Goal: Use online tool/utility: Utilize a website feature to perform a specific function

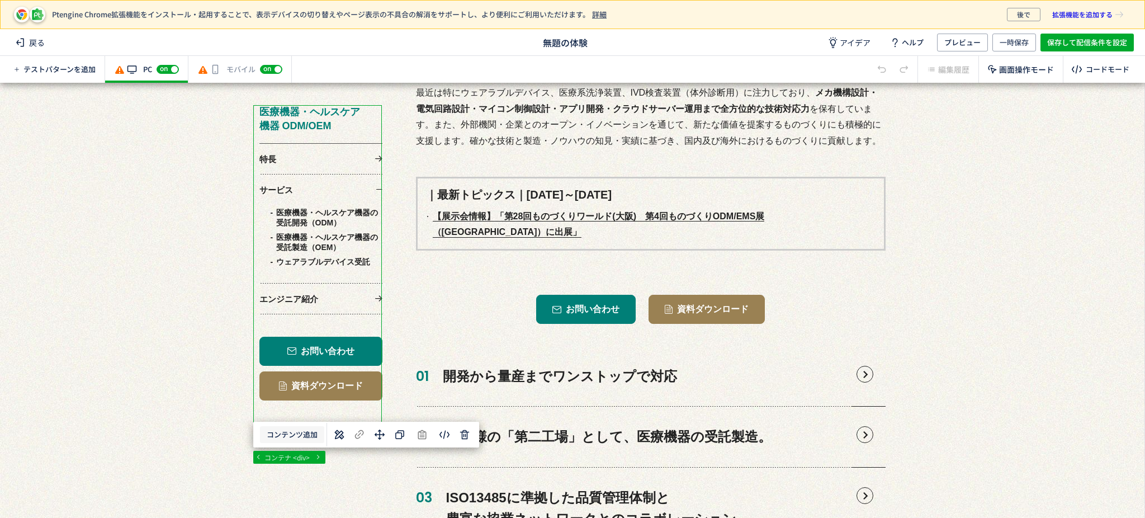
click at [310, 435] on button "コンテンツ追加" at bounding box center [292, 434] width 64 height 17
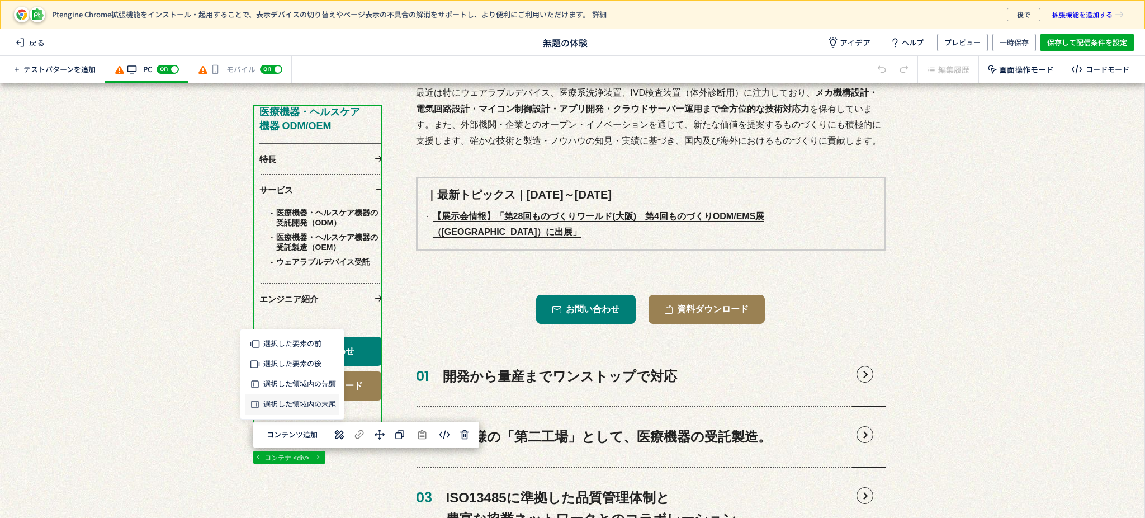
click at [299, 407] on span "選択した領域内の末尾" at bounding box center [299, 403] width 73 height 11
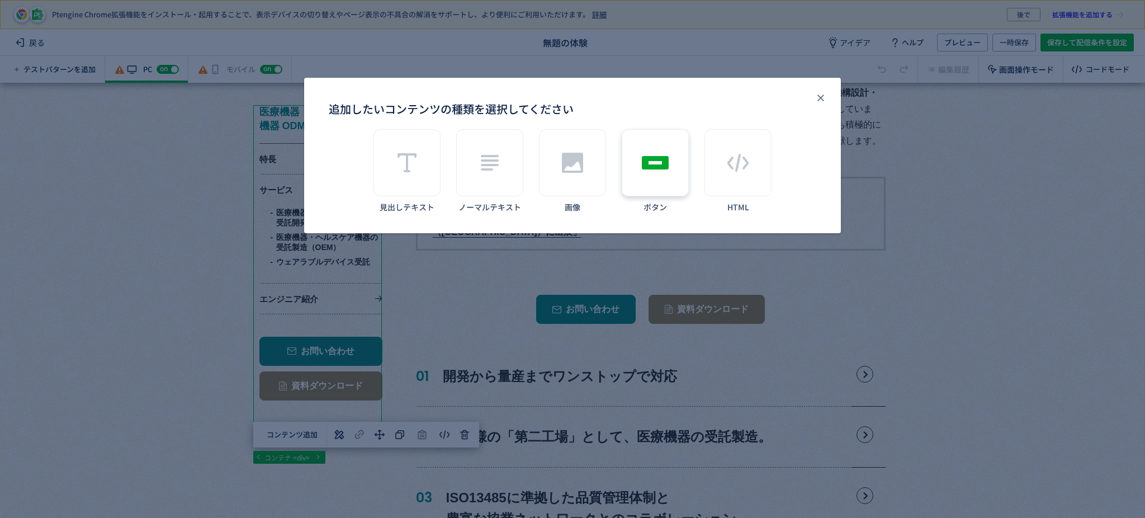
click at [667, 184] on div "追加したいコンテンツの種類を選択してください" at bounding box center [655, 162] width 67 height 67
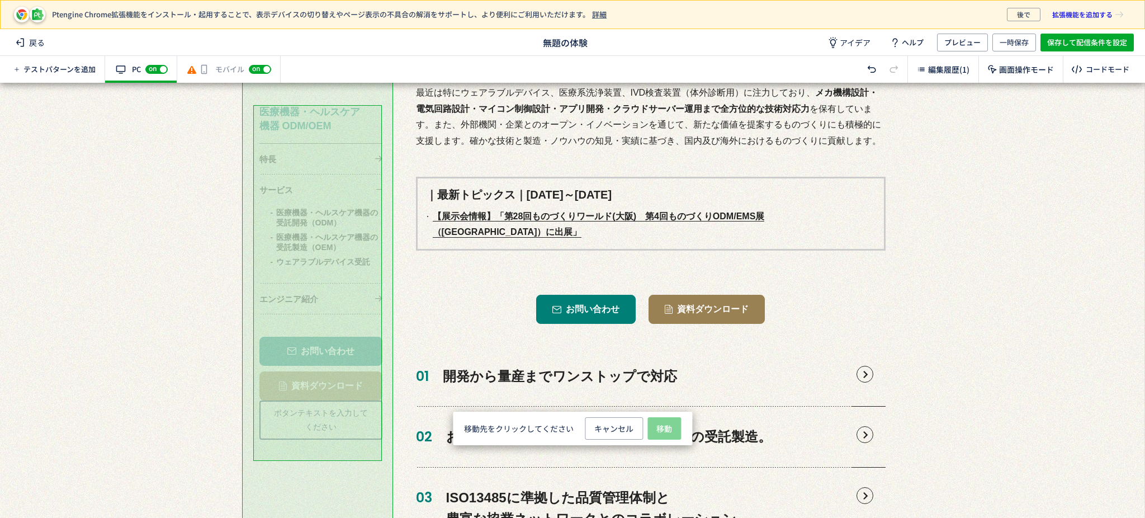
click at [669, 425] on span "移動" at bounding box center [664, 429] width 16 height 22
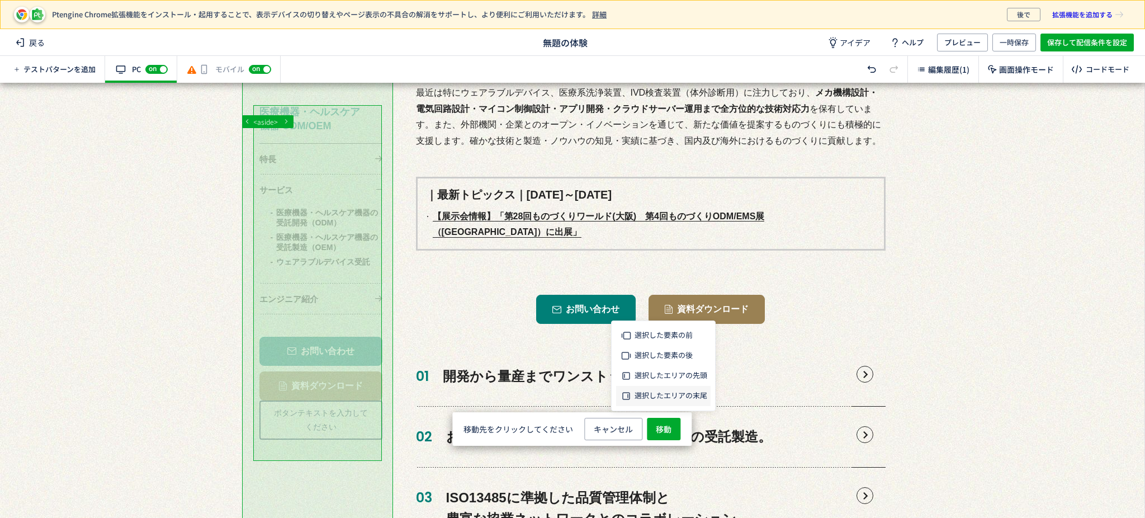
click at [661, 390] on span "選択したエリアの末尾" at bounding box center [670, 395] width 73 height 11
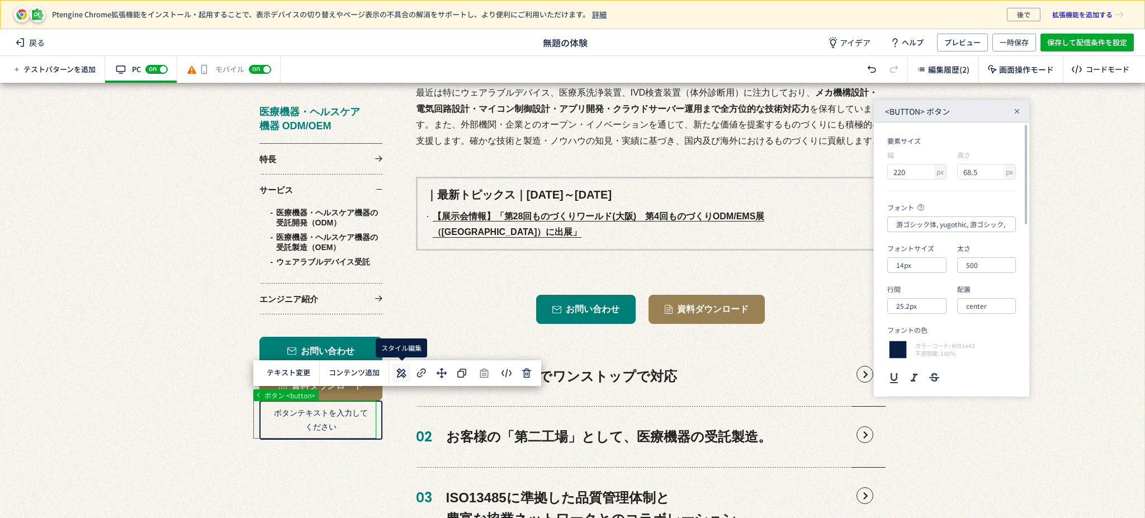
click at [400, 373] on icon at bounding box center [401, 372] width 13 height 13
click at [894, 354] on div at bounding box center [897, 349] width 21 height 21
type input "091e42"
type input "9"
type input "30"
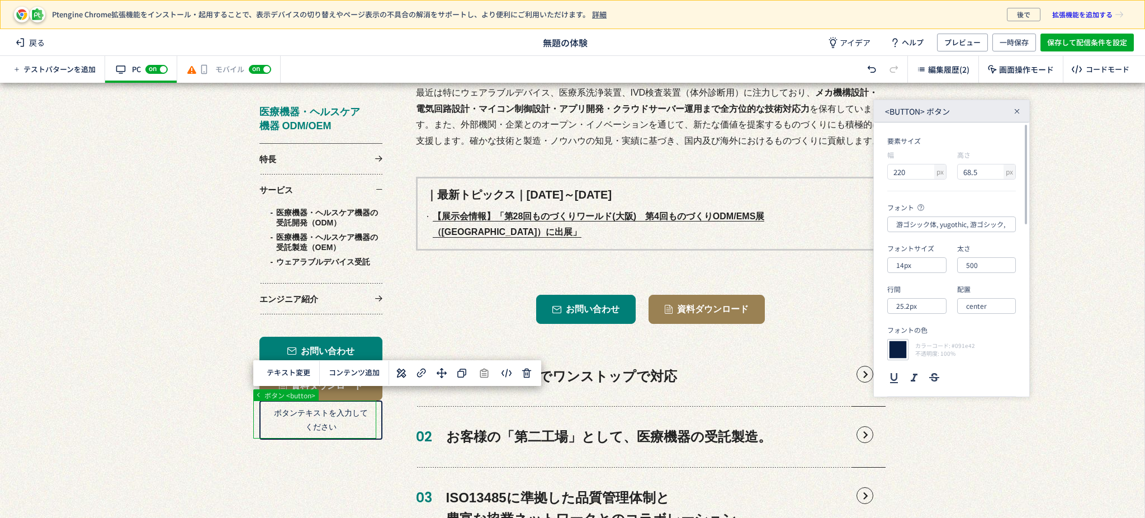
type input "66"
type input "1.00"
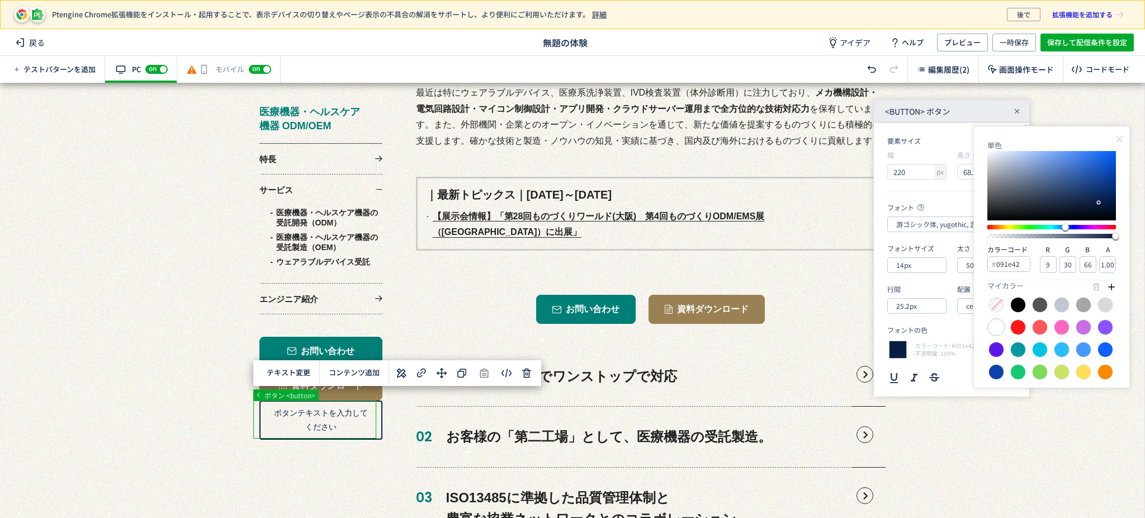
click at [1000, 329] on div at bounding box center [996, 327] width 16 height 16
type input "ffffff"
type input "255"
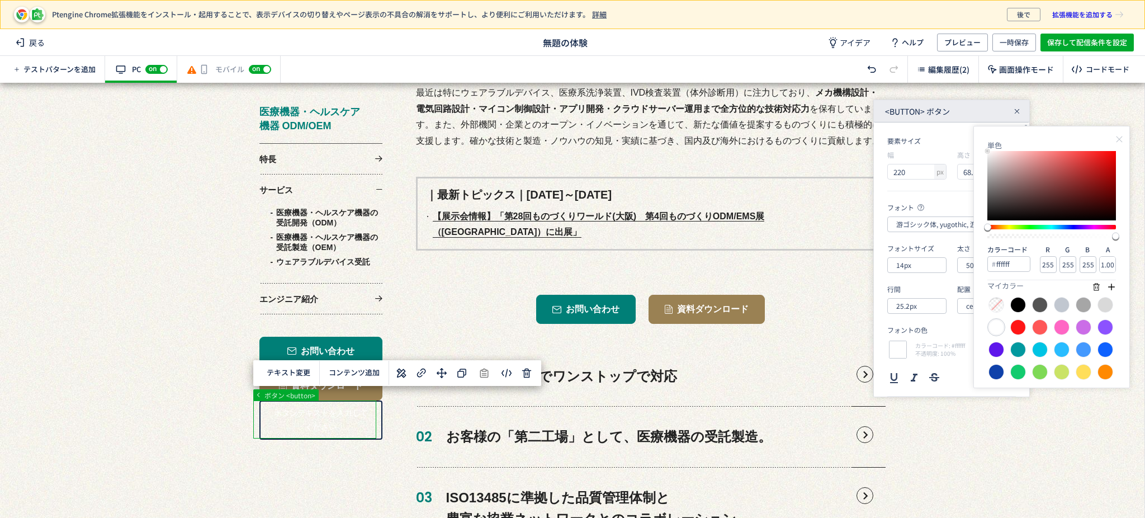
click at [941, 339] on div "カラーコード: #ffffff 不透明度: 100%" at bounding box center [926, 349] width 78 height 21
click at [935, 268] on input "14px" at bounding box center [916, 265] width 59 height 16
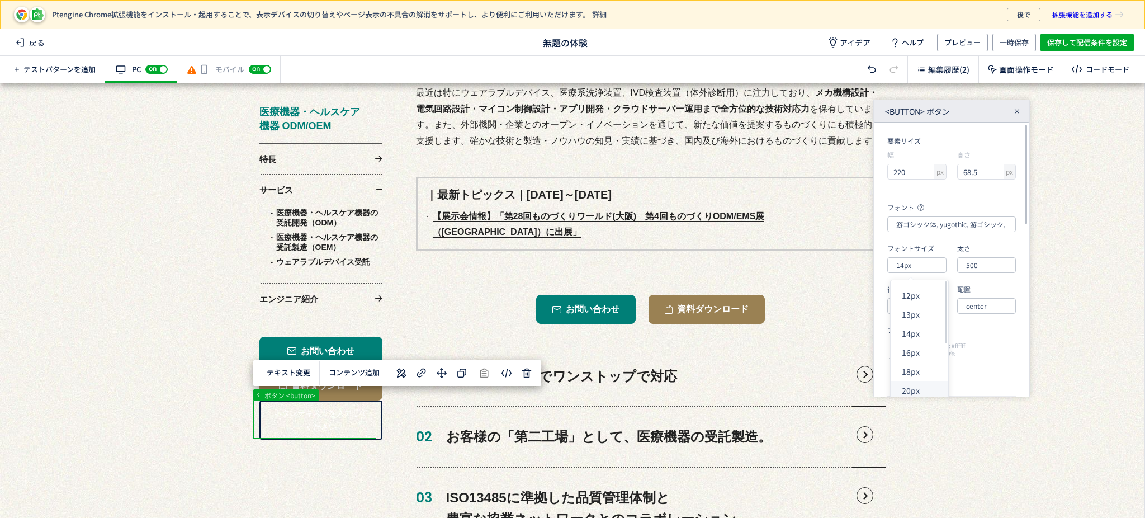
click at [928, 382] on div "20px" at bounding box center [925, 390] width 46 height 19
type input "20px"
click at [986, 219] on input "游ゴシック体, yugothic, 游ゴシック, Yu Gothic, sans-serif" at bounding box center [951, 224] width 129 height 16
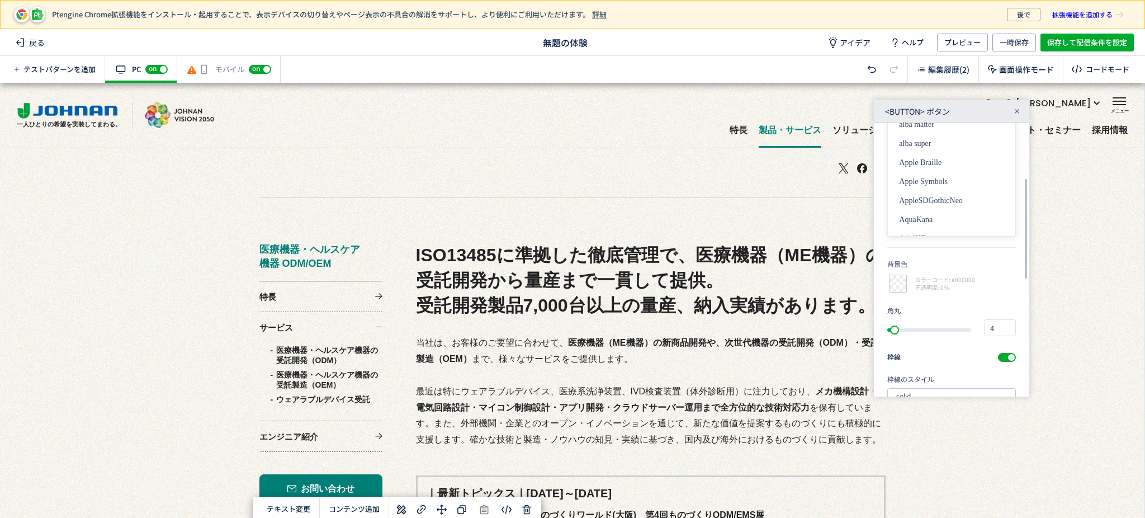
scroll to position [423, 0]
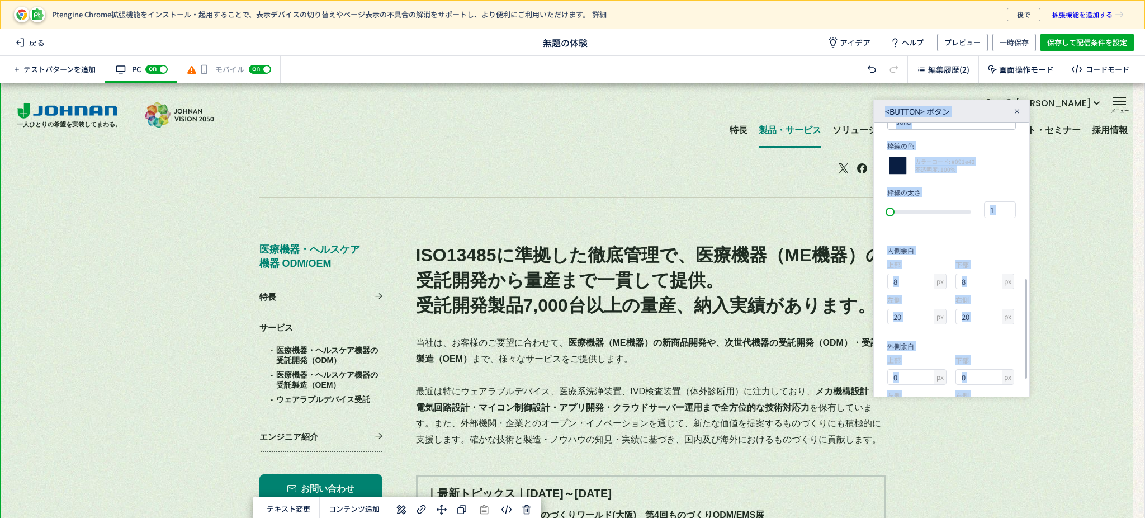
drag, startPoint x: 1022, startPoint y: 197, endPoint x: 1031, endPoint y: 174, distance: 24.6
click at [1031, 174] on div "... div aside div div#pt-element-c65514c5 ボタン <button> テキスト変更 選択した要素の前 選択した要素の後…" at bounding box center [572, 300] width 1144 height 435
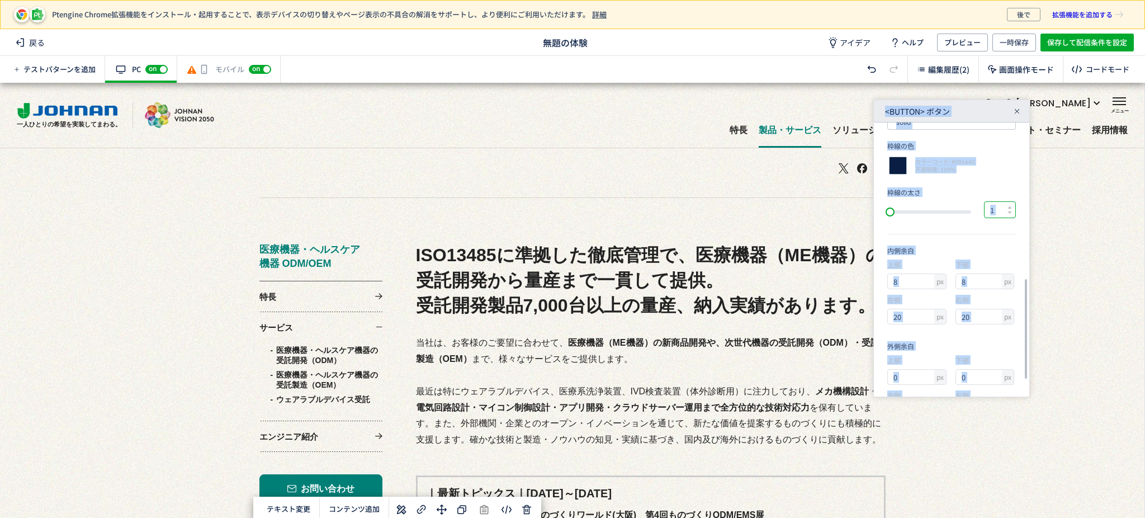
click at [1001, 203] on input "1" at bounding box center [995, 210] width 22 height 16
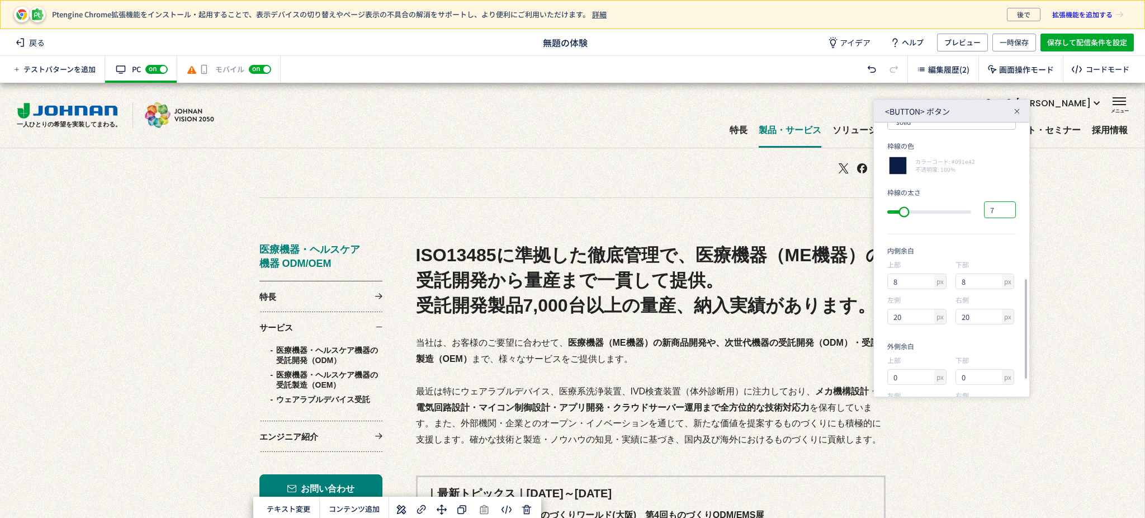
drag, startPoint x: 893, startPoint y: 217, endPoint x: 906, endPoint y: 217, distance: 13.4
click at [906, 217] on div "slider between 0 and 35" at bounding box center [904, 211] width 11 height 11
type input "4"
drag, startPoint x: 905, startPoint y: 219, endPoint x: 898, endPoint y: 217, distance: 7.4
click at [898, 217] on div "slider between 0 and 35" at bounding box center [897, 212] width 20 height 20
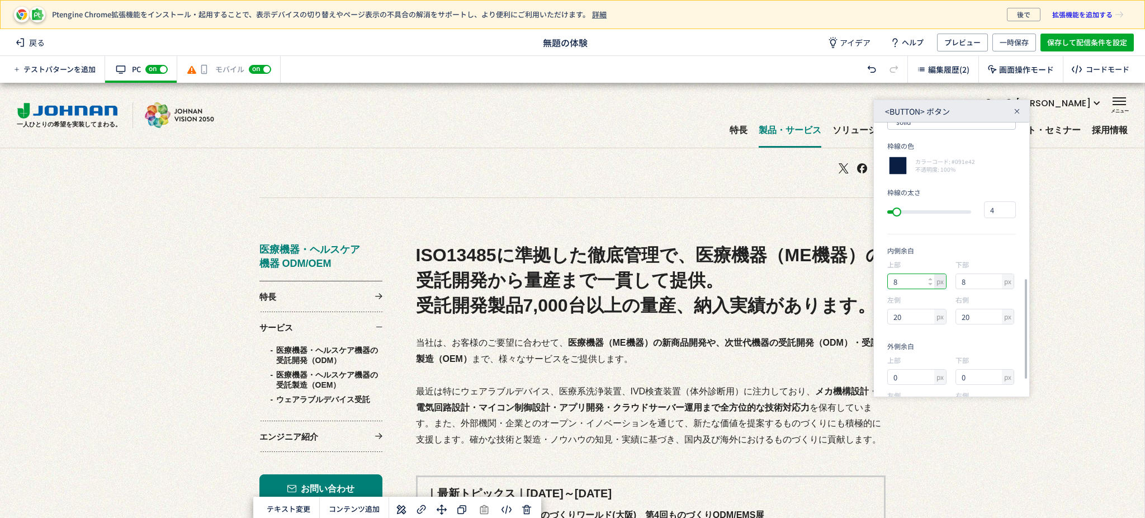
click at [933, 276] on input "8" at bounding box center [912, 281] width 49 height 15
click at [929, 280] on use at bounding box center [930, 279] width 4 height 2
click at [929, 280] on icon at bounding box center [930, 279] width 4 height 4
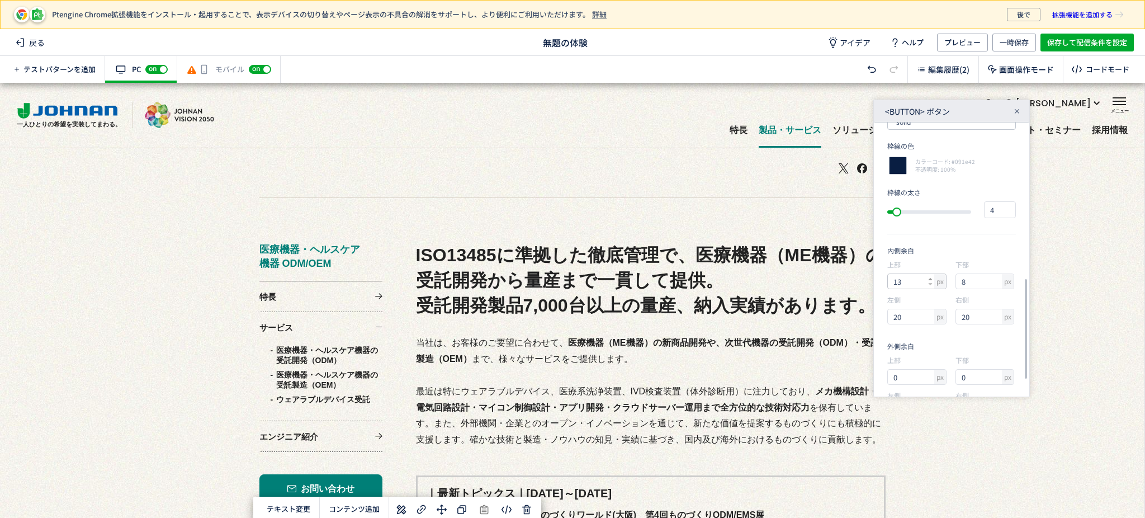
click at [929, 280] on icon at bounding box center [930, 279] width 4 height 4
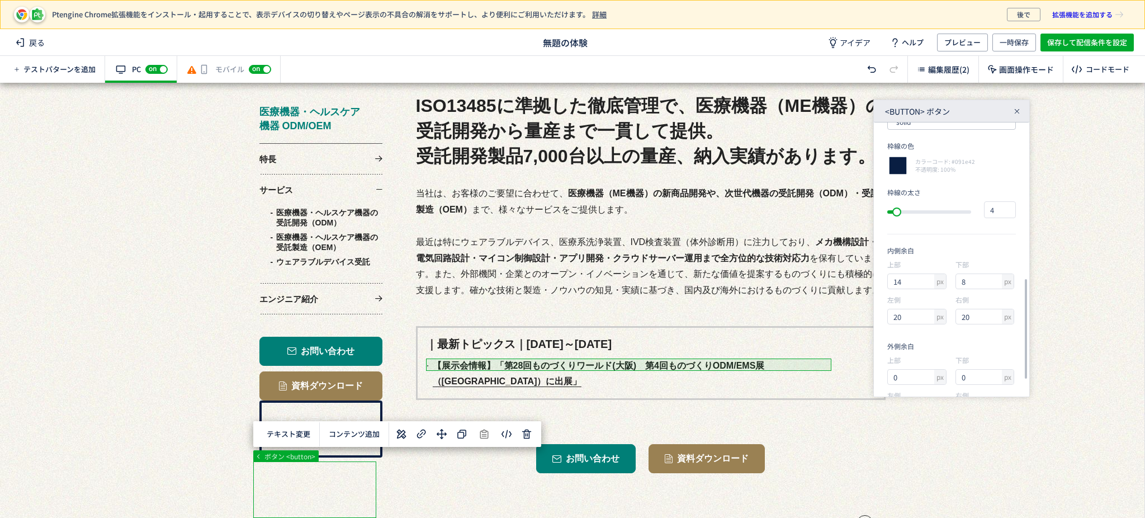
scroll to position [372, 0]
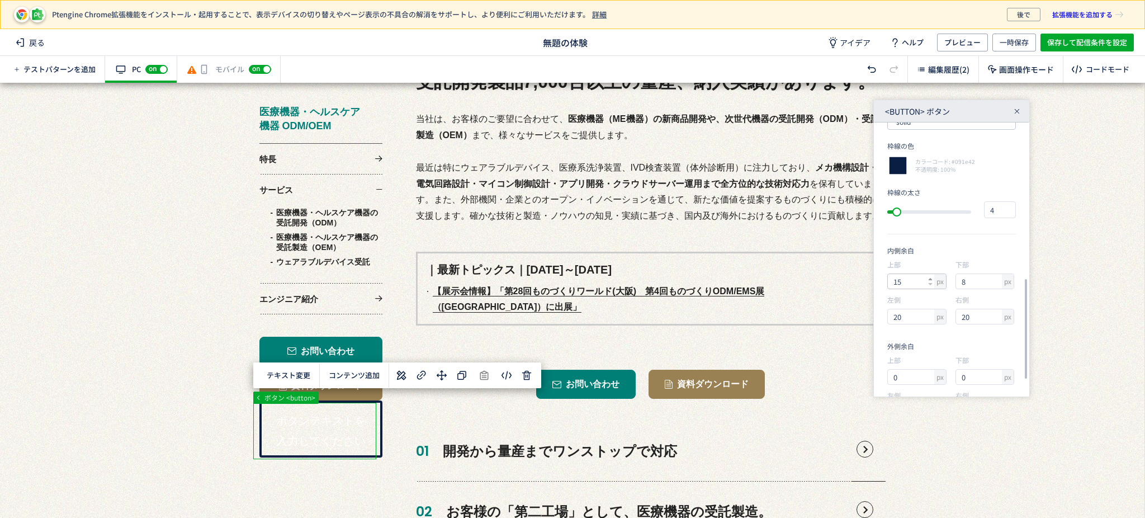
click at [930, 277] on icon at bounding box center [930, 279] width 4 height 4
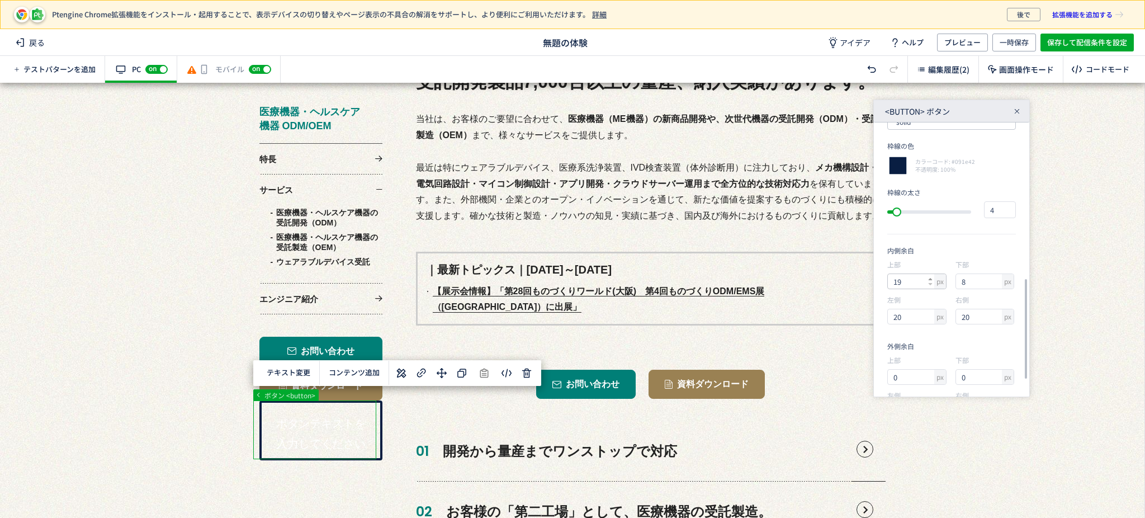
click at [930, 277] on icon at bounding box center [930, 279] width 4 height 4
click at [931, 288] on div at bounding box center [930, 281] width 4 height 15
click at [929, 286] on icon at bounding box center [930, 284] width 4 height 4
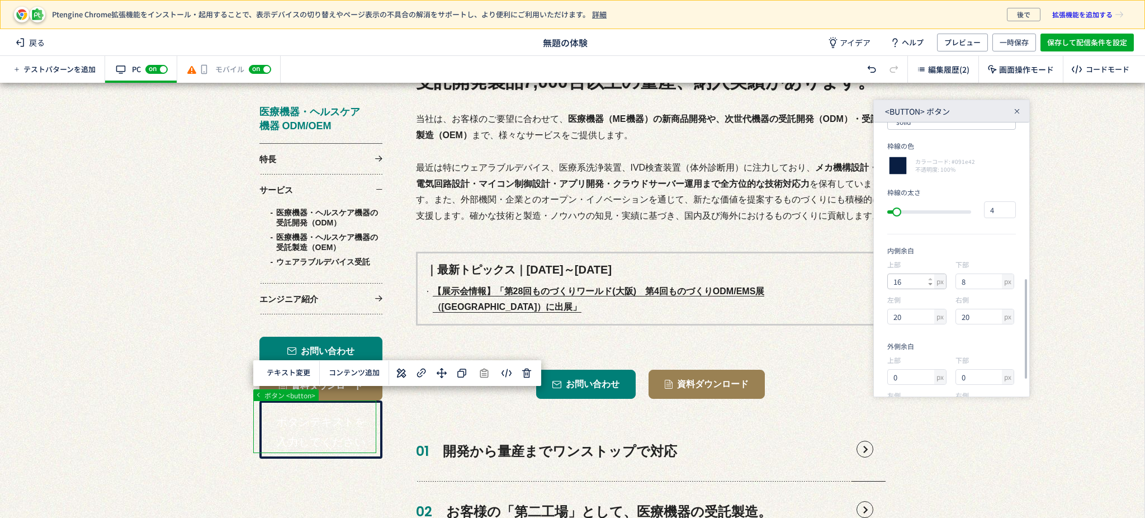
click at [929, 286] on icon at bounding box center [930, 284] width 4 height 4
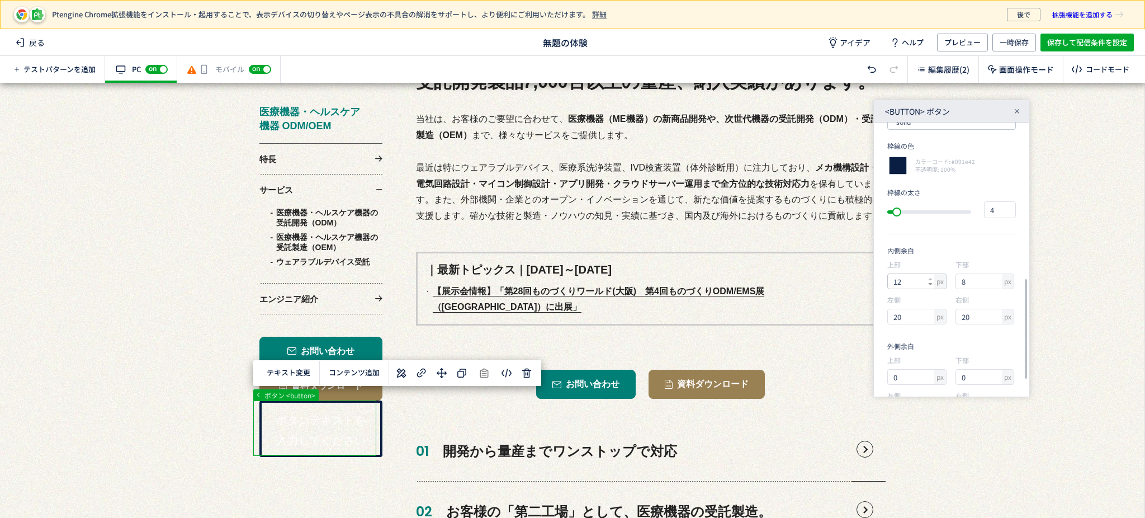
click at [929, 286] on icon at bounding box center [930, 284] width 4 height 4
type input "11"
click at [932, 367] on icon at bounding box center [930, 369] width 4 height 4
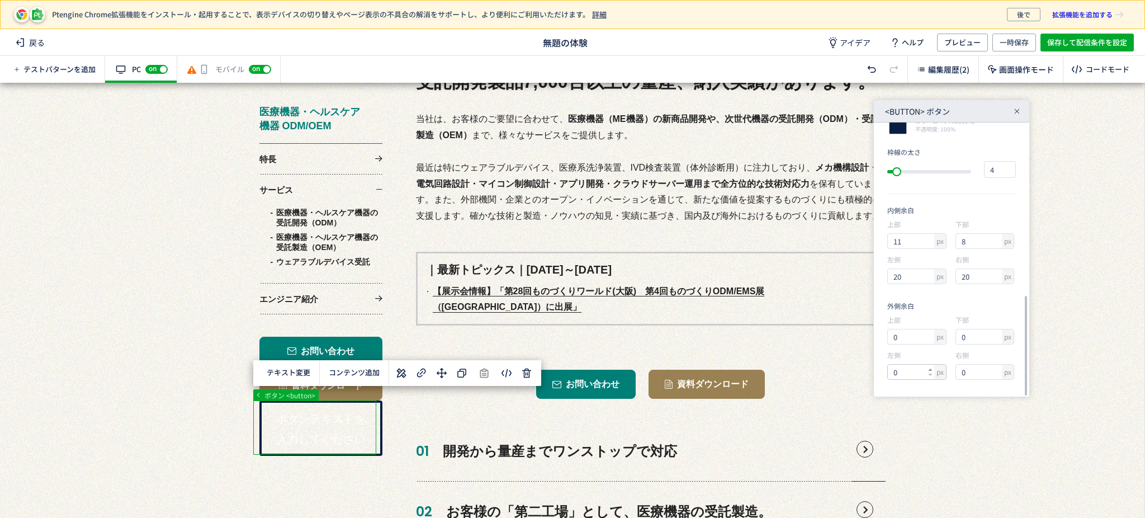
click at [932, 367] on icon at bounding box center [930, 369] width 4 height 4
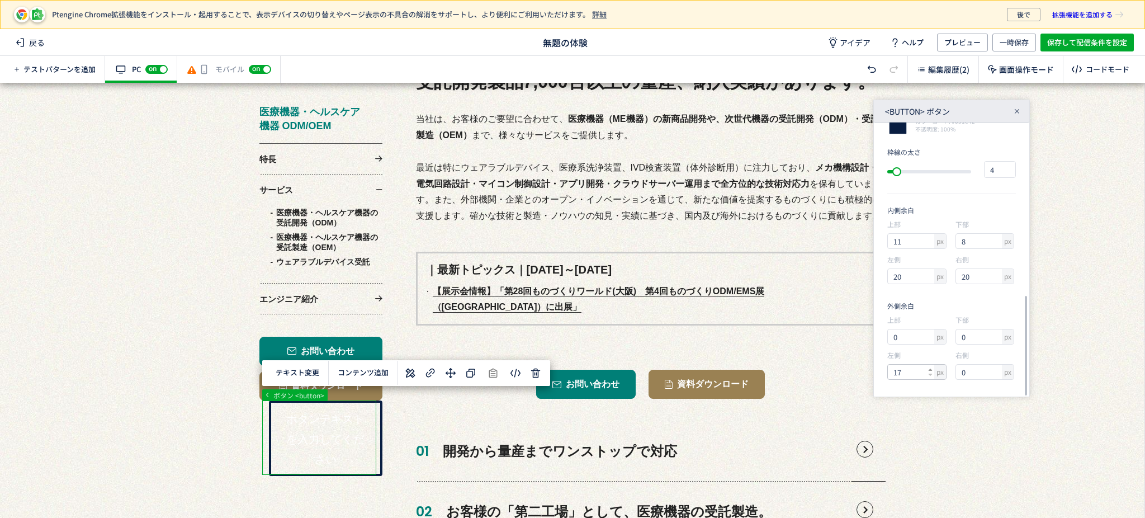
click at [931, 367] on icon at bounding box center [930, 369] width 4 height 4
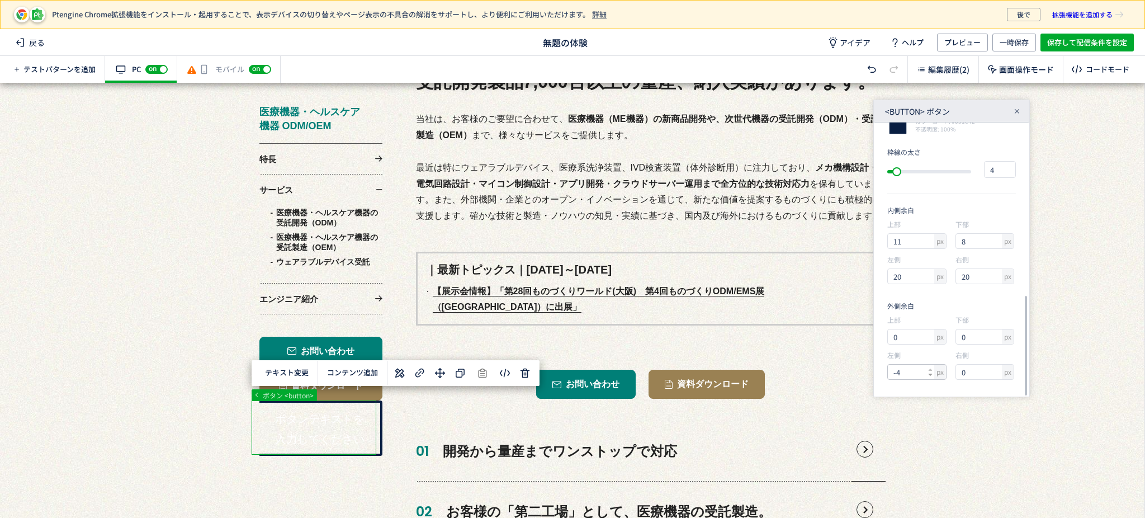
click at [931, 374] on icon at bounding box center [930, 374] width 4 height 4
click at [930, 364] on div at bounding box center [930, 371] width 4 height 15
click at [931, 367] on icon at bounding box center [930, 369] width 4 height 4
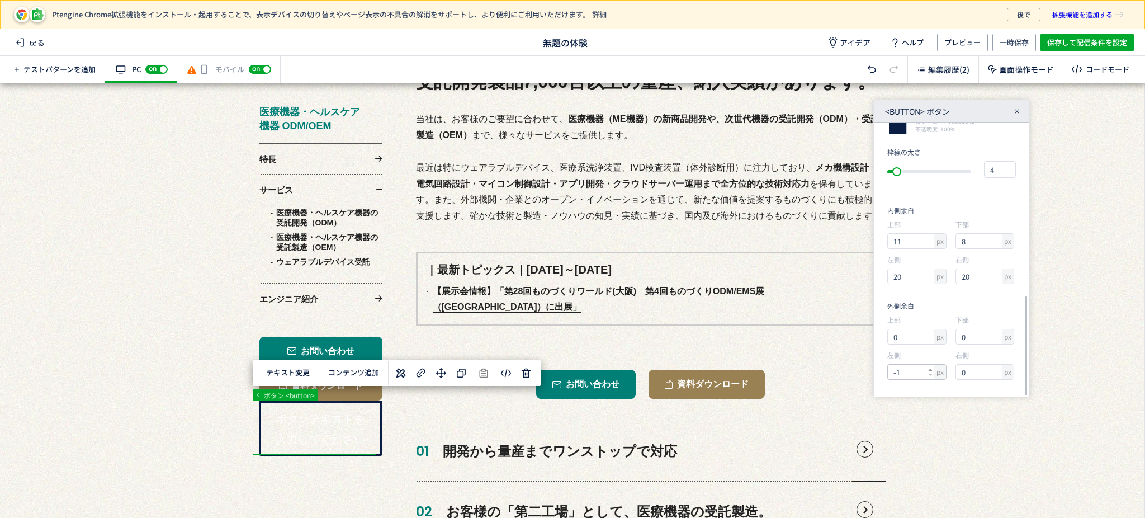
type input "0"
click at [931, 367] on icon at bounding box center [930, 369] width 4 height 4
click at [930, 332] on icon at bounding box center [930, 334] width 4 height 4
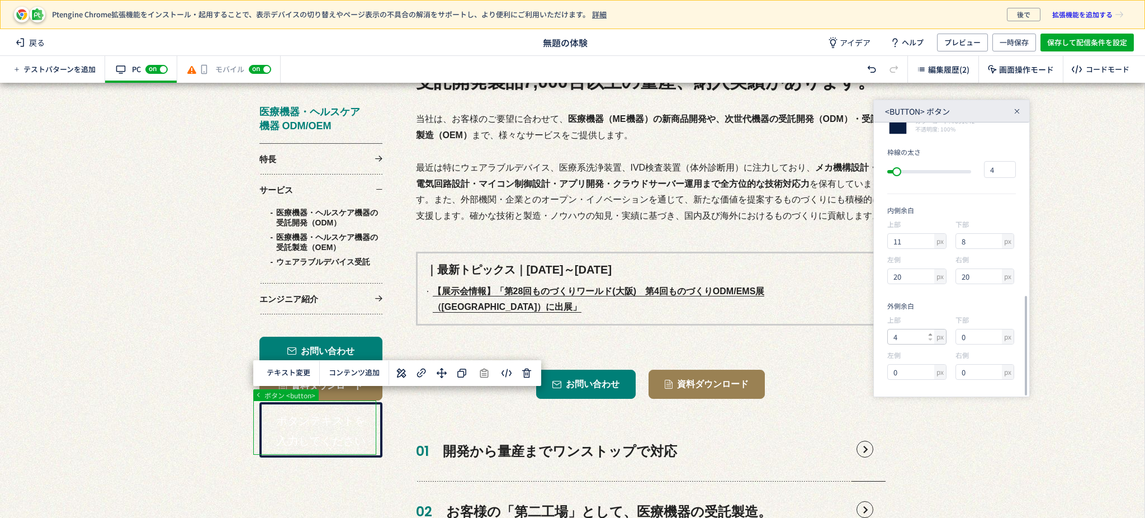
click at [930, 332] on icon at bounding box center [930, 334] width 4 height 4
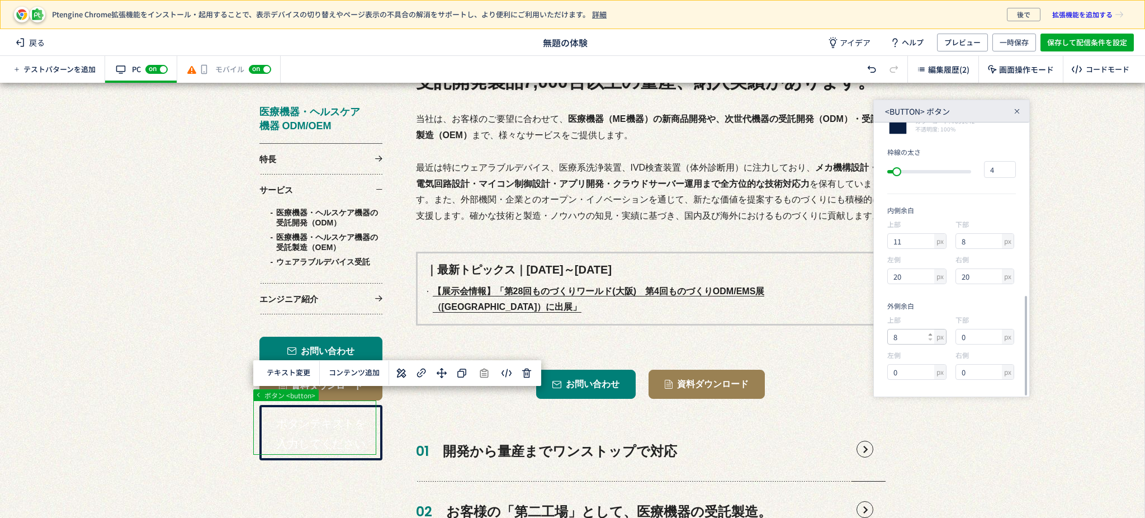
click at [930, 332] on icon at bounding box center [930, 334] width 4 height 4
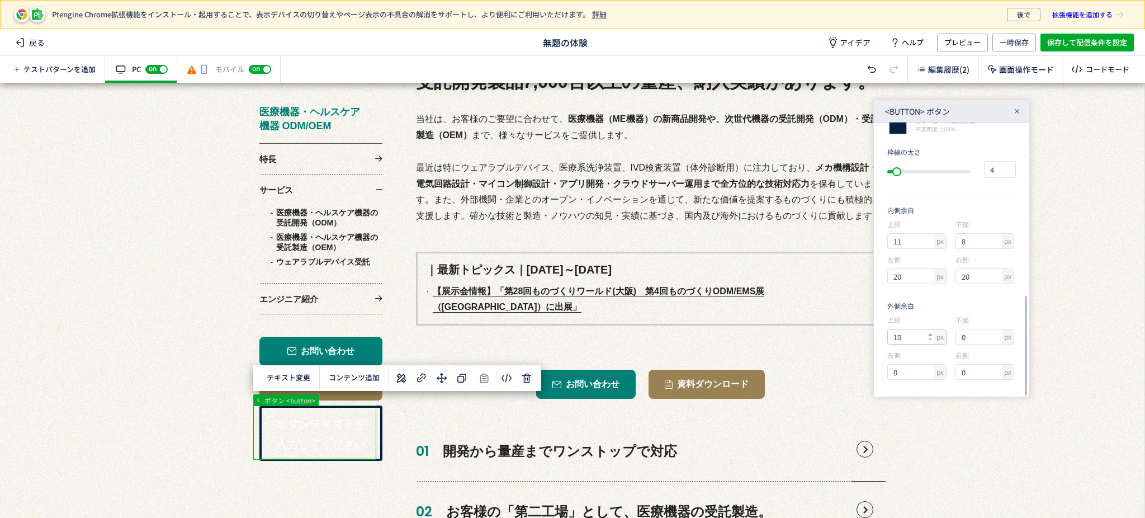
click at [930, 332] on icon at bounding box center [930, 334] width 4 height 4
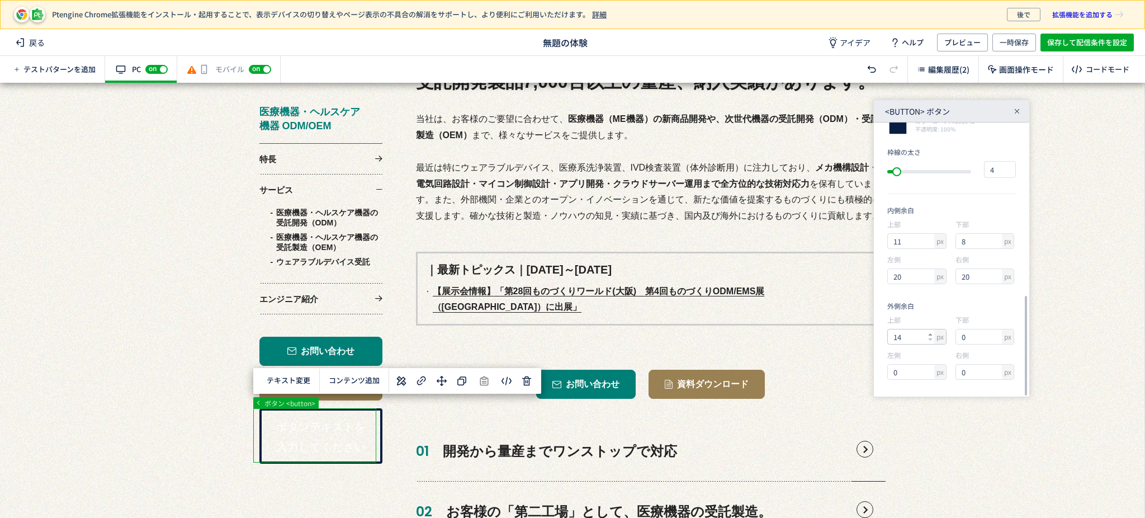
click at [930, 332] on icon at bounding box center [930, 334] width 4 height 4
type input "16"
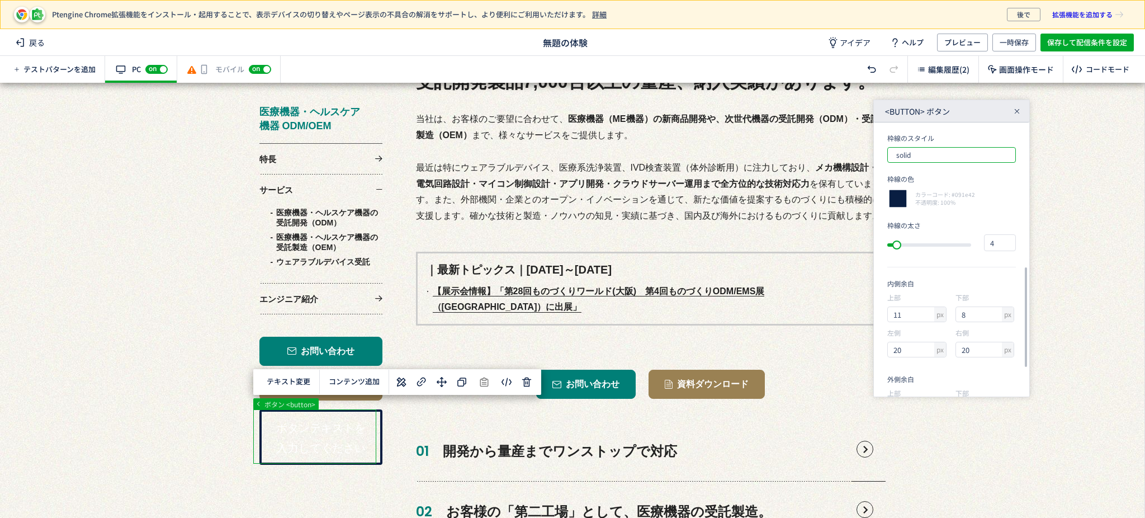
click at [927, 159] on input "solid" at bounding box center [951, 155] width 129 height 16
click at [923, 208] on div "dotted" at bounding box center [957, 204] width 116 height 19
click at [932, 146] on div "枠線のスタイル dotted" at bounding box center [951, 148] width 129 height 30
click at [934, 159] on input "dotted" at bounding box center [951, 155] width 129 height 16
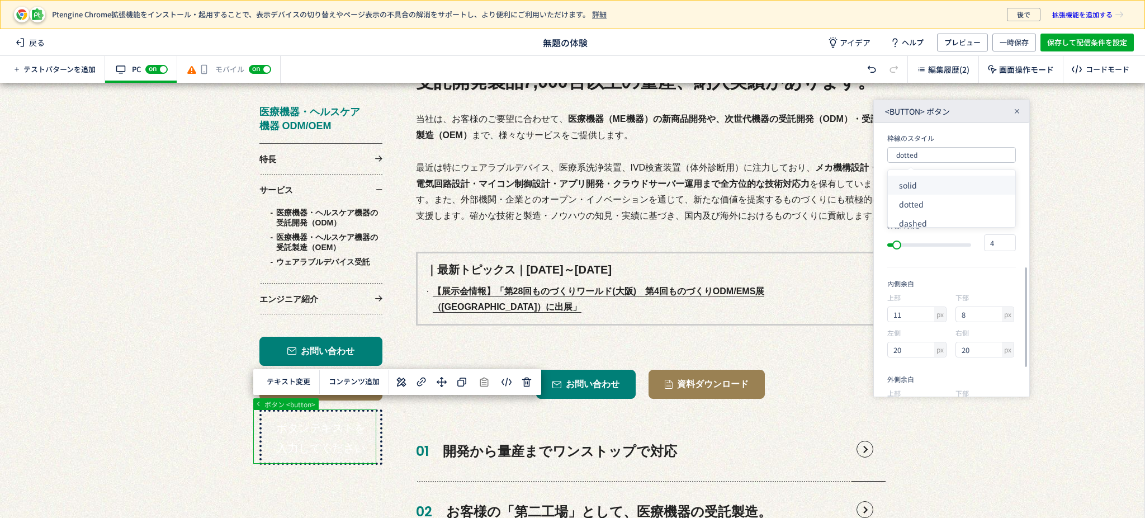
click at [930, 192] on div "solid" at bounding box center [957, 185] width 116 height 19
type input "solid"
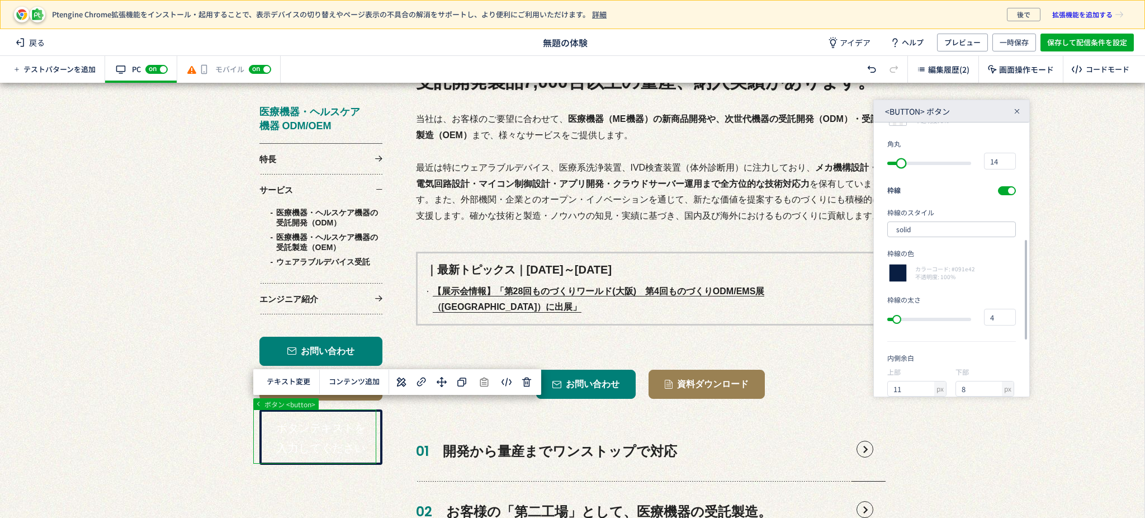
type input "15"
drag, startPoint x: 892, startPoint y: 169, endPoint x: 910, endPoint y: 169, distance: 18.5
click at [910, 168] on div "slider between 0 and 35" at bounding box center [912, 163] width 11 height 11
click at [892, 195] on div at bounding box center [897, 191] width 21 height 21
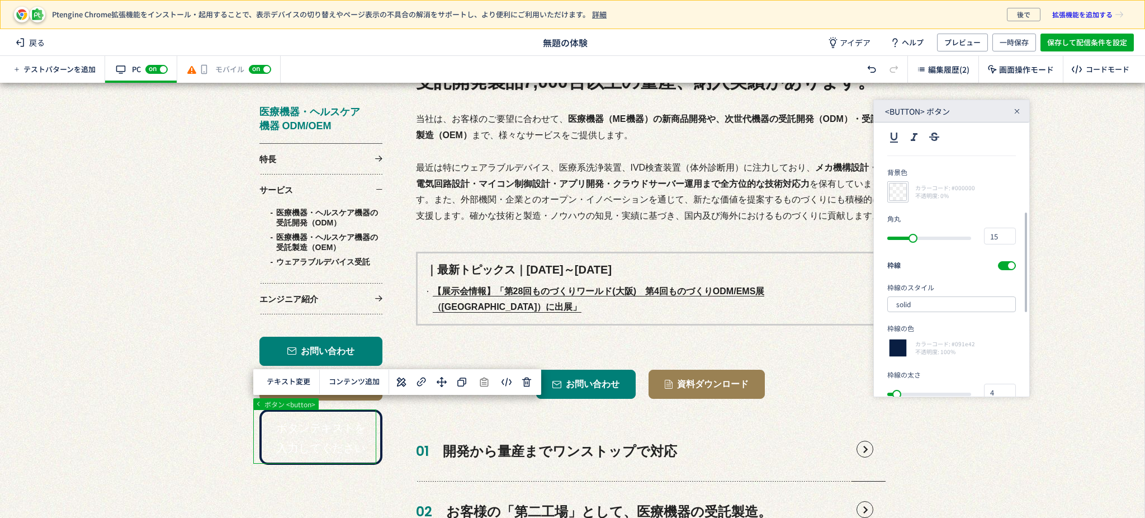
type input "000000"
type input "0"
type input "0.00"
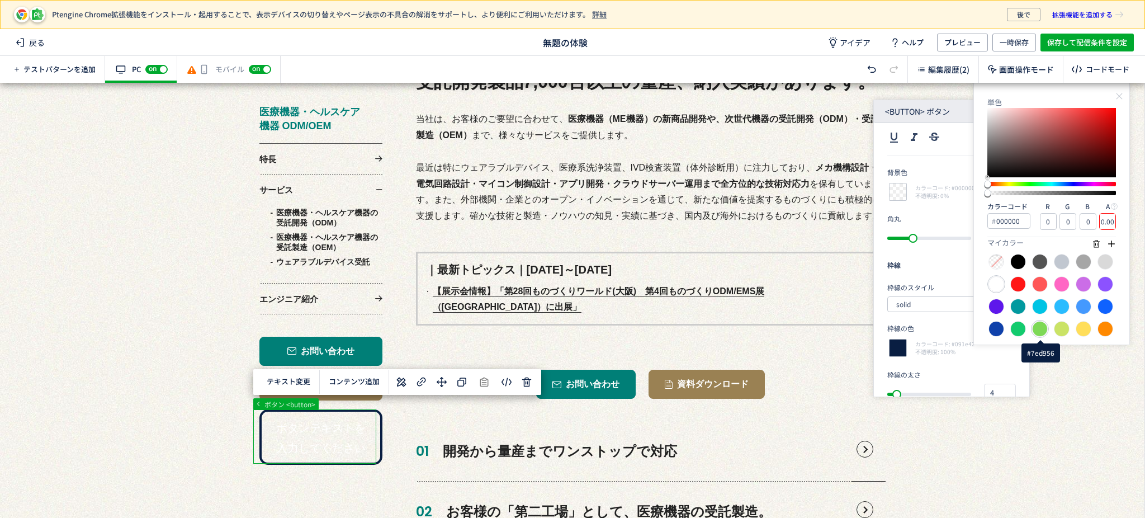
click at [1042, 331] on div at bounding box center [1040, 329] width 16 height 16
type input "7ed956"
type input "126"
type input "217"
type input "86"
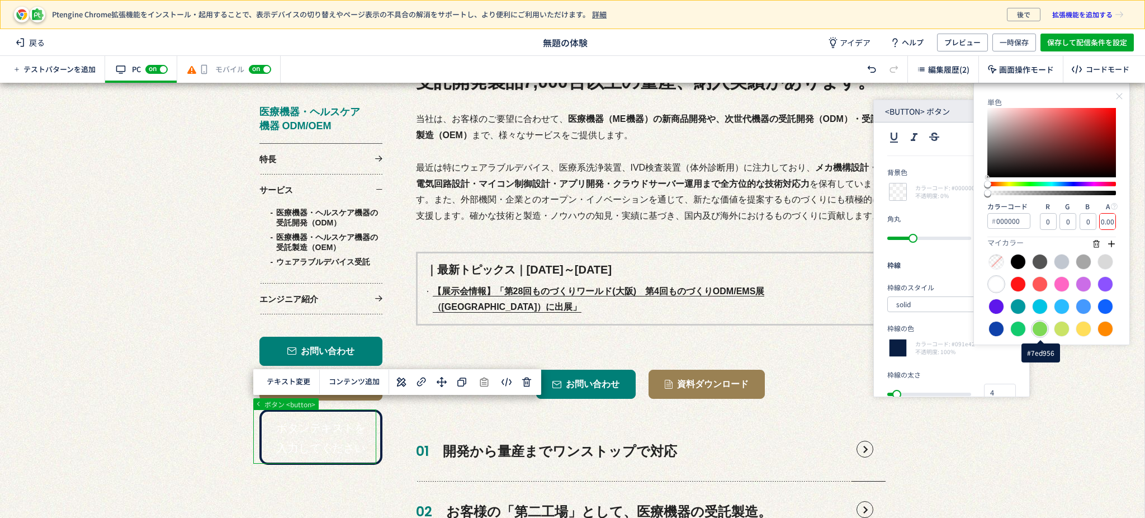
type input "1.00"
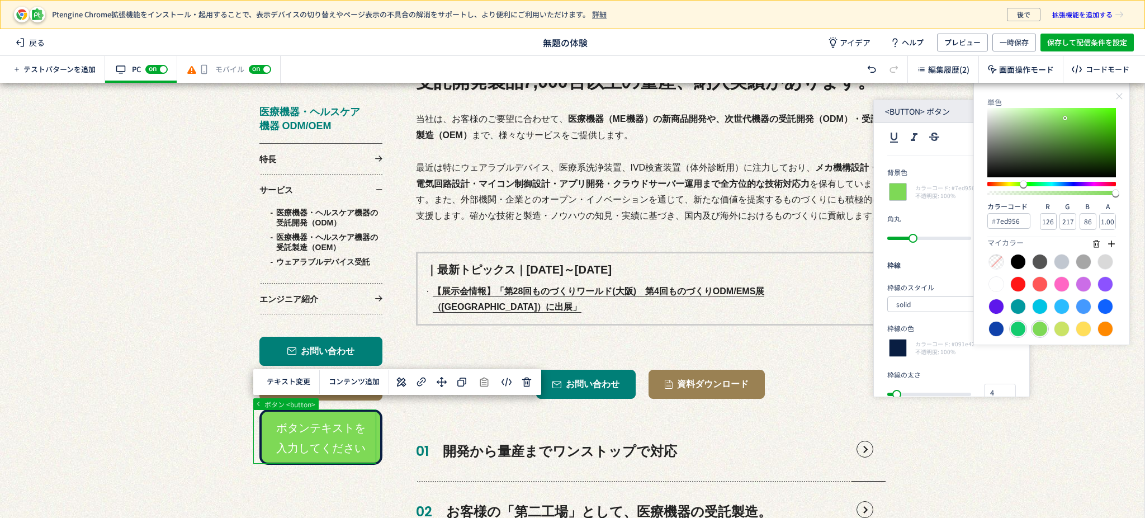
click at [1017, 329] on div at bounding box center [1018, 329] width 16 height 16
type input "13cb6e"
type input "19"
type input "203"
type input "110"
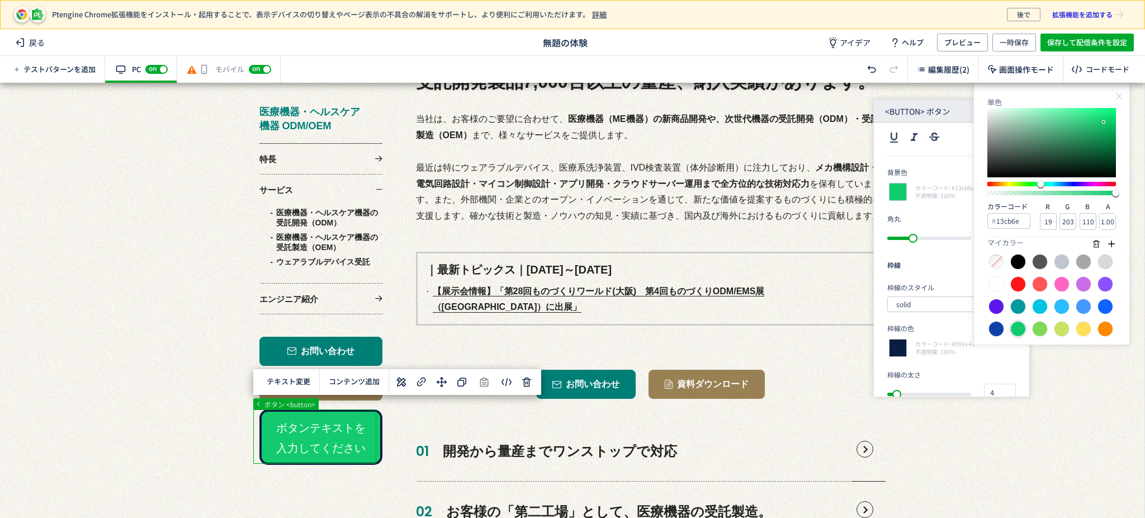
type input "119653"
type input "17"
type input "150"
type input "83"
type input "109653"
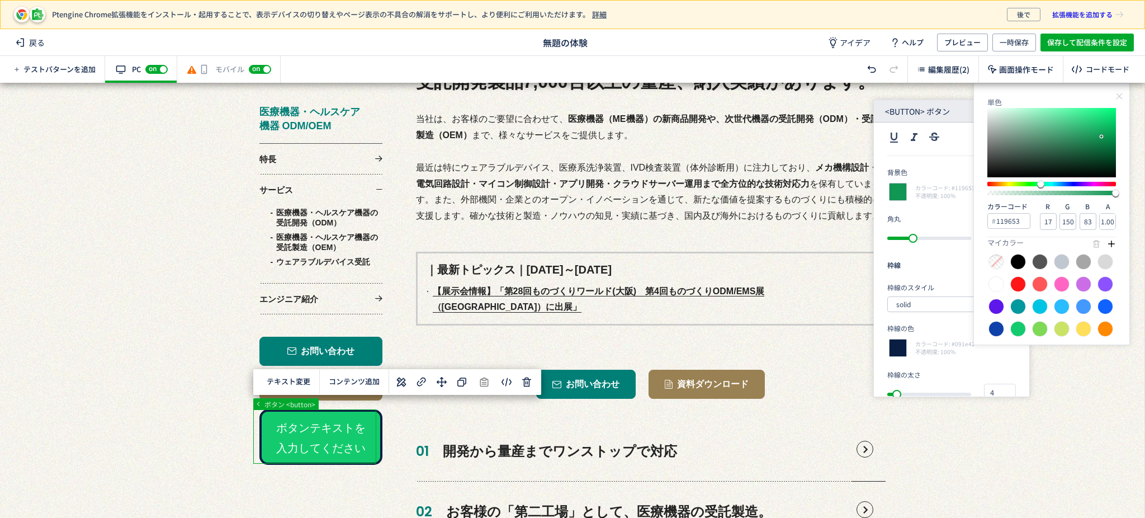
type input "16"
click at [1102, 136] on div at bounding box center [1051, 142] width 129 height 69
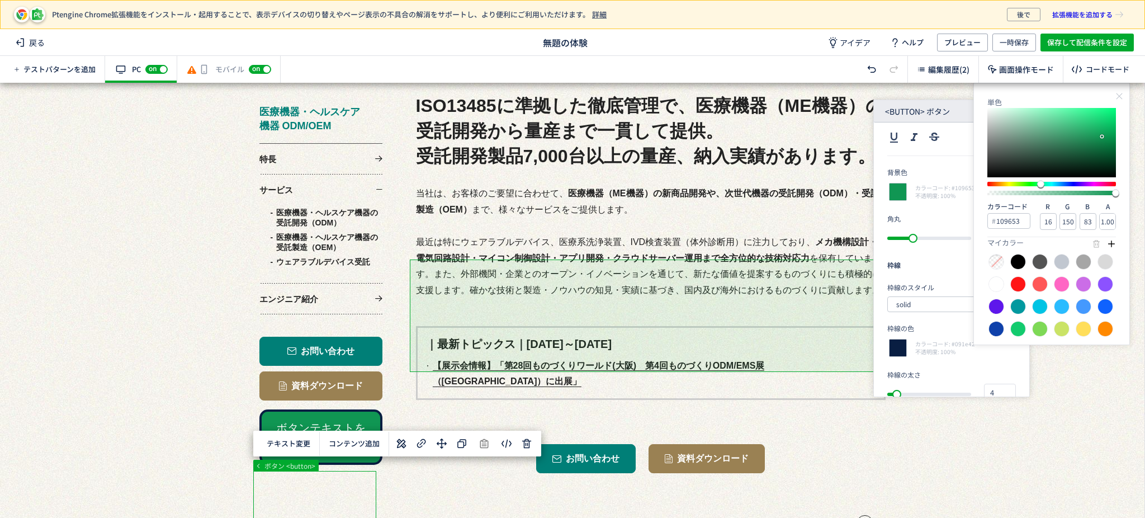
scroll to position [298, 0]
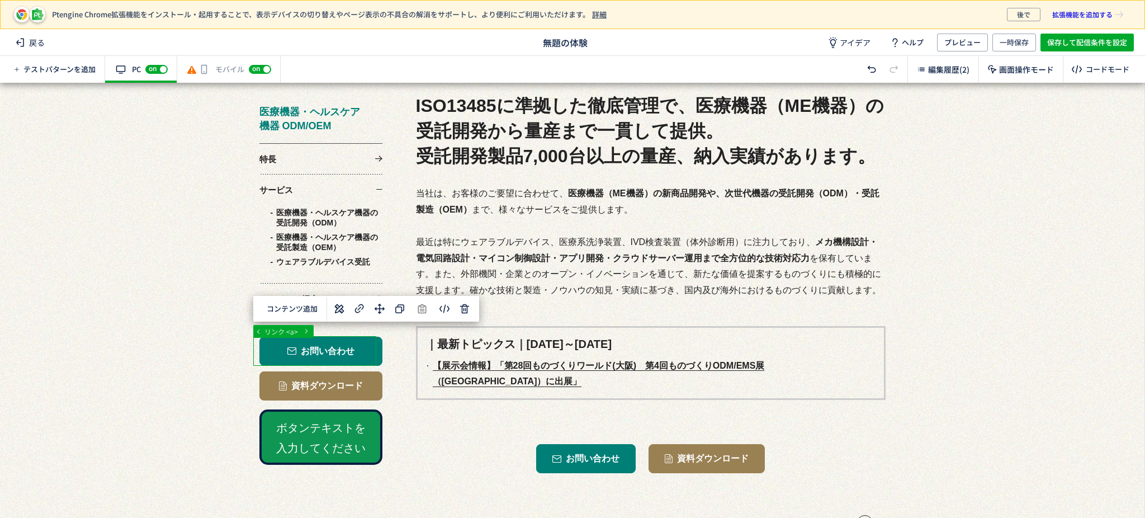
click at [343, 309] on icon at bounding box center [339, 308] width 13 height 13
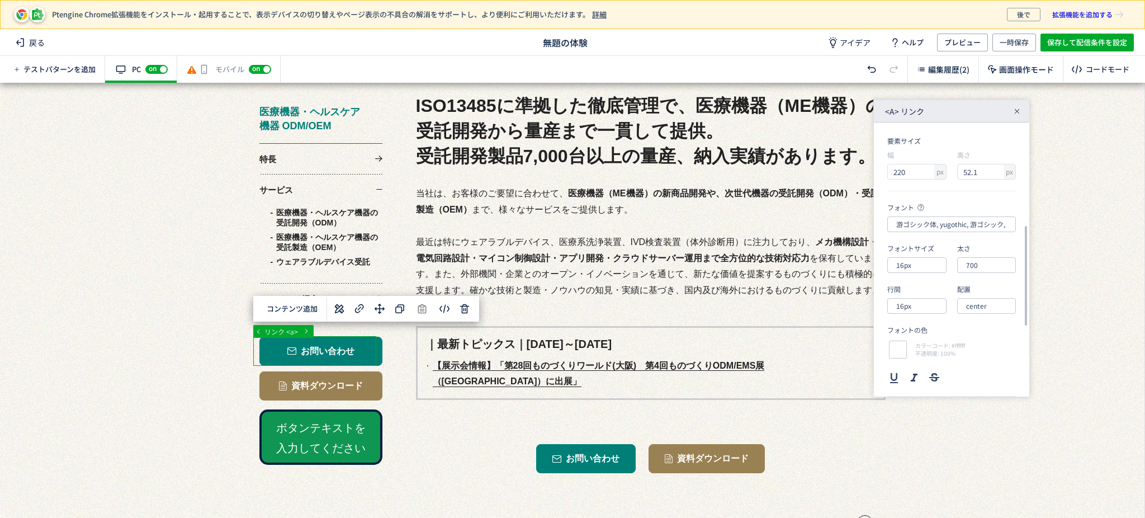
scroll to position [74, 0]
drag, startPoint x: 952, startPoint y: 353, endPoint x: 972, endPoint y: 356, distance: 19.7
click at [972, 356] on span "カラーコード: #007f77" at bounding box center [944, 354] width 58 height 8
copy span "#007f77"
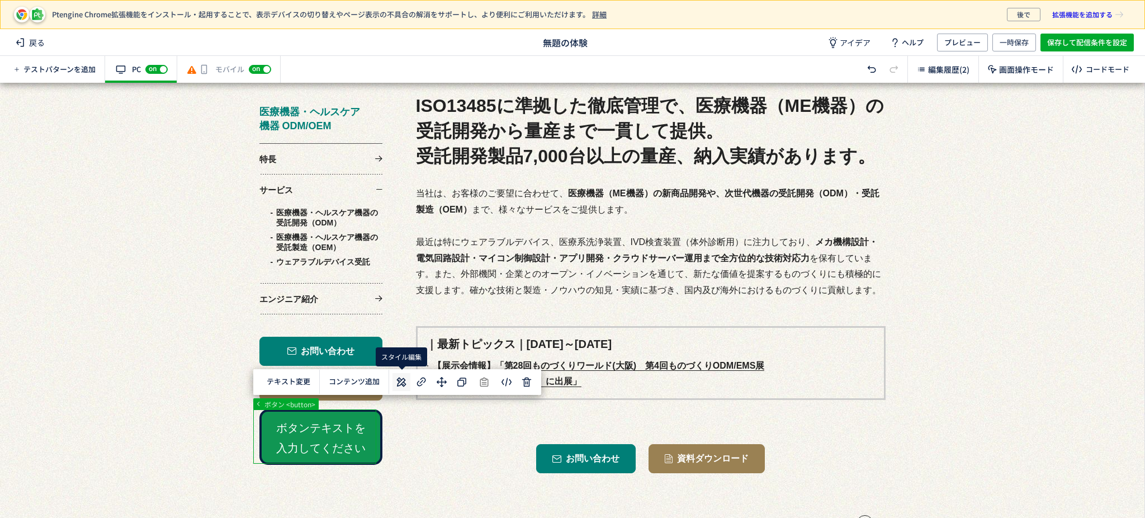
click at [399, 385] on use at bounding box center [402, 382] width 10 height 10
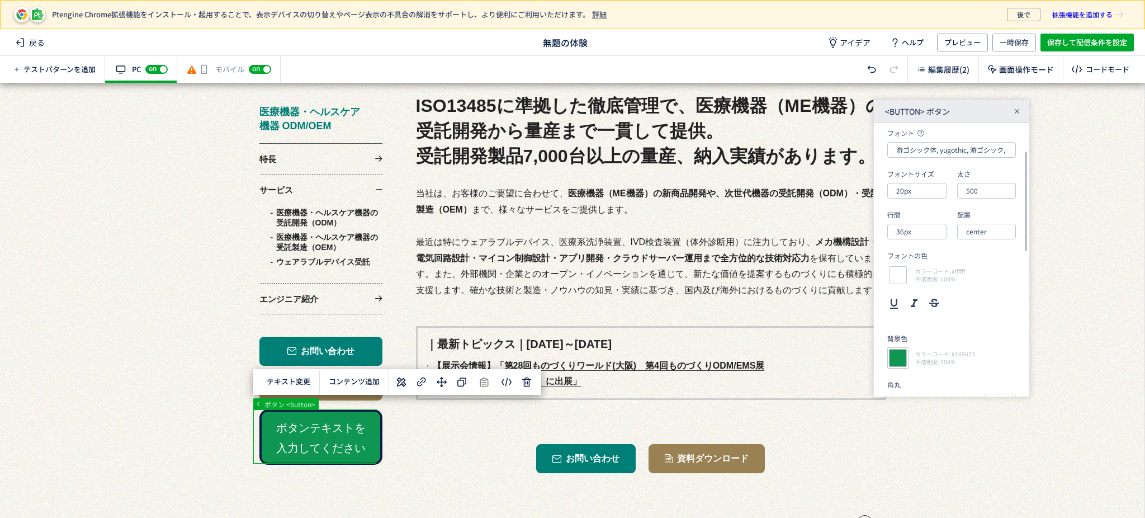
click at [897, 360] on div at bounding box center [897, 357] width 21 height 21
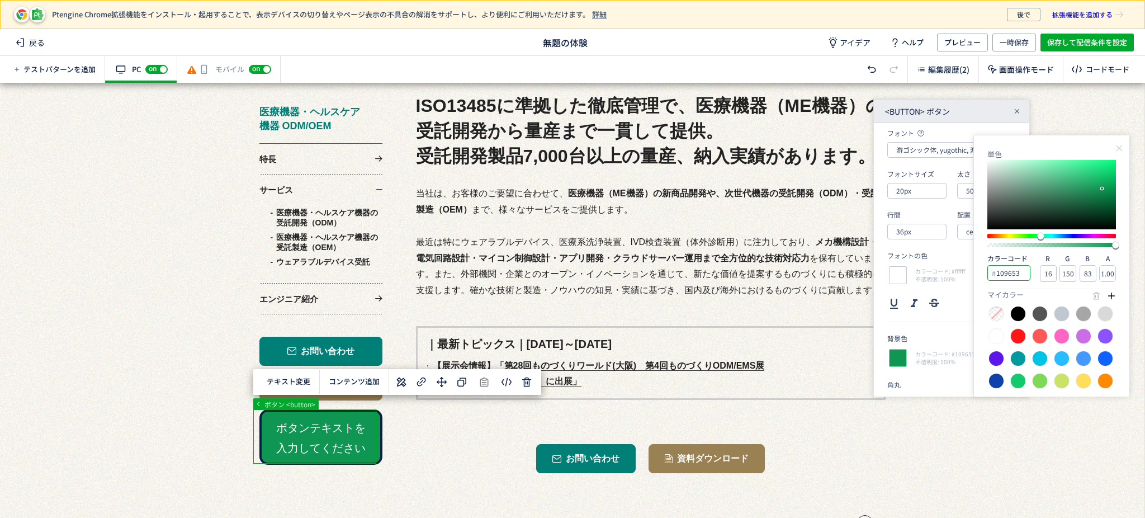
click at [1026, 272] on input "109653" at bounding box center [1008, 273] width 43 height 16
type input "1"
paste input "007f77"
type input "007f77"
type input "0"
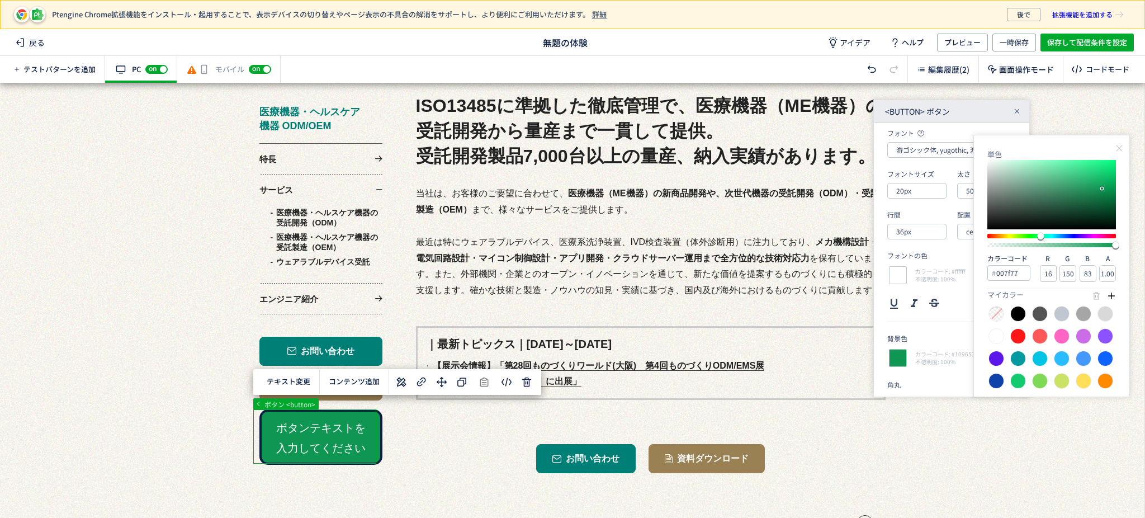
type input "127"
type input "119"
click at [1119, 278] on div "単色 カラーコード 007f77 R 0 G 127 B 119 A 1.00 マイカラー" at bounding box center [1051, 266] width 157 height 262
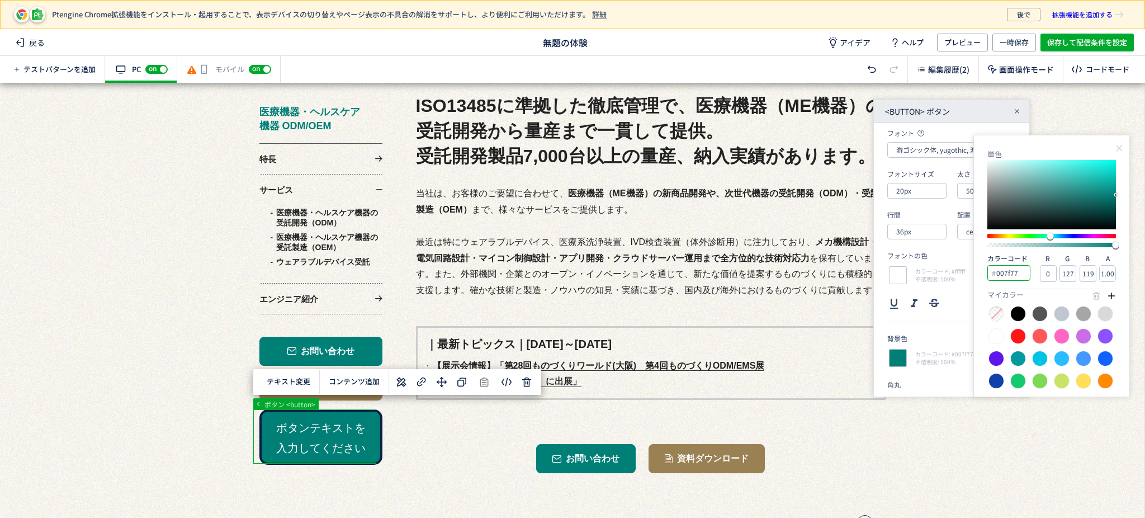
click at [1026, 274] on input "007f77" at bounding box center [1008, 273] width 43 height 16
click at [898, 365] on div at bounding box center [897, 357] width 21 height 21
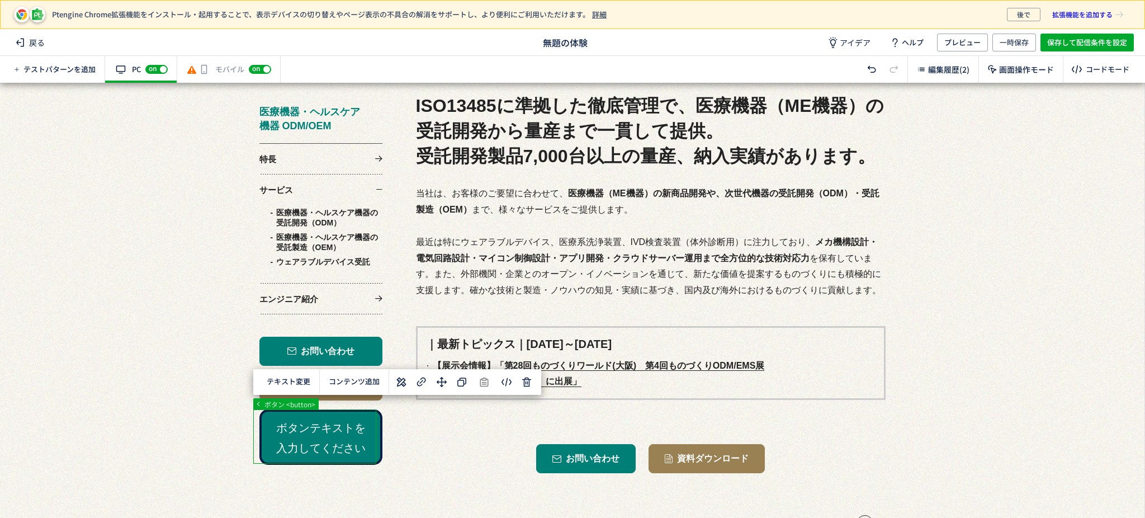
click at [398, 383] on use at bounding box center [402, 382] width 10 height 10
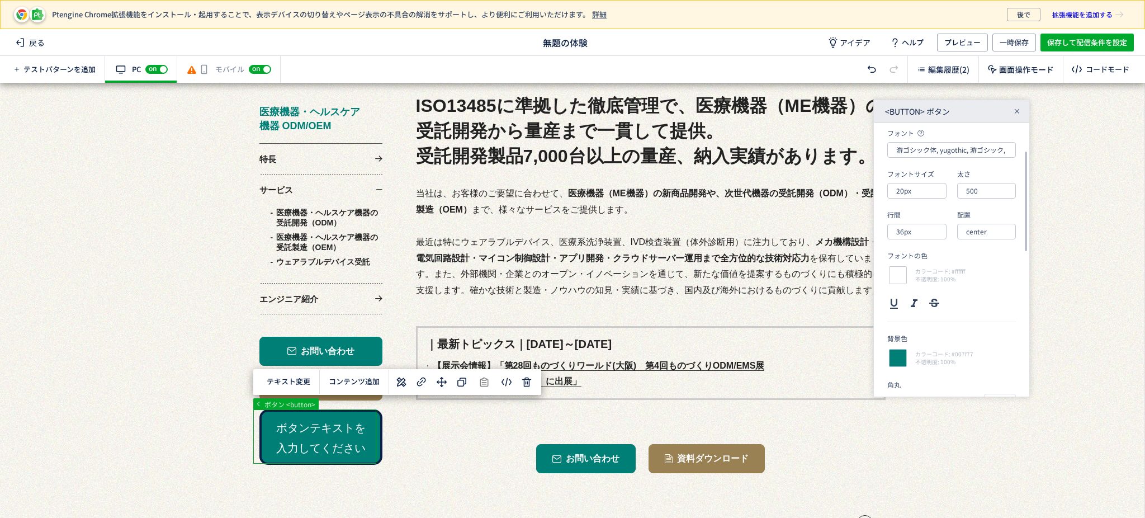
scroll to position [224, 0]
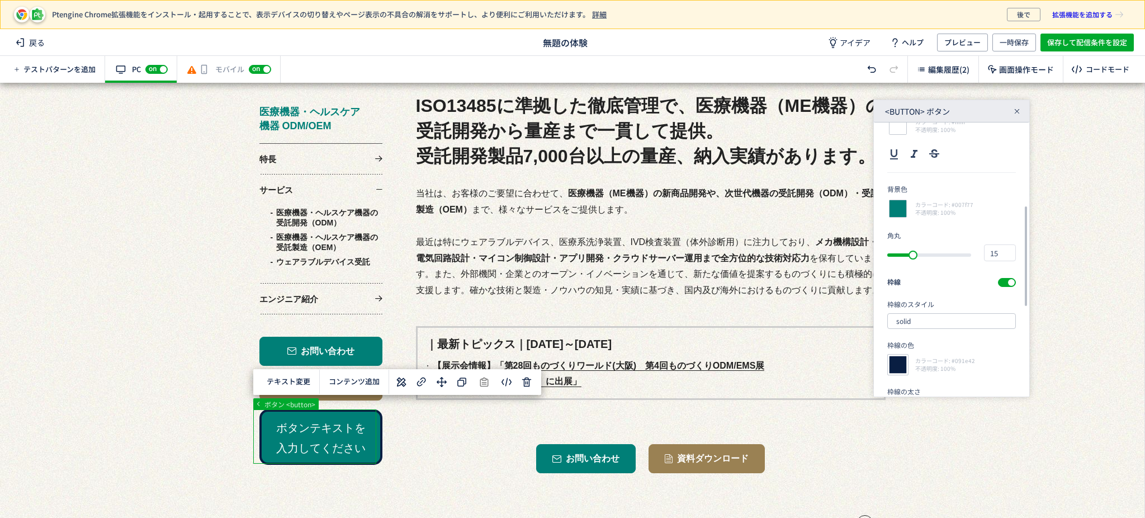
click at [902, 373] on div at bounding box center [897, 364] width 21 height 21
type input "091e42"
type input "9"
type input "30"
type input "66"
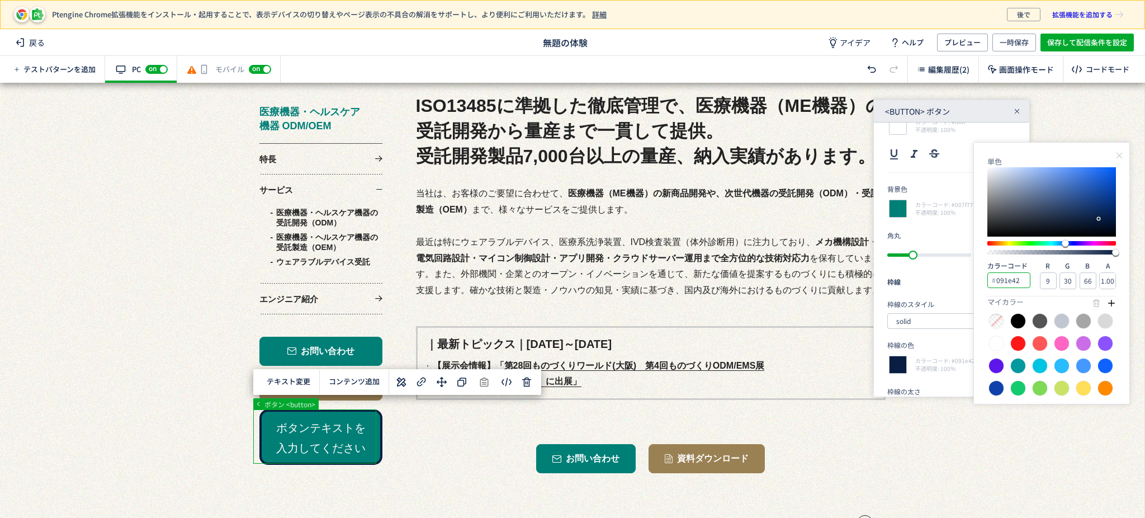
drag, startPoint x: 996, startPoint y: 277, endPoint x: 1055, endPoint y: 273, distance: 59.9
click at [1027, 280] on input "091e42" at bounding box center [1008, 280] width 43 height 16
paste input "007f77"
type input "007f77"
type input "0"
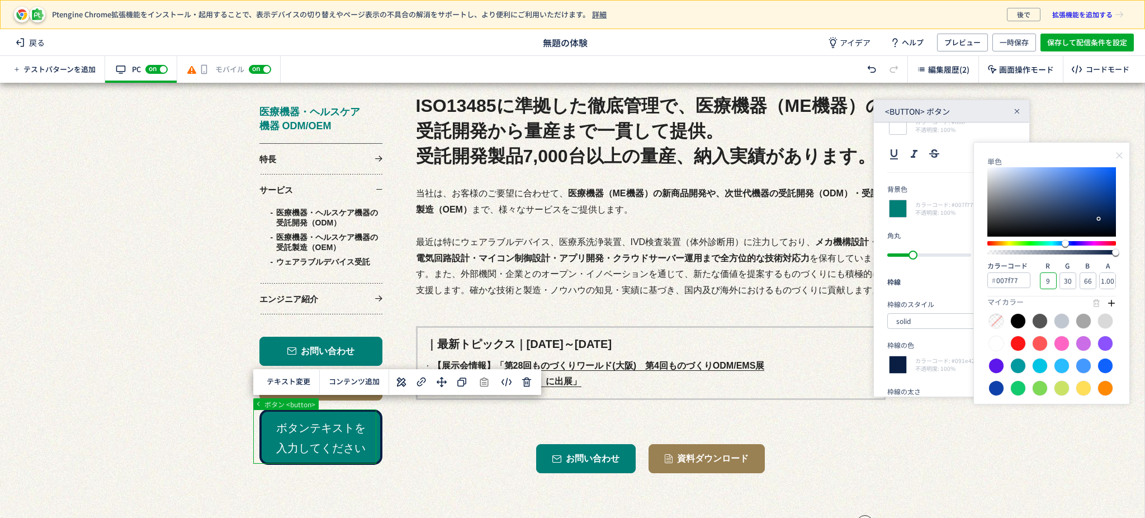
type input "127"
type input "119"
click at [1043, 285] on input "0" at bounding box center [1048, 280] width 17 height 17
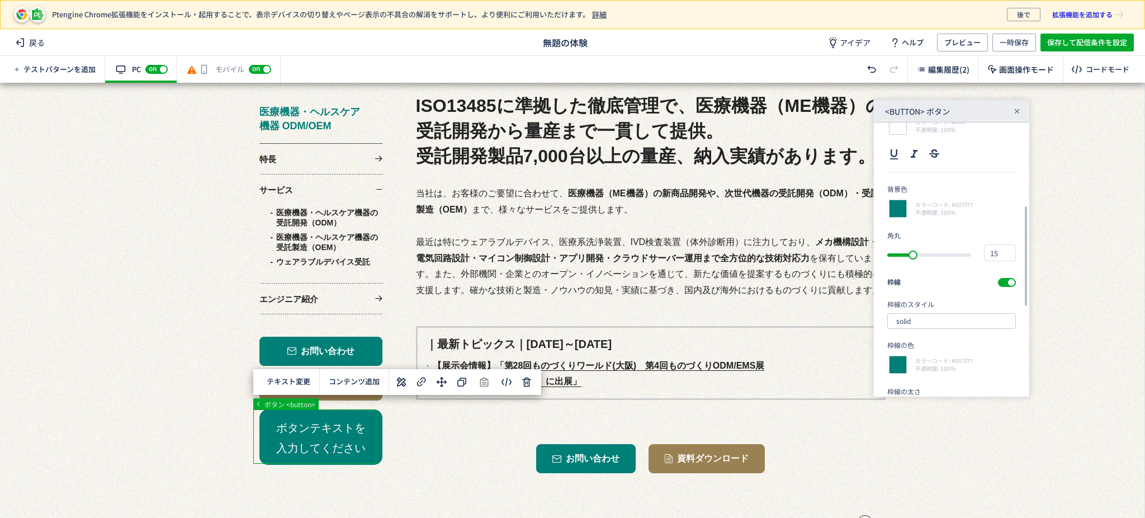
click at [887, 378] on div "要素サイズ 幅 px 220 高さ px 97.4 フォント 游ゴシック体, yugothic, 游ゴシック, Yu Gothic, sans-serif フ…" at bounding box center [951, 259] width 155 height 274
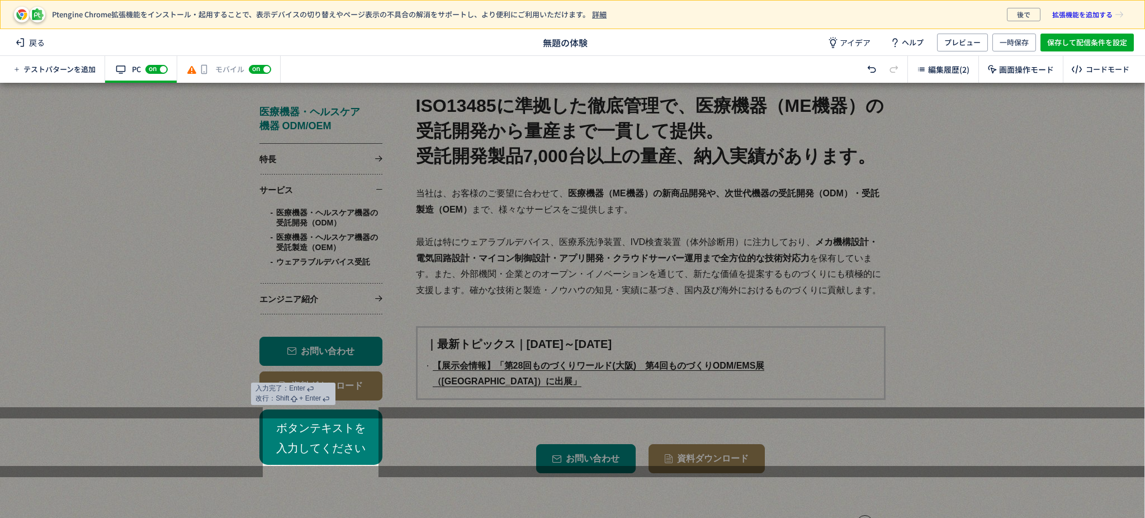
click at [302, 427] on button "ボタンテキストを入力してください" at bounding box center [320, 436] width 123 height 55
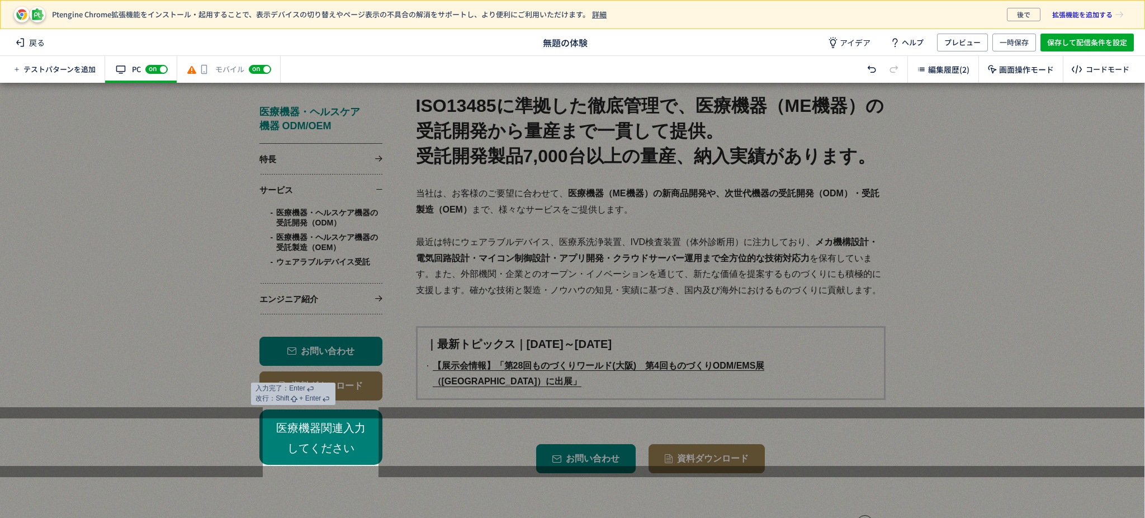
click at [349, 425] on button "医療機器関連入力してください" at bounding box center [320, 436] width 123 height 55
drag, startPoint x: 335, startPoint y: 426, endPoint x: 365, endPoint y: 425, distance: 29.6
click at [365, 425] on button "医療機器関連入力してください" at bounding box center [320, 436] width 123 height 55
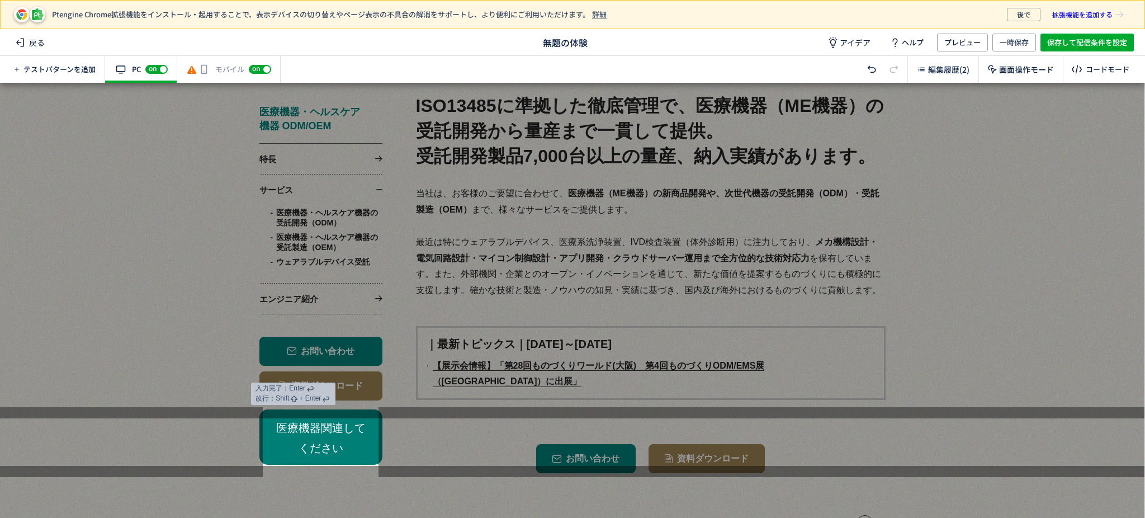
click at [337, 427] on button "医療機器関連してください" at bounding box center [320, 436] width 123 height 55
click at [259, 409] on button "医療機器関連してください" at bounding box center [320, 436] width 123 height 55
click at [310, 394] on span "改行：Shift + Enter" at bounding box center [292, 399] width 75 height 10
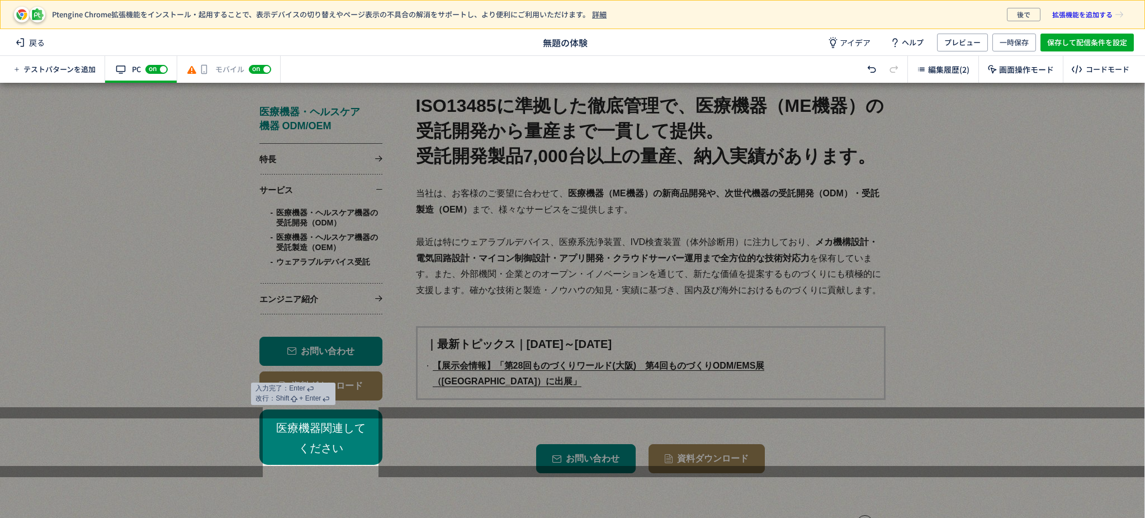
click at [307, 399] on span "改行：Shift + Enter" at bounding box center [292, 399] width 75 height 10
click at [338, 418] on button "医療機器関連してください" at bounding box center [320, 436] width 123 height 55
click at [333, 427] on button "医療機器関連してください" at bounding box center [320, 436] width 123 height 55
click at [259, 409] on button "医療機器関連してください" at bounding box center [320, 436] width 123 height 55
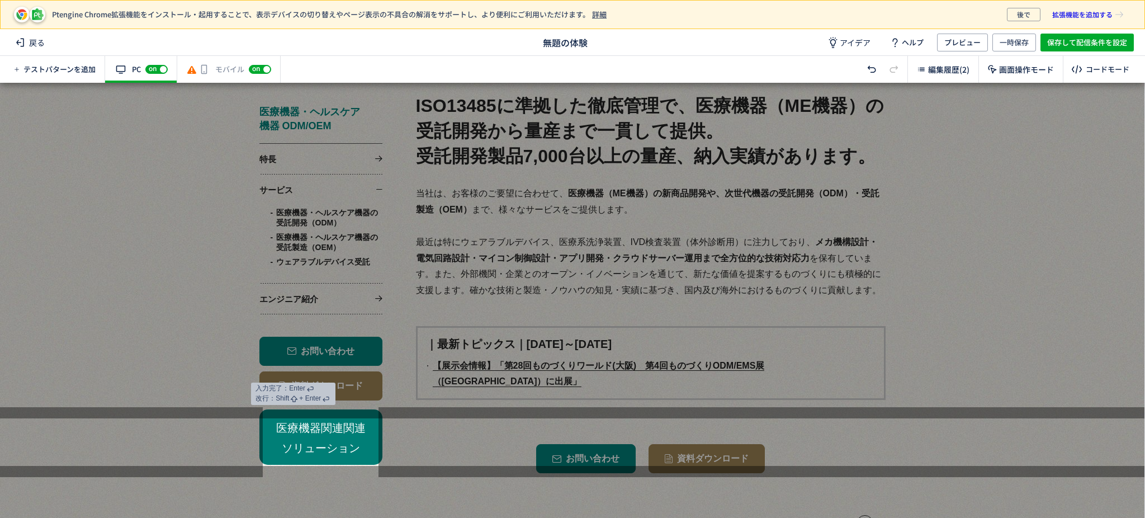
click at [340, 425] on button "医療機器関連関連ソリューション" at bounding box center [320, 436] width 123 height 55
click at [259, 409] on button "医療機器関連ソリューション" at bounding box center [320, 436] width 123 height 55
click at [285, 448] on button "医療機器関連　　ソリューション" at bounding box center [320, 436] width 123 height 55
drag, startPoint x: 413, startPoint y: 442, endPoint x: 413, endPoint y: 524, distance: 82.2
click at [413, 442] on div at bounding box center [761, 442] width 766 height 70
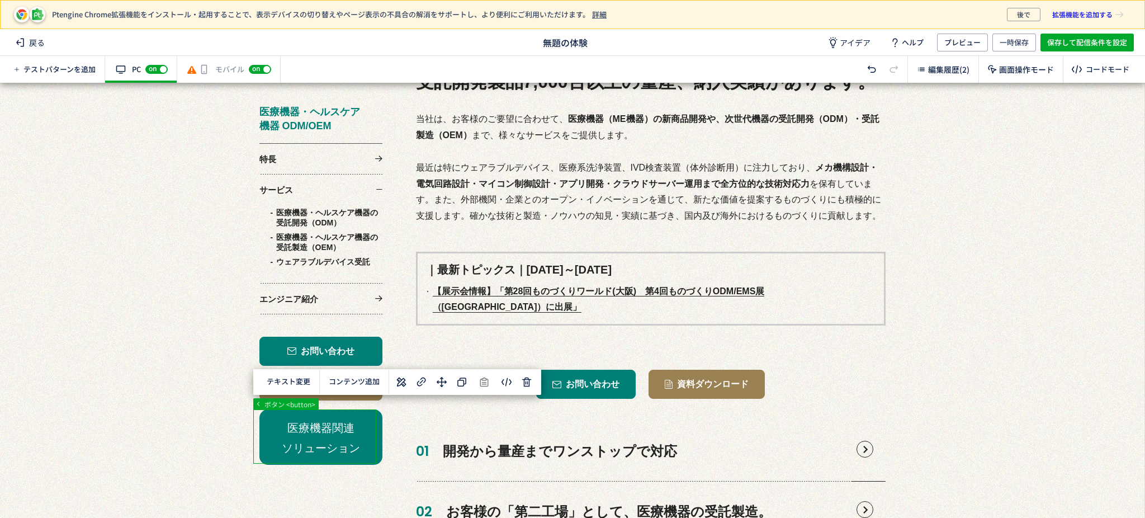
click at [395, 383] on icon at bounding box center [401, 381] width 13 height 13
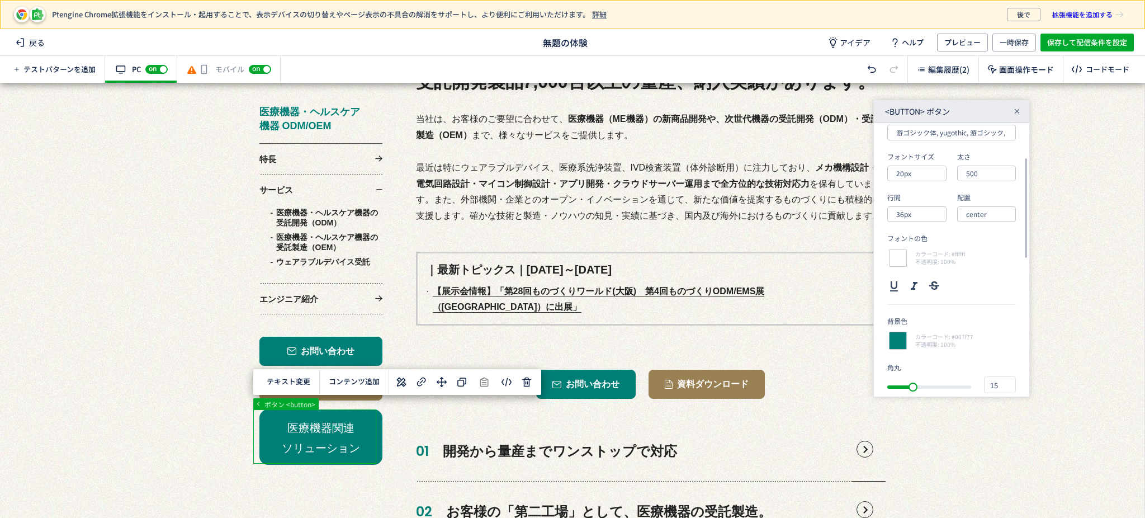
scroll to position [17, 0]
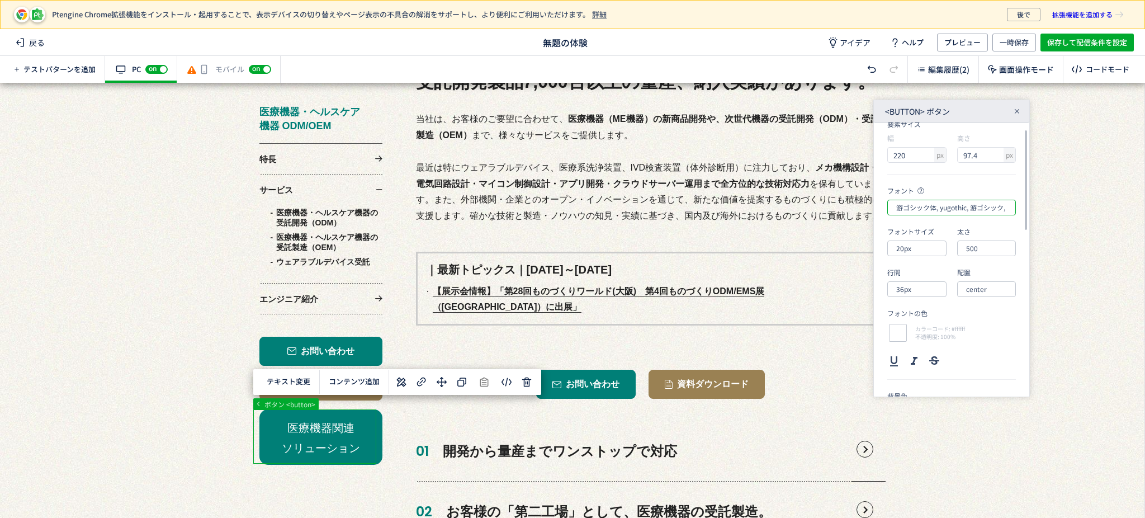
click at [984, 208] on input "游ゴシック体, yugothic, 游ゴシック, Yu Gothic, sans-serif" at bounding box center [951, 208] width 129 height 16
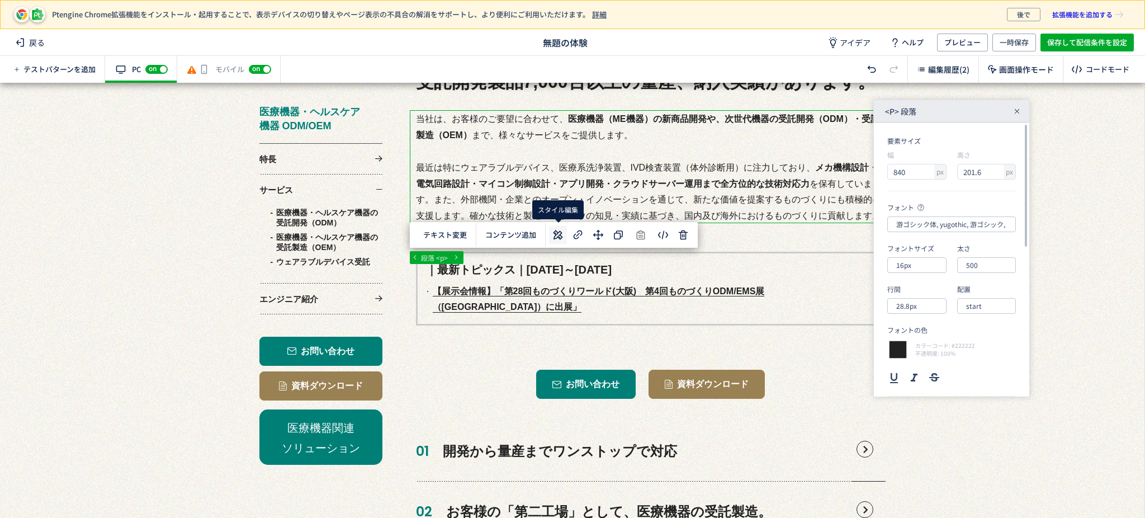
click at [561, 230] on icon at bounding box center [557, 234] width 13 height 13
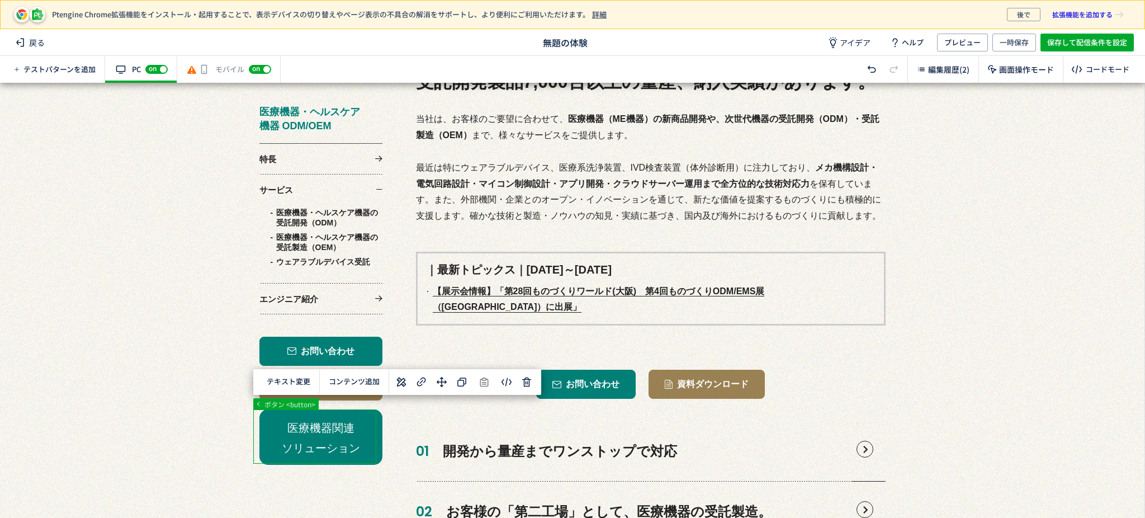
click at [391, 383] on div "テキスト変更 選択した要素の前 選択した要素の後 選択した領域内の先頭 選択した領域内の末尾 コンテンツ追加" at bounding box center [397, 382] width 288 height 26
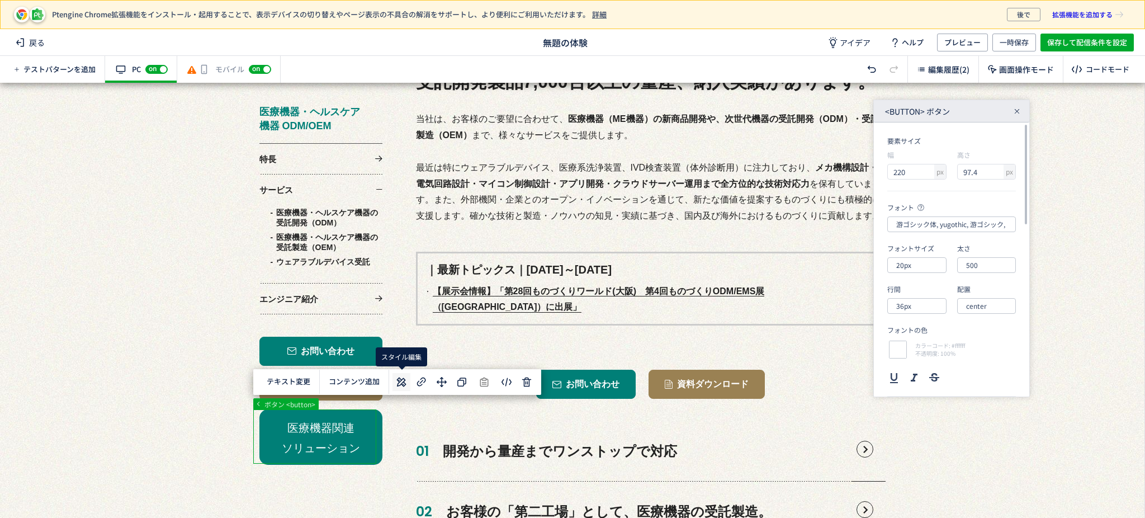
click at [397, 387] on icon at bounding box center [401, 381] width 13 height 13
click at [981, 266] on input "500" at bounding box center [986, 265] width 59 height 16
click at [981, 313] on div "bold" at bounding box center [992, 314] width 46 height 19
type input "bold"
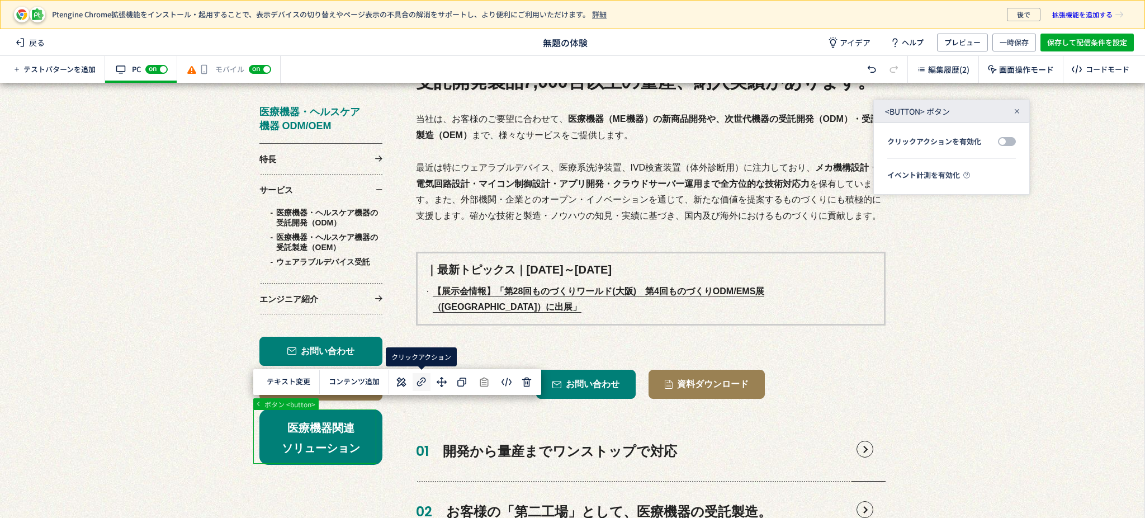
click at [425, 383] on icon at bounding box center [421, 381] width 13 height 13
click at [1004, 144] on span at bounding box center [1007, 141] width 18 height 9
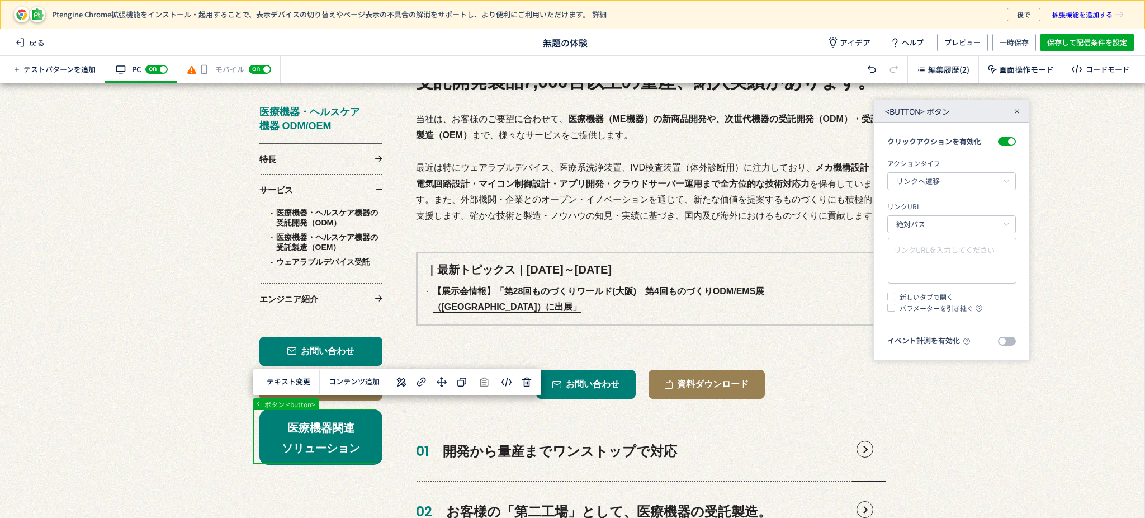
click at [1007, 343] on span at bounding box center [1007, 341] width 18 height 9
click at [917, 251] on textarea at bounding box center [952, 260] width 116 height 33
paste textarea "https://www.johnan.com/solution/archive/?category=426"
type textarea "https://www.johnan.com/solution/archive/?category=426"
click at [1001, 370] on button "イベントを新規設定" at bounding box center [951, 367] width 129 height 18
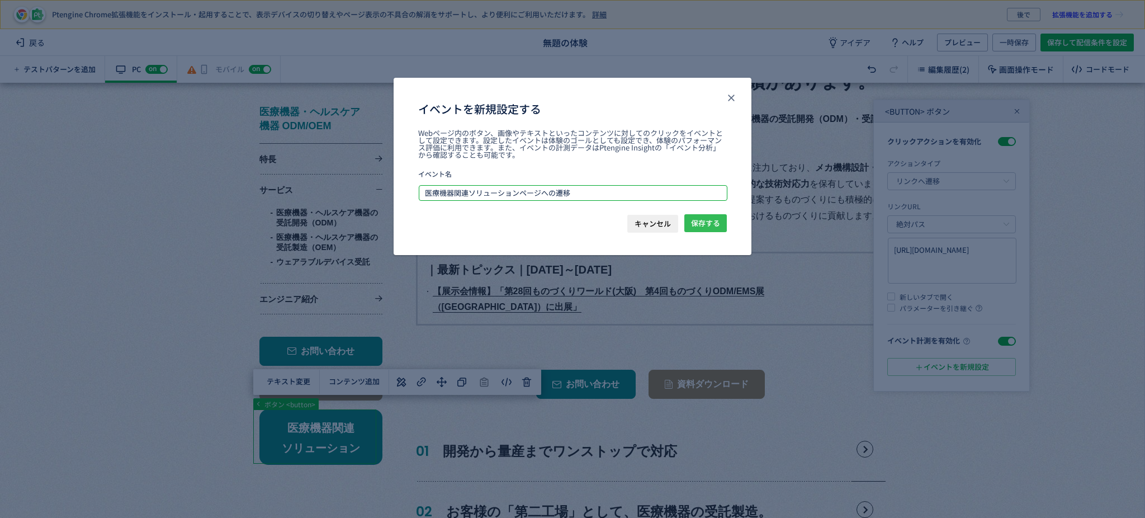
click at [707, 220] on span "保存する" at bounding box center [705, 223] width 29 height 18
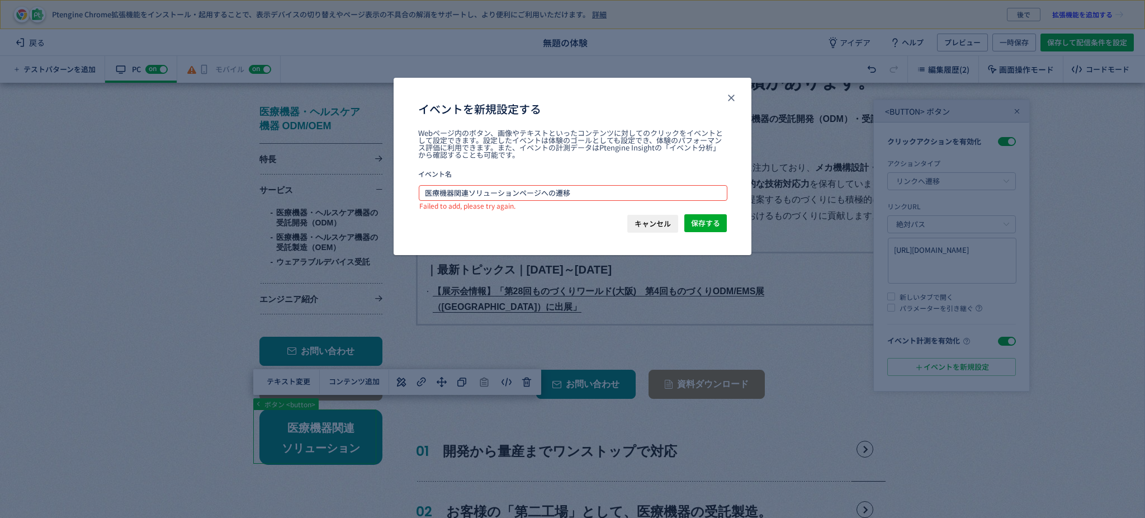
click at [553, 190] on input "医療機器関連ソリューションページへの遷移" at bounding box center [572, 192] width 307 height 13
click at [717, 222] on span "保存する" at bounding box center [705, 223] width 29 height 18
click at [566, 196] on input "医療機器関連ソリューションへの遷移" at bounding box center [572, 192] width 307 height 13
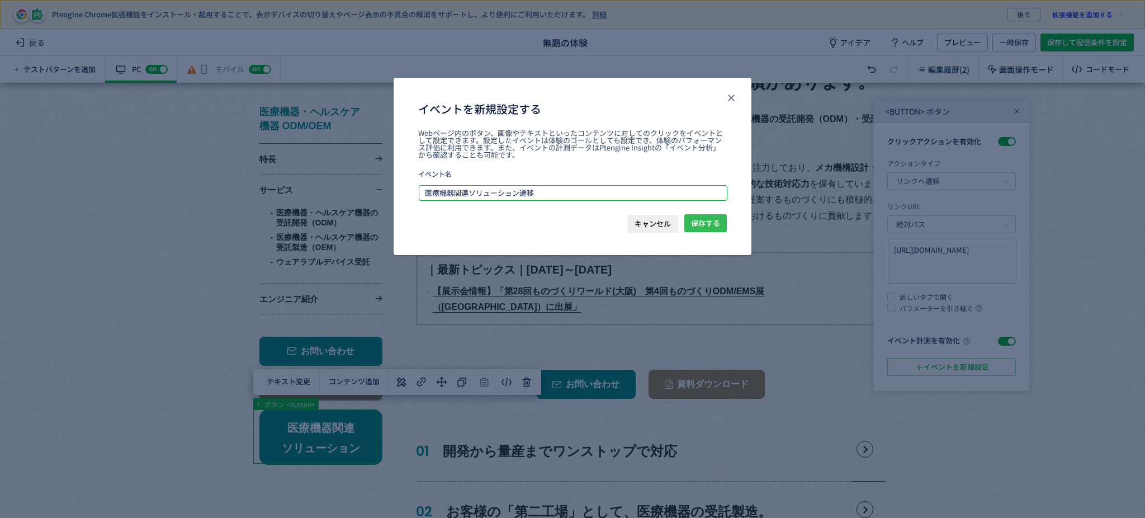
click at [709, 214] on span "保存する" at bounding box center [705, 223] width 29 height 18
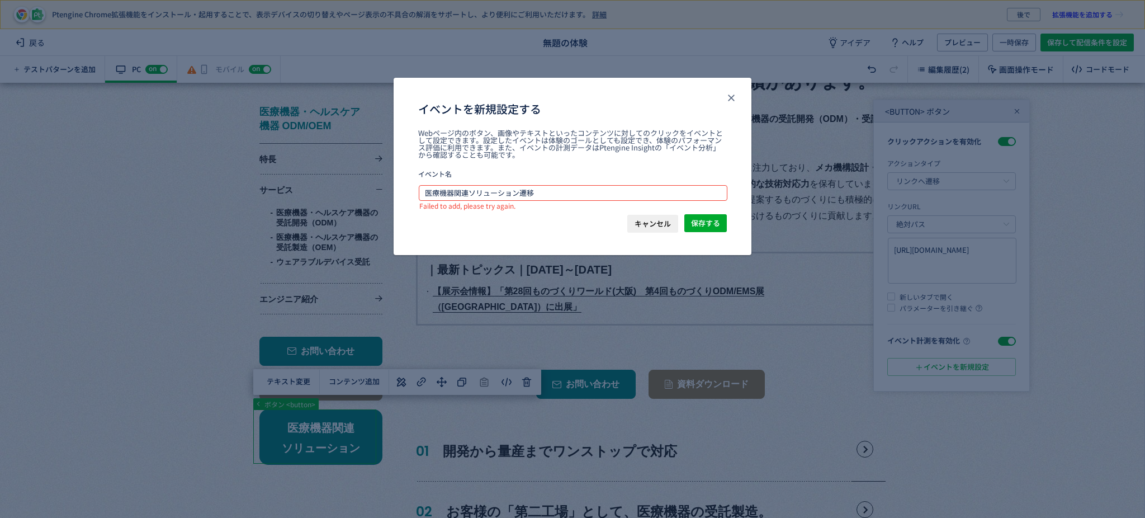
click at [439, 202] on span "Failed to add, please try again." at bounding box center [467, 206] width 96 height 10
click at [457, 194] on input "医療機器関連ソリューション遷移" at bounding box center [572, 192] width 307 height 13
click at [466, 192] on input "医療機器関連ソリューション遷移" at bounding box center [572, 192] width 307 height 13
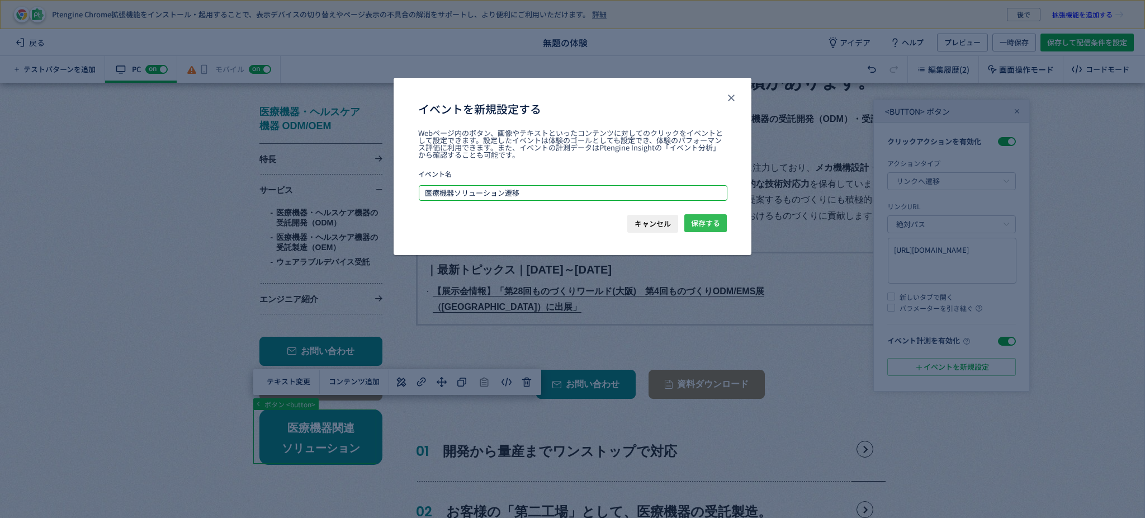
click at [696, 221] on span "保存する" at bounding box center [705, 223] width 29 height 18
click at [544, 194] on input "医療機器ソリューション遷移" at bounding box center [572, 192] width 307 height 13
click at [454, 192] on input "医療機器ソリューション遷移" at bounding box center [572, 192] width 307 height 13
click at [708, 221] on span "保存する" at bounding box center [705, 223] width 29 height 18
click at [520, 190] on input "医ソリューション遷移" at bounding box center [572, 192] width 307 height 13
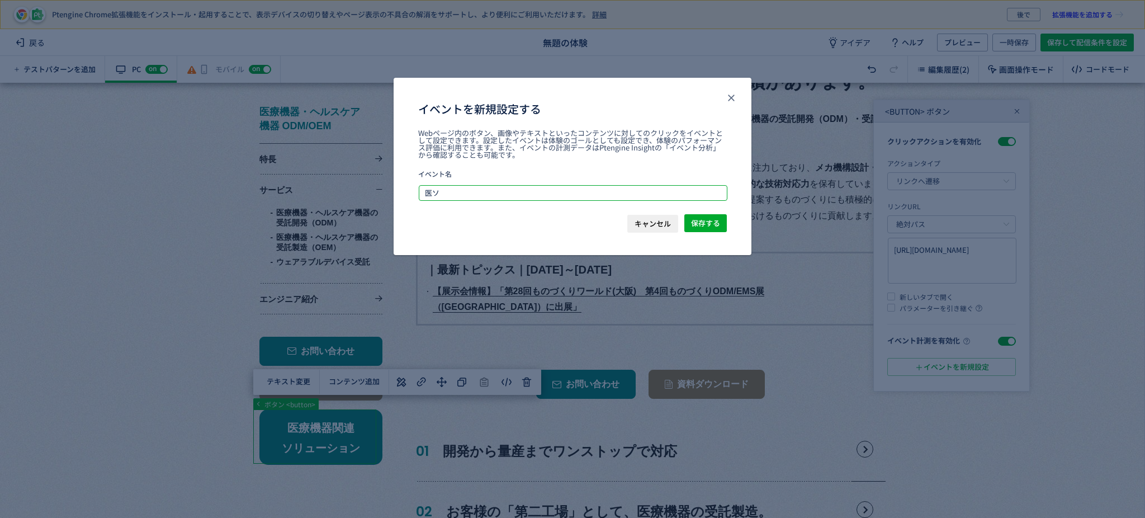
type input "医"
type input "s"
click at [700, 224] on span "保存する" at bounding box center [705, 223] width 29 height 18
click at [481, 196] on input "ソリューションへの遷移" at bounding box center [572, 192] width 307 height 13
click at [520, 193] on input "ソリューションへの遷移" at bounding box center [572, 192] width 307 height 13
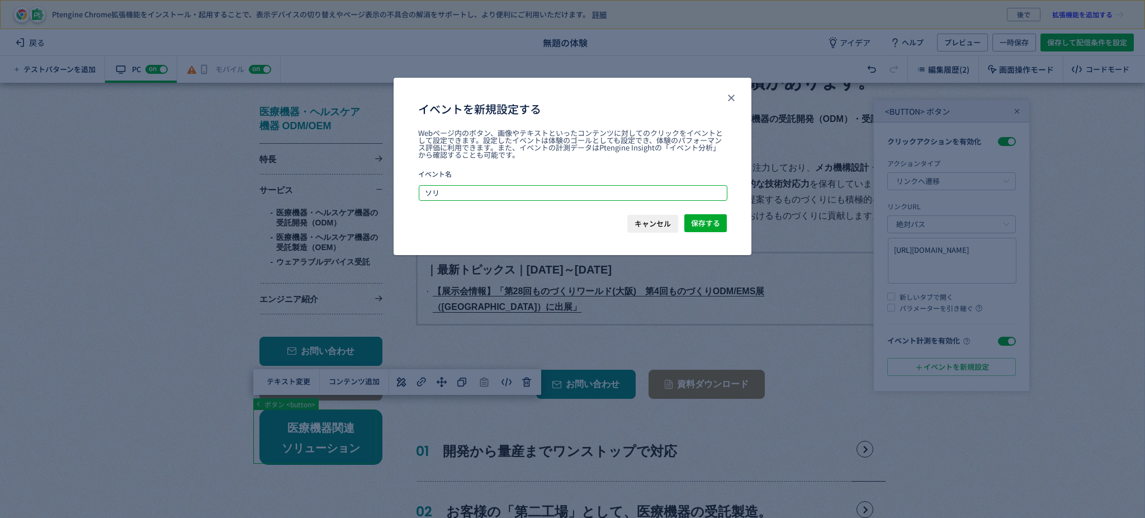
type input "ソ"
click at [708, 220] on span "保存する" at bounding box center [705, 223] width 29 height 18
click at [559, 191] on input "solution" at bounding box center [572, 192] width 307 height 13
type input "s"
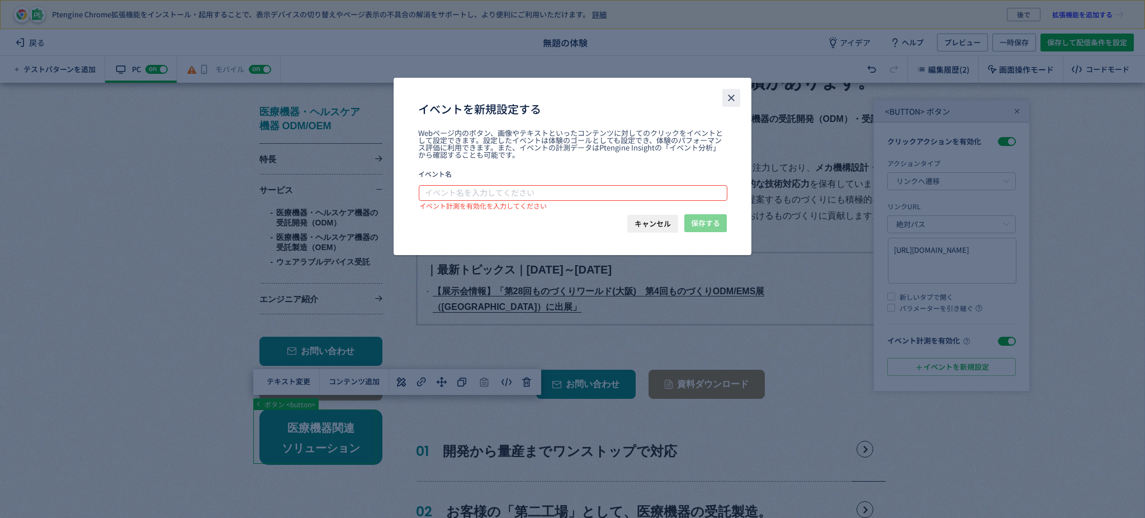
click at [732, 94] on icon "close" at bounding box center [731, 97] width 11 height 11
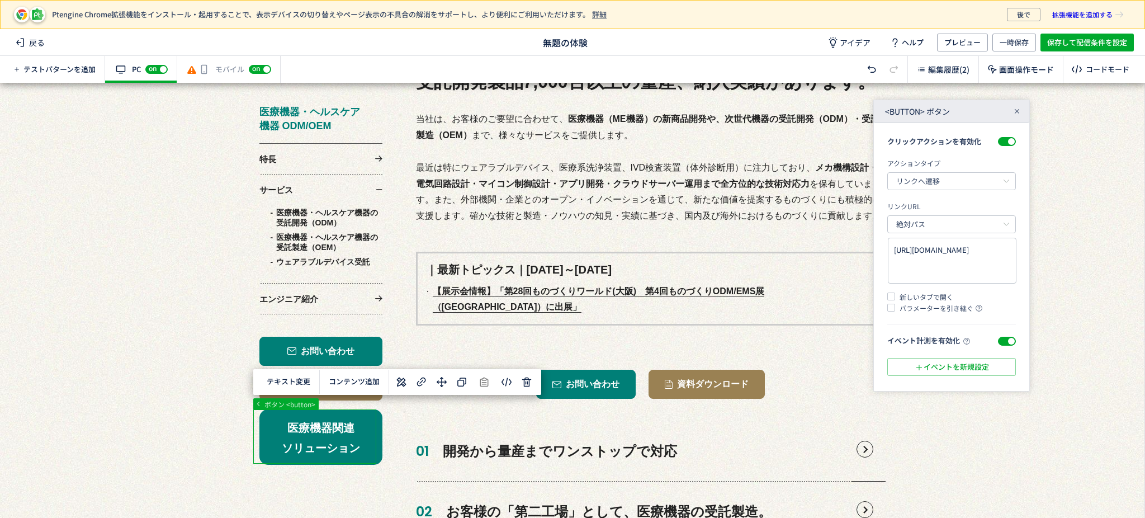
click at [1007, 343] on span at bounding box center [1007, 341] width 18 height 9
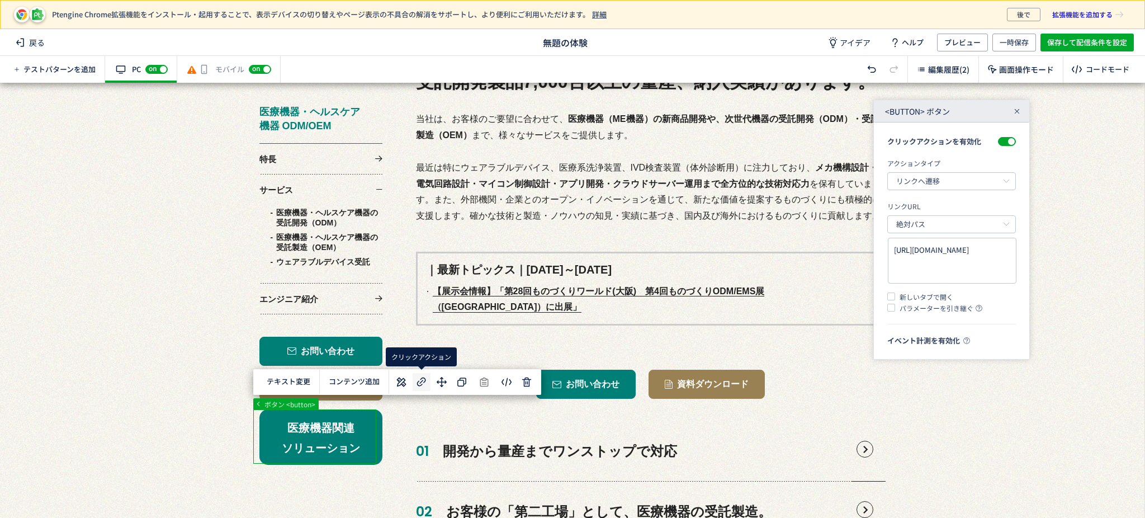
click at [422, 378] on use at bounding box center [421, 381] width 9 height 9
click at [1007, 341] on span at bounding box center [1007, 341] width 18 height 9
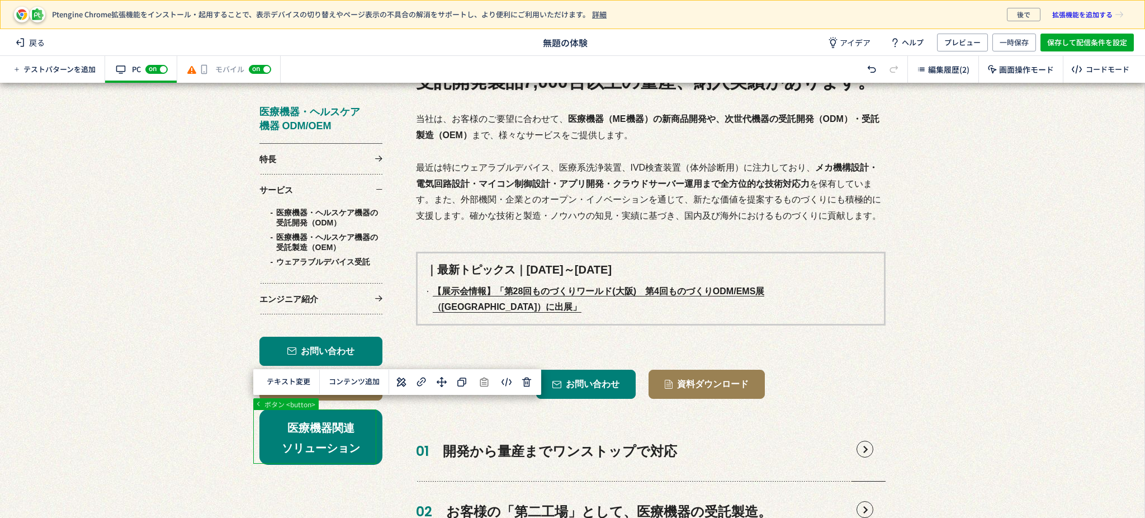
click at [426, 382] on icon at bounding box center [421, 381] width 13 height 13
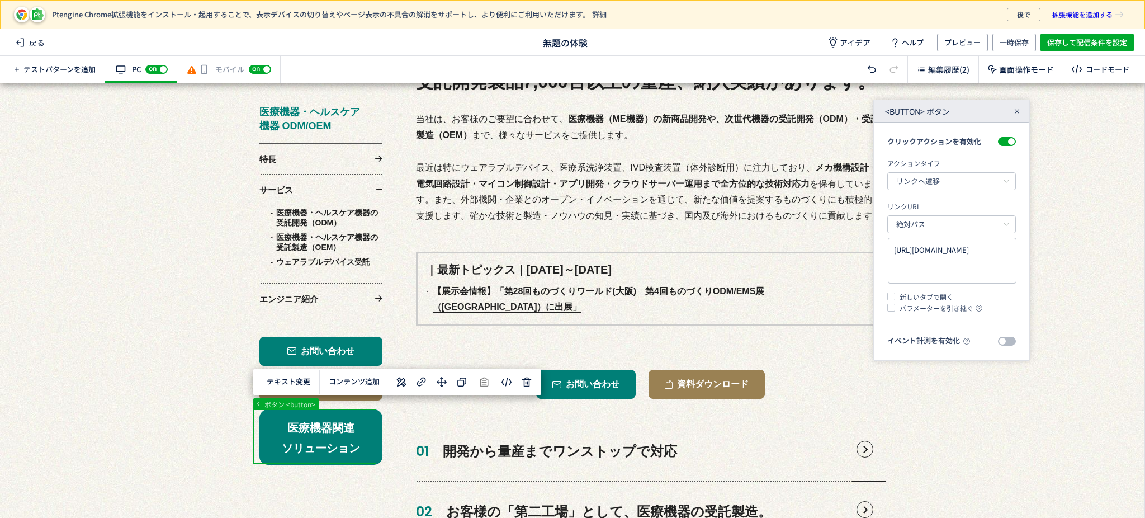
click at [1003, 342] on span at bounding box center [1007, 341] width 18 height 9
click at [943, 361] on span "イベントを新規設定" at bounding box center [952, 367] width 74 height 18
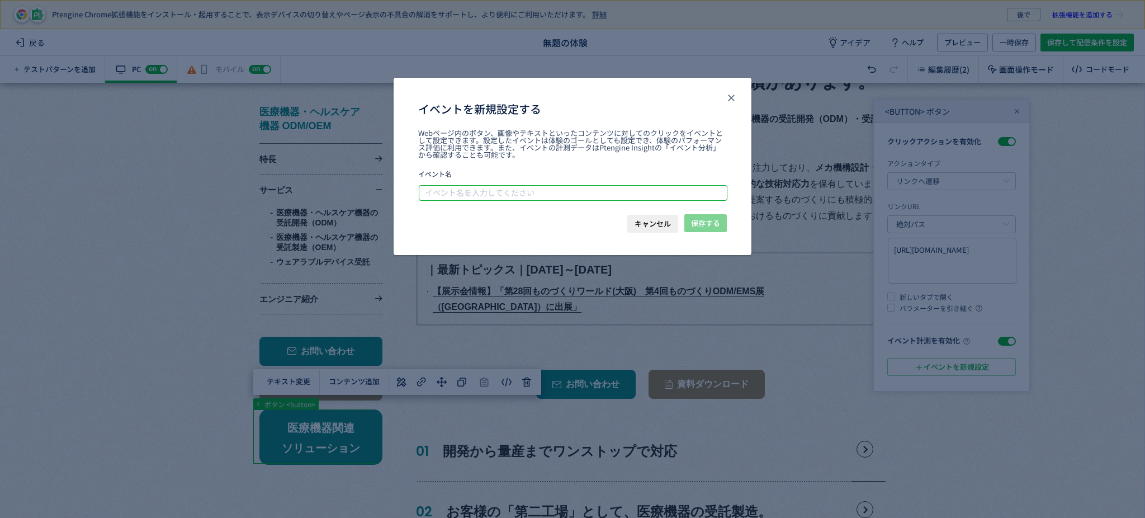
click at [465, 193] on input "イベントを新規設定する" at bounding box center [572, 192] width 307 height 13
type input "20251010医療ソリューション"
click at [709, 225] on span "保存する" at bounding box center [705, 223] width 29 height 18
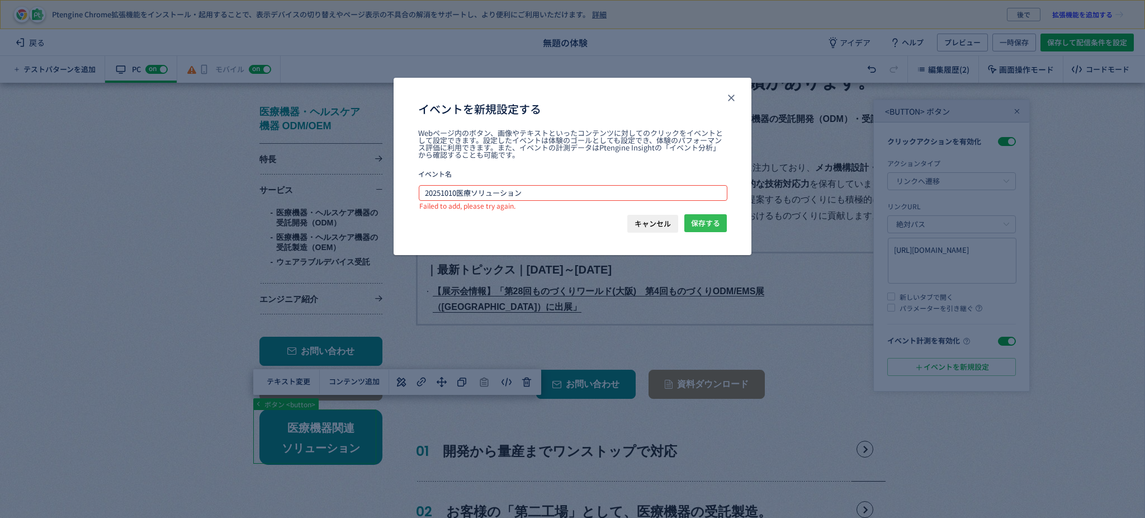
click at [710, 227] on span "保存する" at bounding box center [705, 223] width 29 height 18
drag, startPoint x: 414, startPoint y: 207, endPoint x: 519, endPoint y: 211, distance: 104.6
click at [519, 211] on div "Webページ内のボタン、画像やテキストといったコンテンツに対してのクリックをイベントとして設定できます。設定したイベントは体験のゴールとしても設定でき、体験の…" at bounding box center [573, 171] width 358 height 85
click at [520, 210] on div "Webページ内のボタン、画像やテキストといったコンテンツに対してのクリックをイベントとして設定できます。設定したイベントは体験のゴールとしても設定でき、体験の…" at bounding box center [573, 171] width 358 height 85
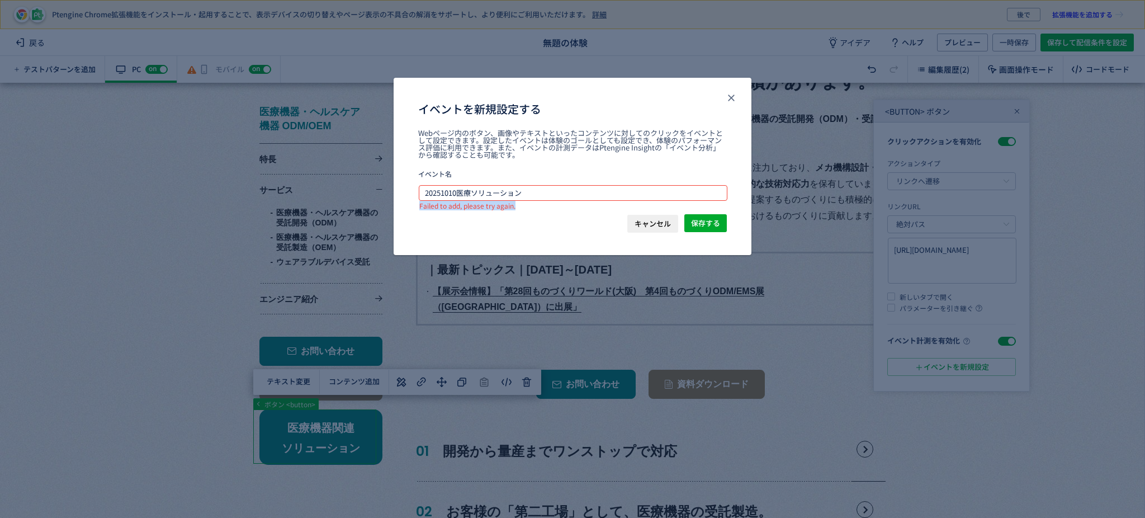
drag, startPoint x: 520, startPoint y: 206, endPoint x: 419, endPoint y: 204, distance: 101.2
click at [419, 204] on div "Webページ内のボタン、画像やテキストといったコンテンツに対してのクリックをイベントとして設定できます。設定したイベントは体験のゴールとしても設定でき、体験の…" at bounding box center [573, 171] width 358 height 85
copy span "Failed to add, please try again."
click at [721, 100] on div "イベントを新規設定する" at bounding box center [572, 109] width 309 height 18
click at [732, 96] on use "close" at bounding box center [731, 97] width 6 height 6
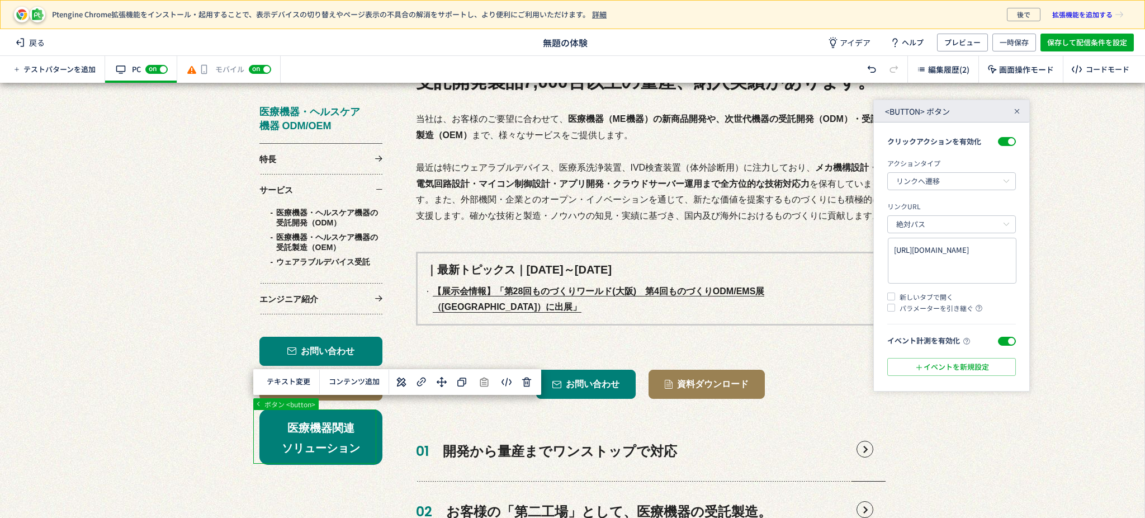
click at [1011, 339] on span at bounding box center [1007, 341] width 18 height 9
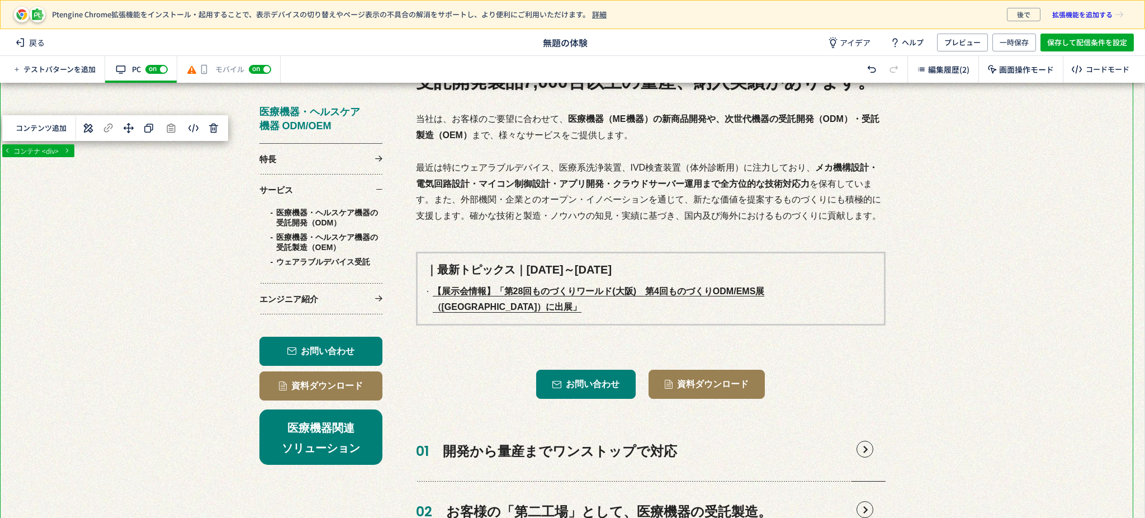
click at [1014, 35] on span "一時保存" at bounding box center [1014, 43] width 29 height 18
click at [960, 43] on span "プレビュー" at bounding box center [962, 43] width 36 height 18
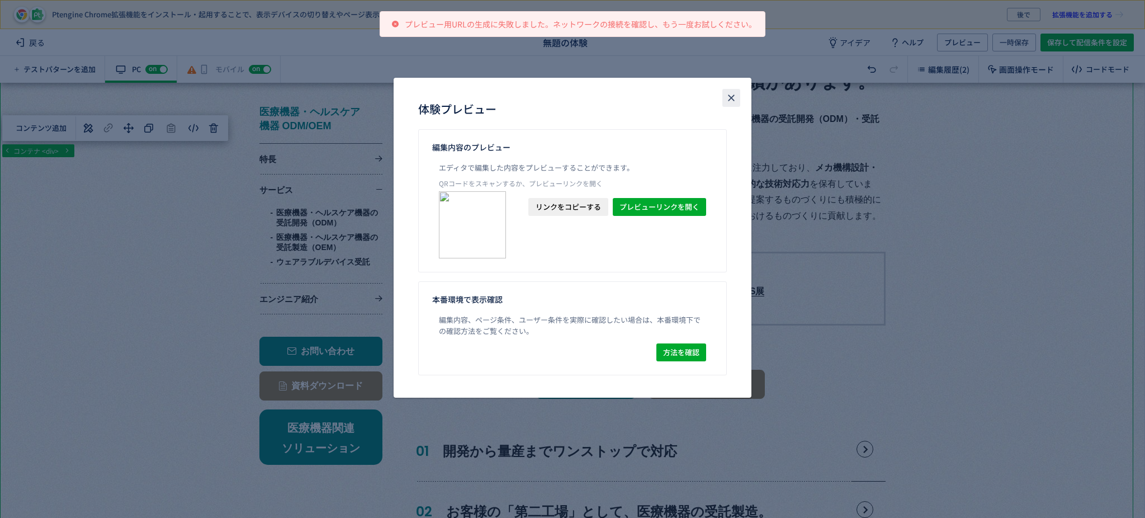
click at [734, 95] on use "close" at bounding box center [731, 97] width 6 height 6
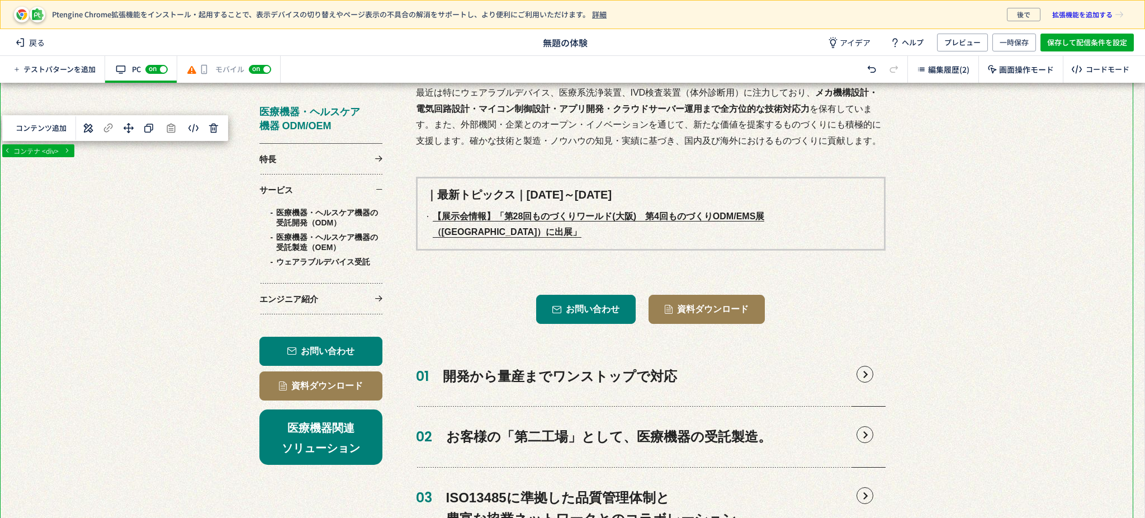
scroll to position [447, 0]
click at [1013, 42] on span "一時保存" at bounding box center [1014, 43] width 29 height 18
click at [963, 42] on span "プレビュー" at bounding box center [962, 43] width 36 height 18
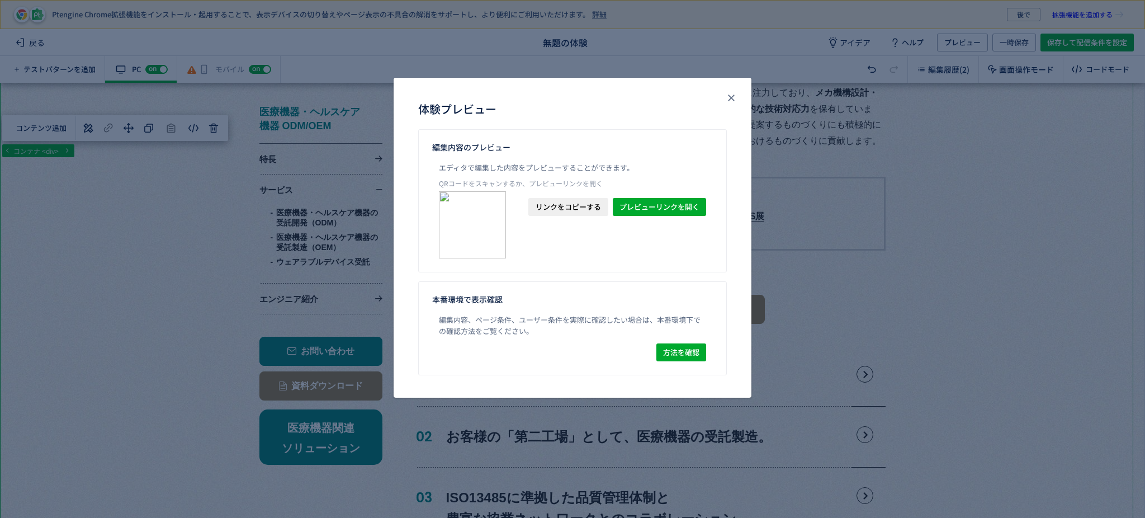
click at [783, 300] on div "体験プレビュー 編集内容のプレビュー エディタで編集した内容をプレビューすることができます。 QRコードをスキャンするか、プレビューリンクを開く プレビューリ…" at bounding box center [572, 259] width 1145 height 518
click at [727, 100] on icon "close" at bounding box center [731, 97] width 11 height 11
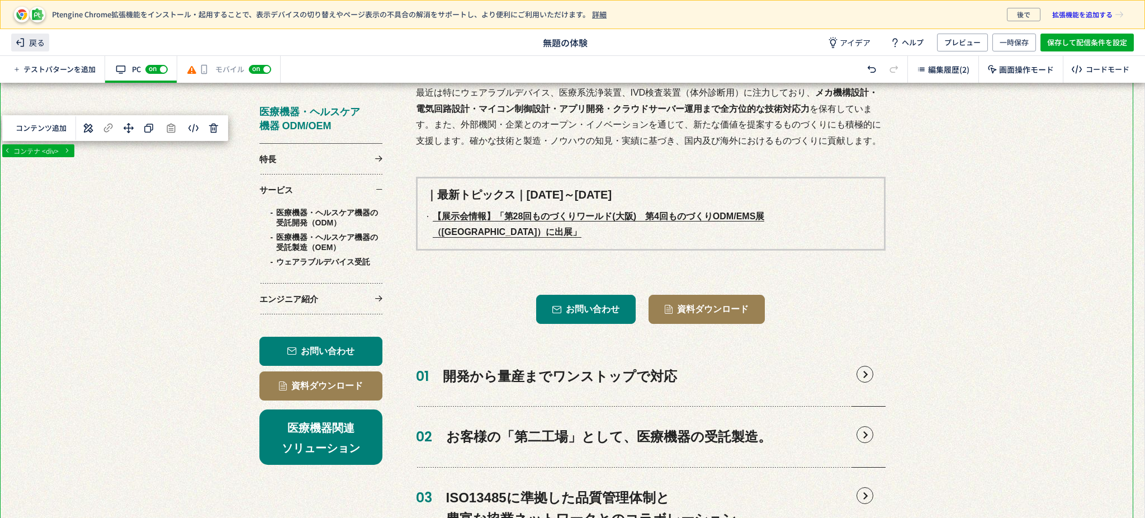
click at [34, 41] on span "戻る" at bounding box center [30, 43] width 38 height 18
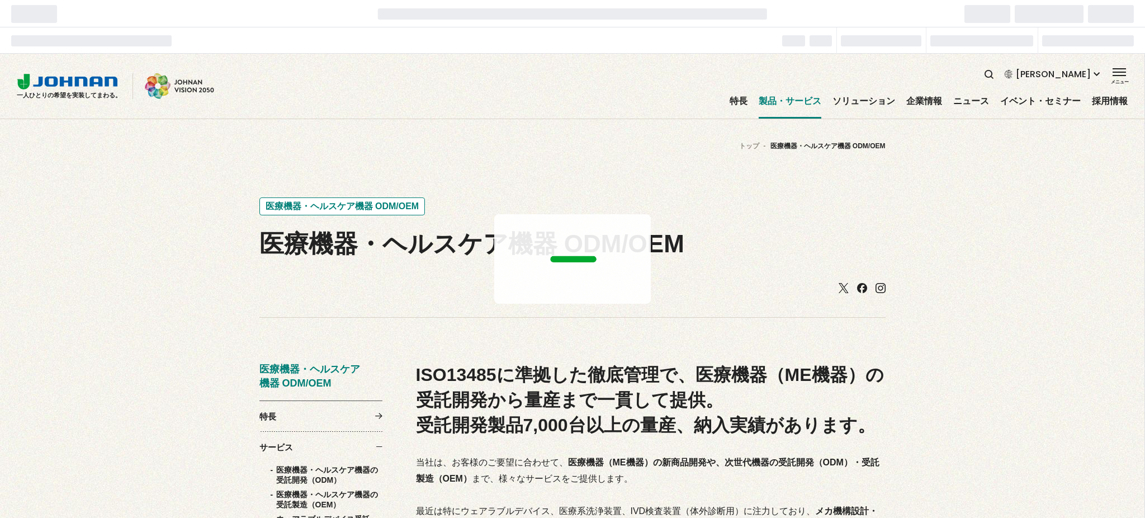
click at [569, 162] on div at bounding box center [572, 286] width 1145 height 464
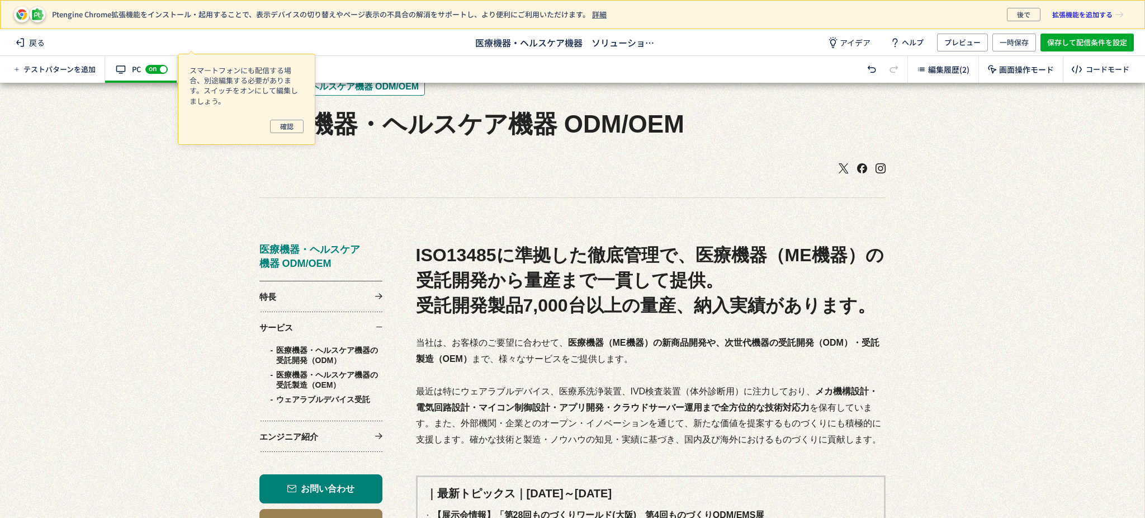
scroll to position [298, 0]
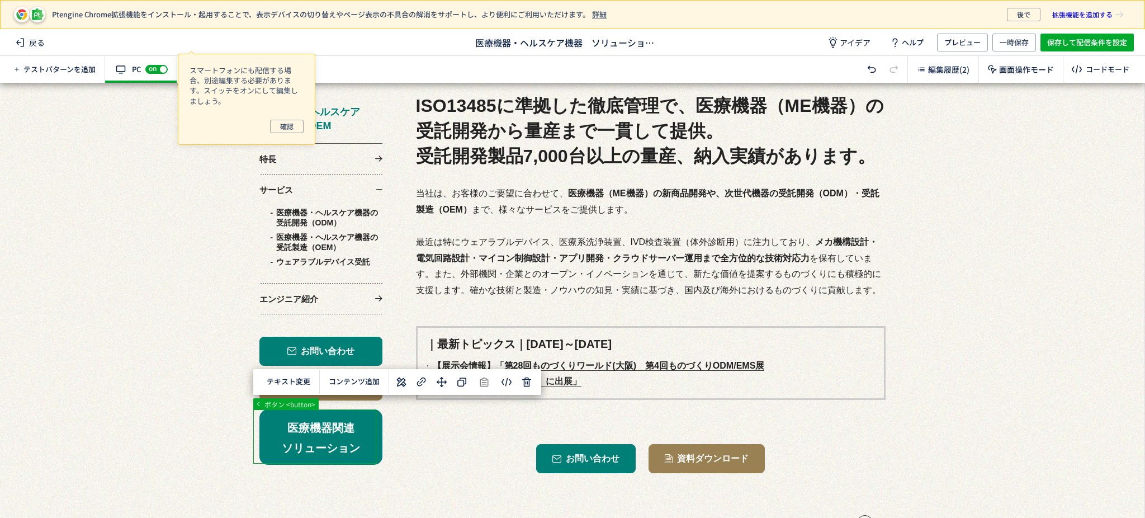
click at [400, 381] on use at bounding box center [402, 382] width 10 height 10
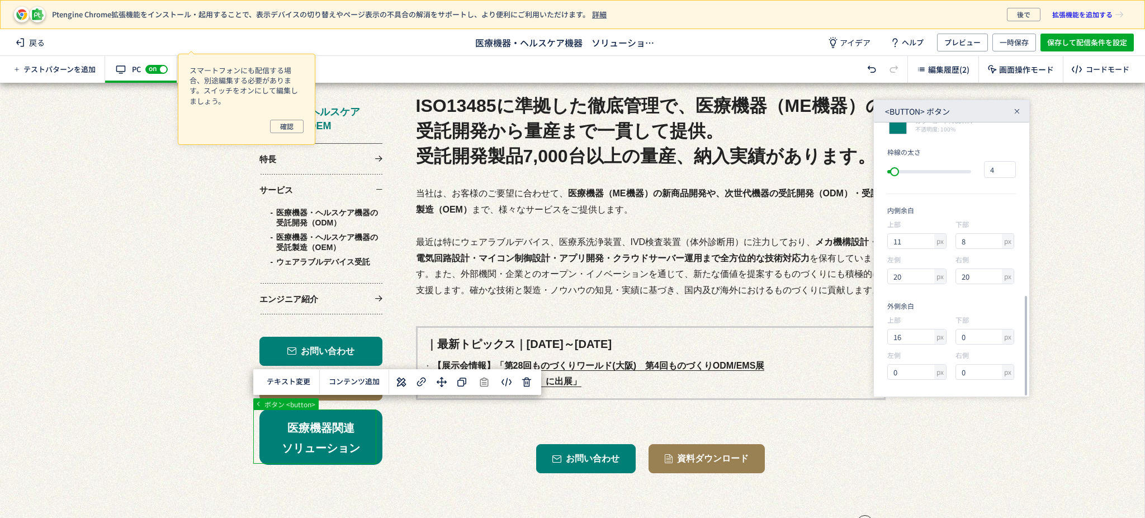
scroll to position [0, 0]
click at [929, 332] on icon at bounding box center [930, 334] width 4 height 4
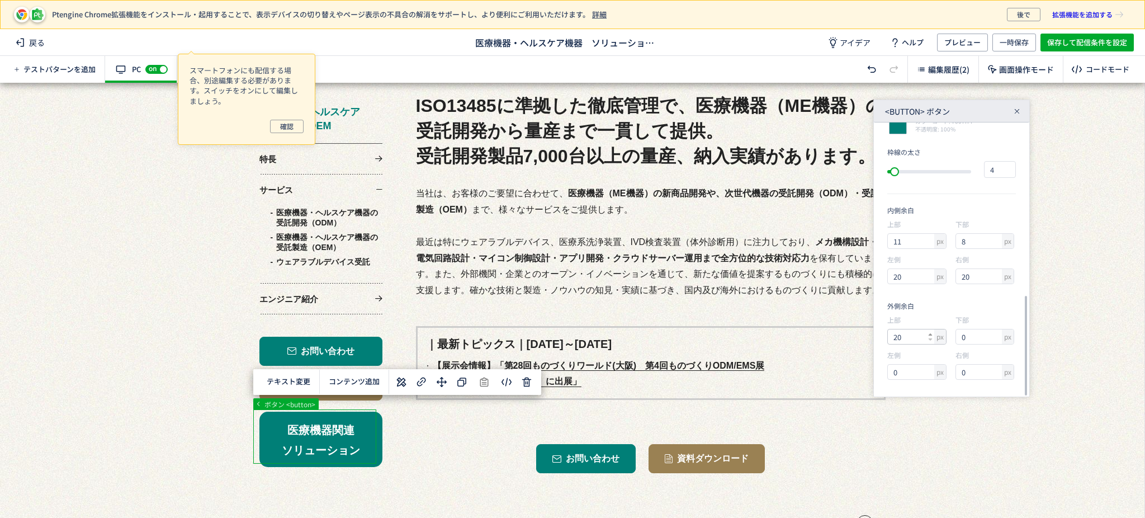
click at [929, 332] on icon at bounding box center [930, 334] width 4 height 4
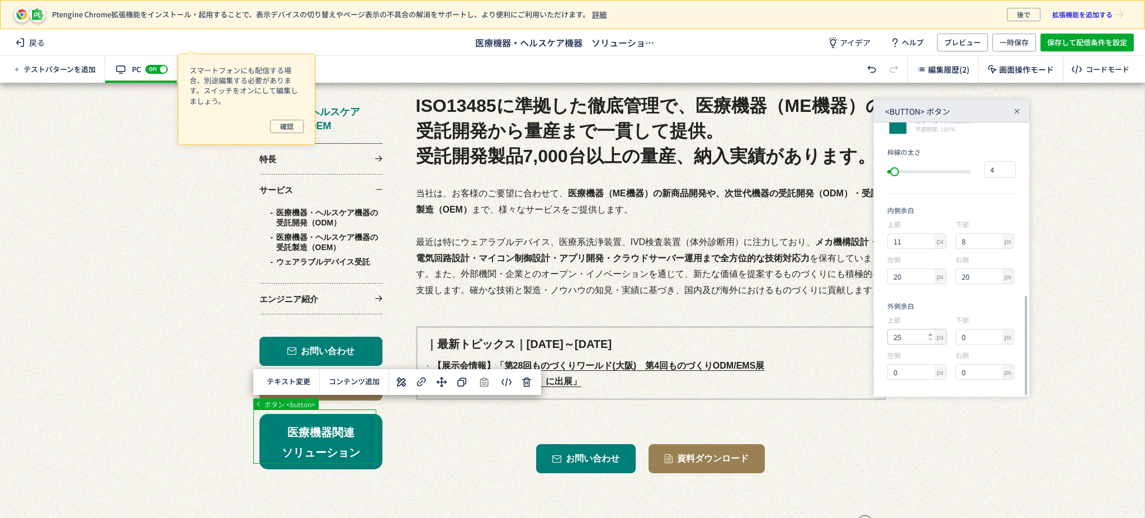
click at [929, 332] on icon at bounding box center [930, 334] width 4 height 4
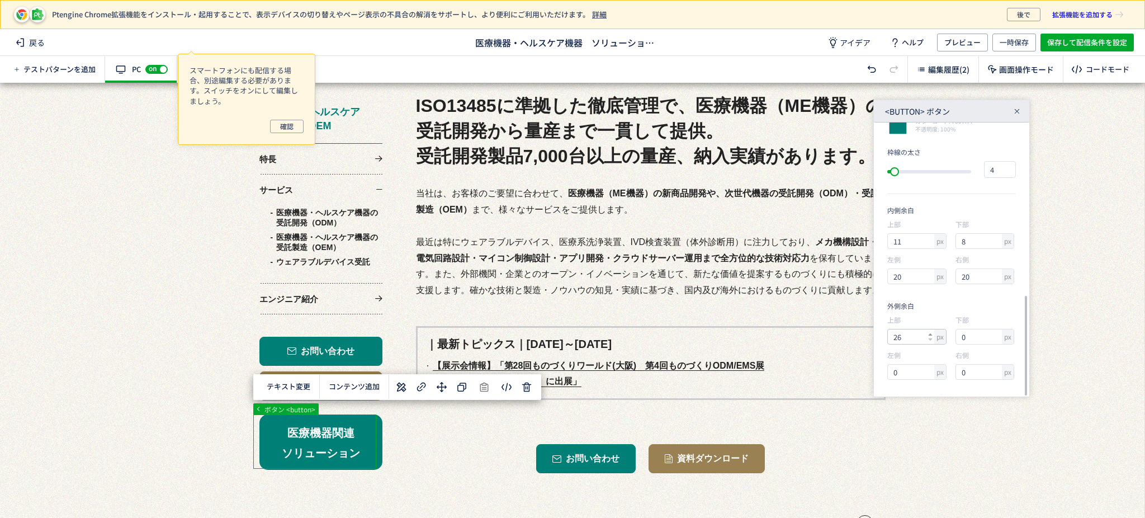
click at [929, 332] on icon at bounding box center [930, 334] width 4 height 4
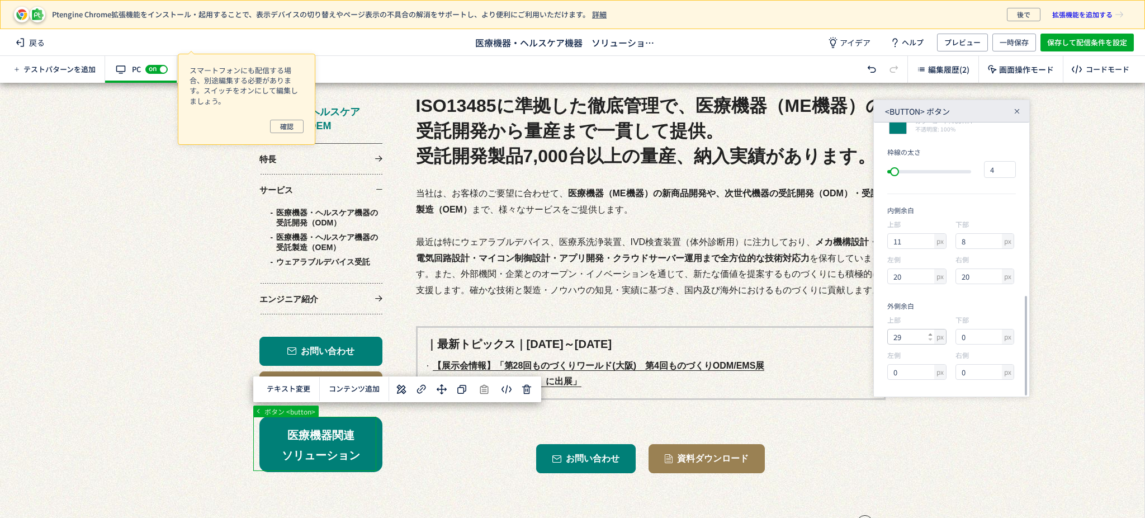
click at [929, 332] on icon at bounding box center [930, 334] width 4 height 4
type input "30"
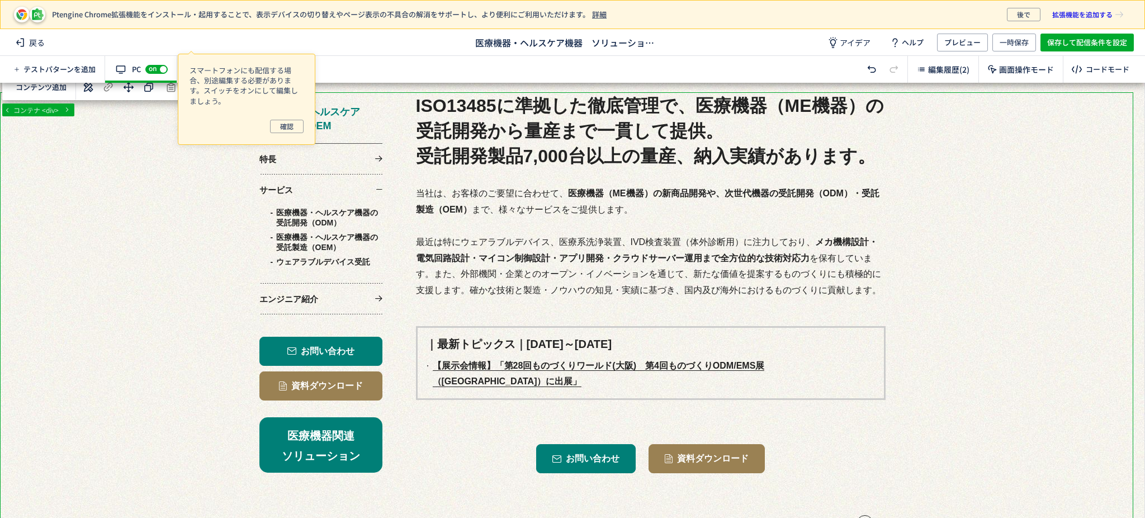
click at [1021, 31] on div "戻る 医療機器・ヘルスケア機器　ソリューションのアイコン追加 アイデア ヘルプ プレビュー 一時保存 保存して配信条件を設定" at bounding box center [572, 42] width 1145 height 27
click at [1021, 37] on span "一時保存" at bounding box center [1014, 43] width 29 height 18
click at [961, 46] on span "プレビュー" at bounding box center [962, 43] width 36 height 18
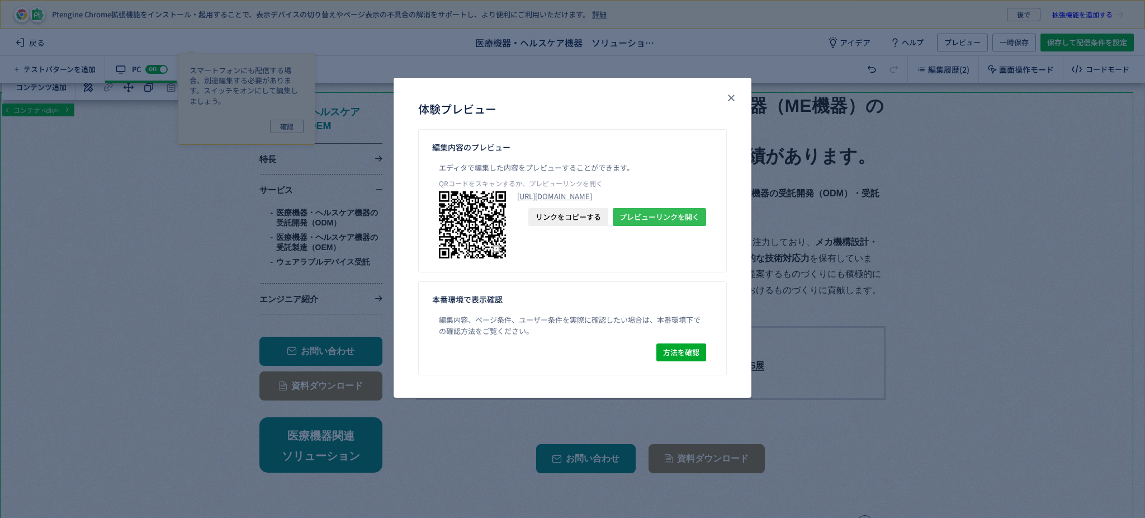
click at [631, 226] on span "プレビューリンクを開く" at bounding box center [659, 217] width 80 height 18
click at [577, 226] on span "リンクをコピーする" at bounding box center [568, 217] width 65 height 18
click at [727, 93] on icon "close" at bounding box center [731, 97] width 11 height 11
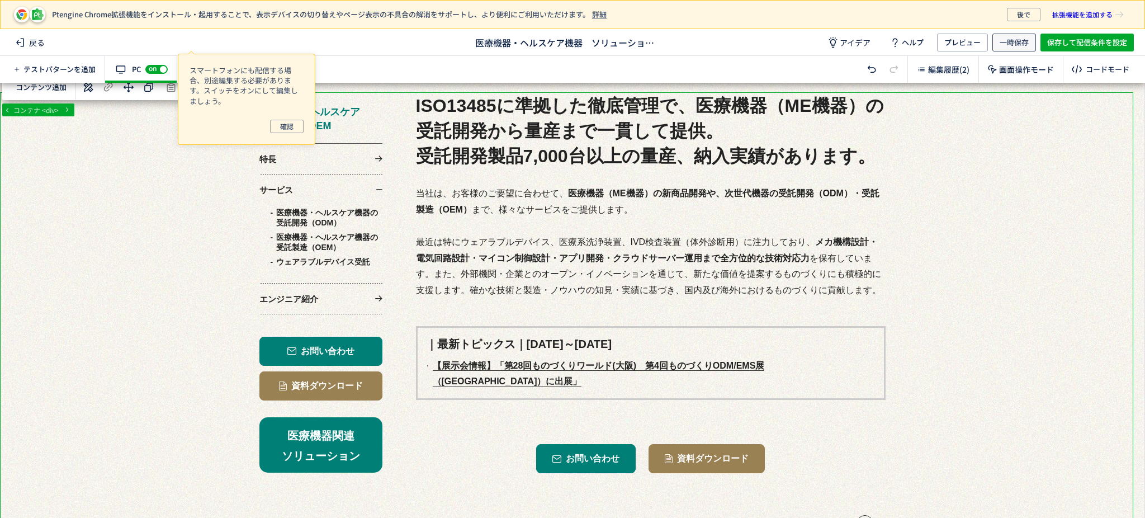
click at [1017, 44] on span "一時保存" at bounding box center [1014, 43] width 29 height 18
click at [1115, 44] on span "保存して配信条件を設定" at bounding box center [1087, 43] width 80 height 18
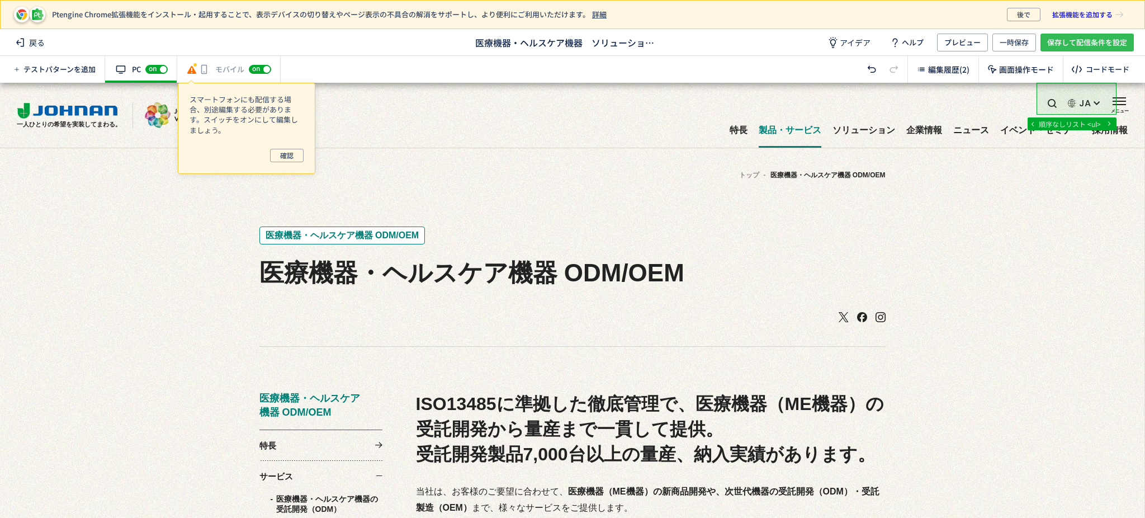
click at [1085, 48] on span "保存して配信条件を設定" at bounding box center [1087, 43] width 80 height 18
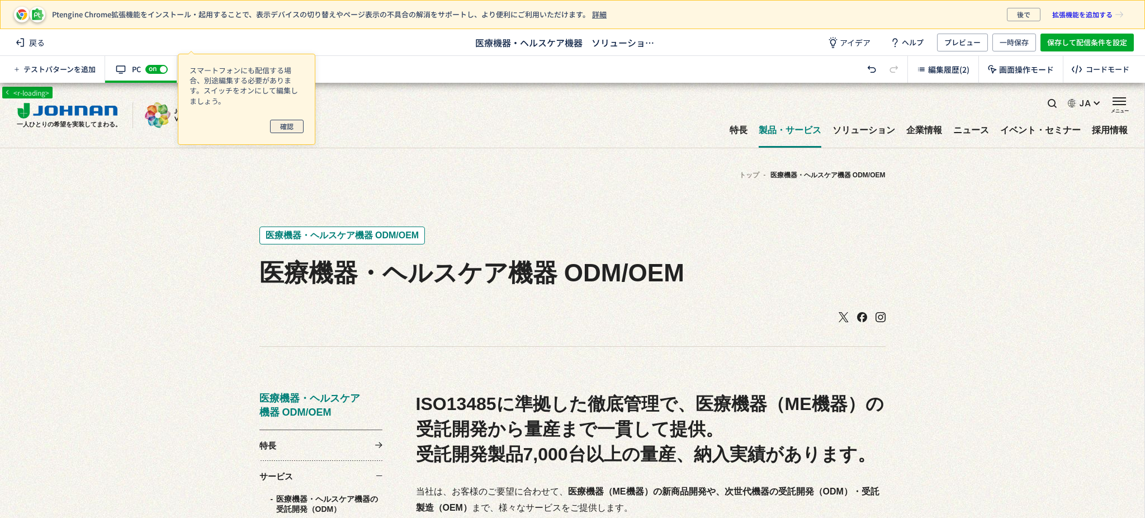
click at [285, 121] on span "確認" at bounding box center [286, 126] width 13 height 13
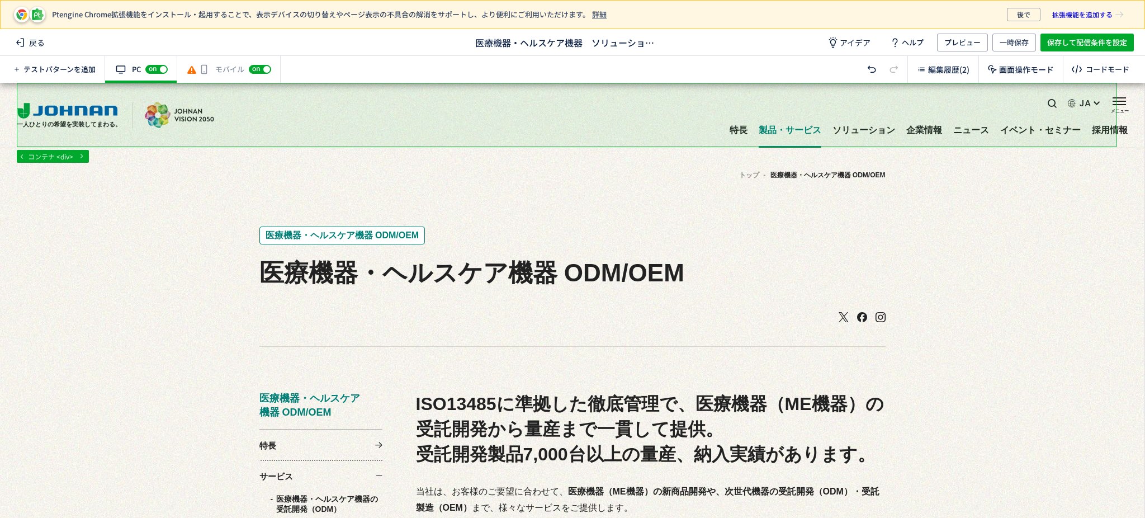
click at [261, 64] on div "off on" at bounding box center [260, 69] width 22 height 11
click at [260, 64] on div "off on" at bounding box center [249, 69] width 22 height 11
click at [195, 69] on use at bounding box center [191, 70] width 9 height 8
click at [254, 65] on span "on" at bounding box center [256, 68] width 8 height 7
click at [254, 64] on div "off on" at bounding box center [249, 69] width 22 height 11
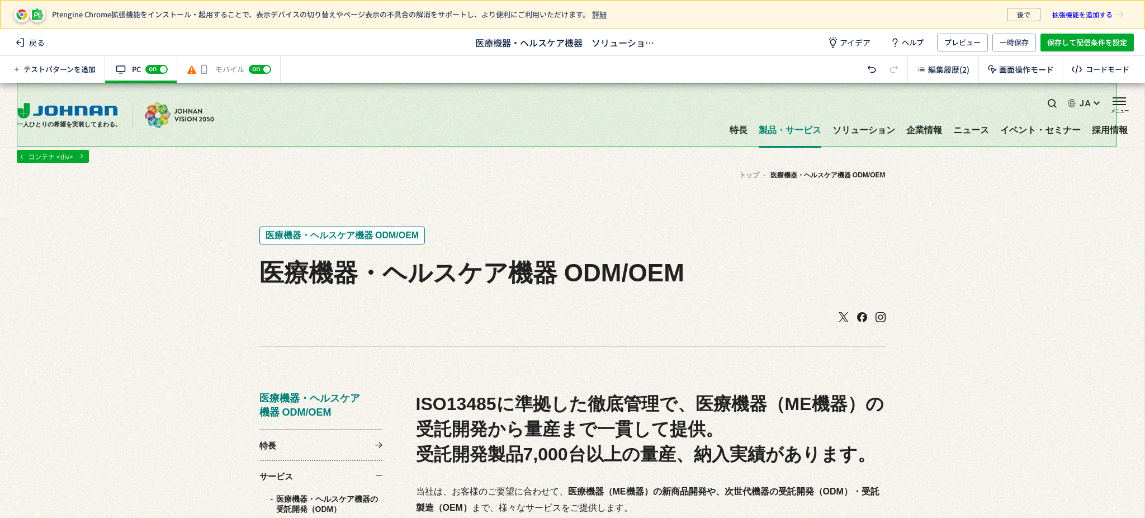
click at [227, 72] on div "モバイル off on" at bounding box center [228, 69] width 103 height 27
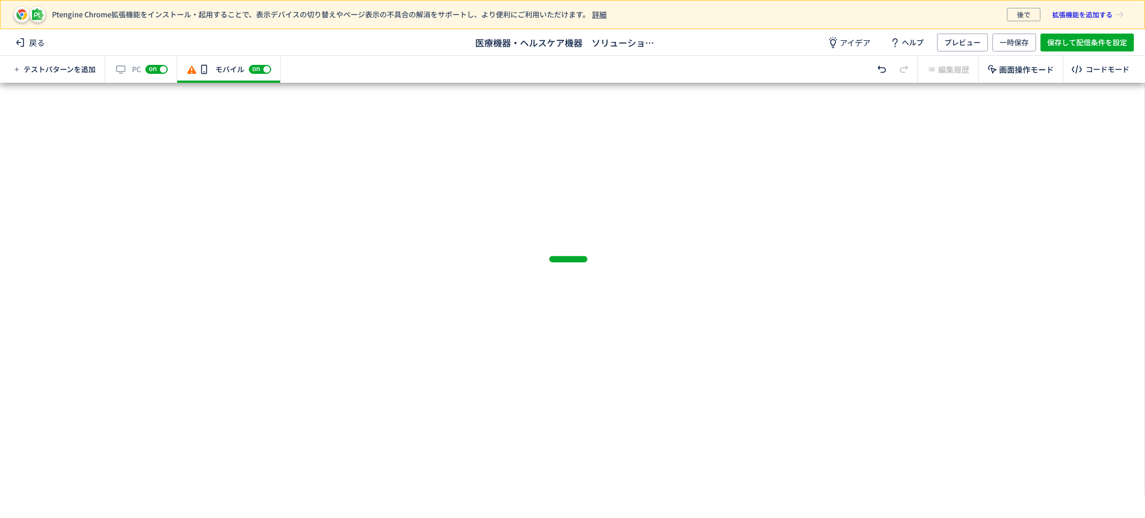
click at [227, 71] on div "モバイル off on" at bounding box center [228, 69] width 103 height 27
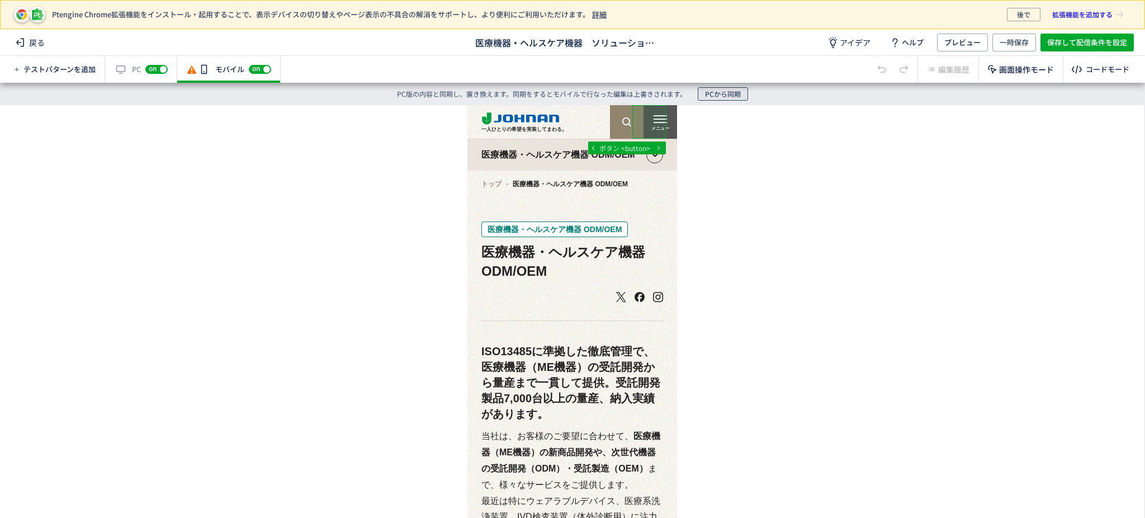
click at [704, 92] on button "PCから同期" at bounding box center [723, 93] width 50 height 13
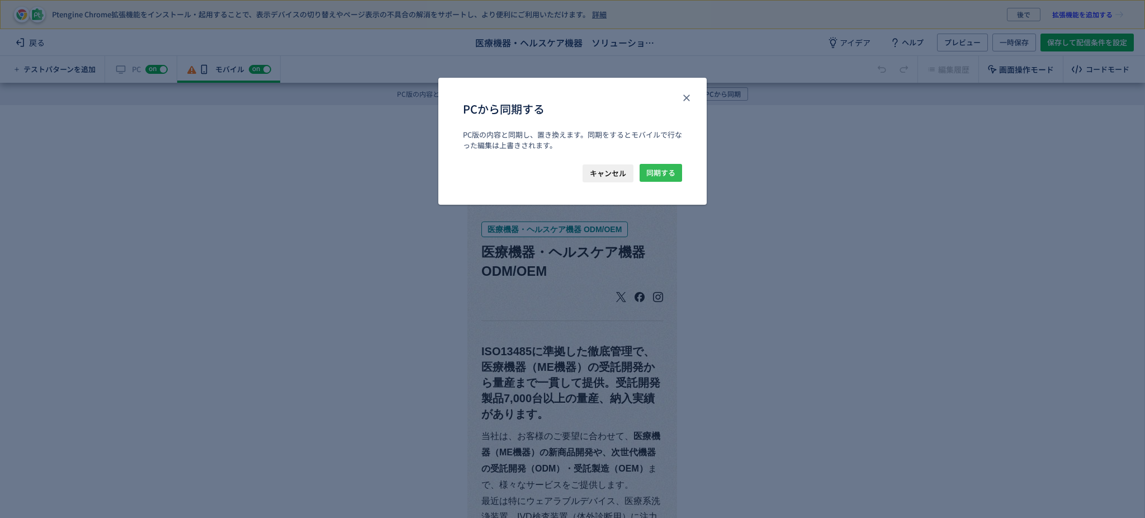
click at [674, 176] on span "同期する" at bounding box center [660, 173] width 29 height 18
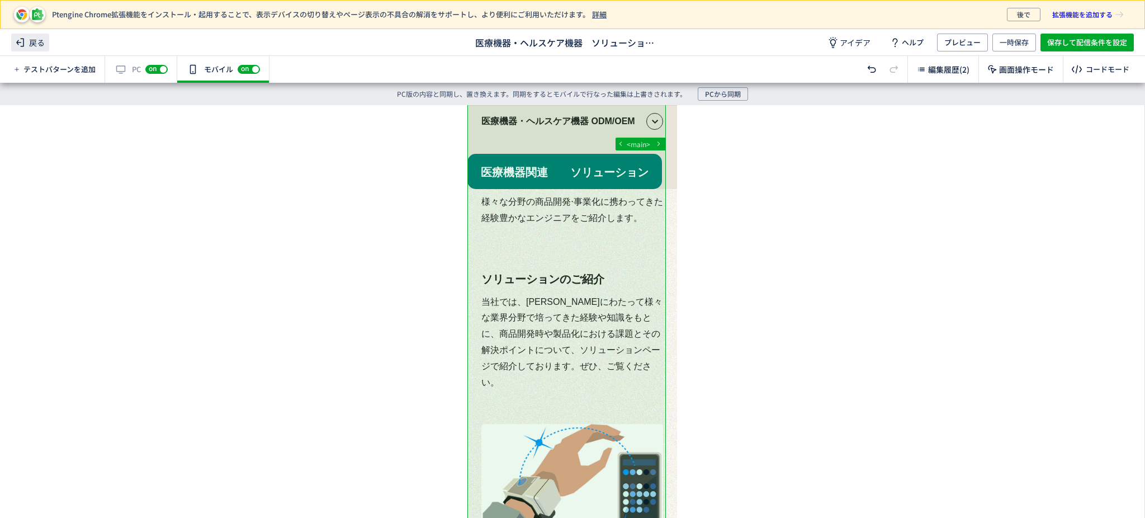
click at [13, 42] on icon at bounding box center [19, 42] width 13 height 13
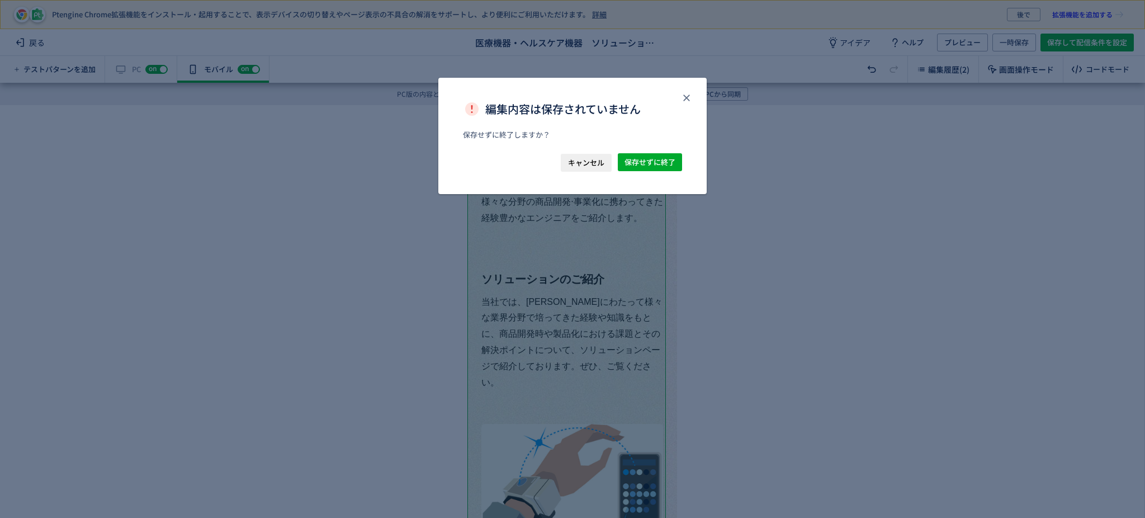
click at [596, 165] on span "キャンセル" at bounding box center [586, 163] width 36 height 18
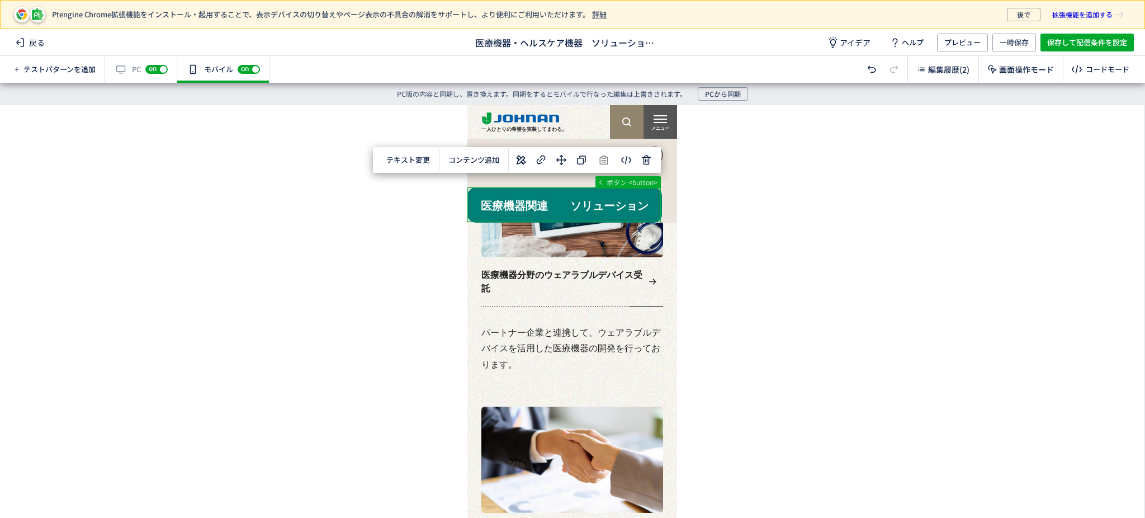
click at [581, 204] on div at bounding box center [566, 490] width 198 height 4199
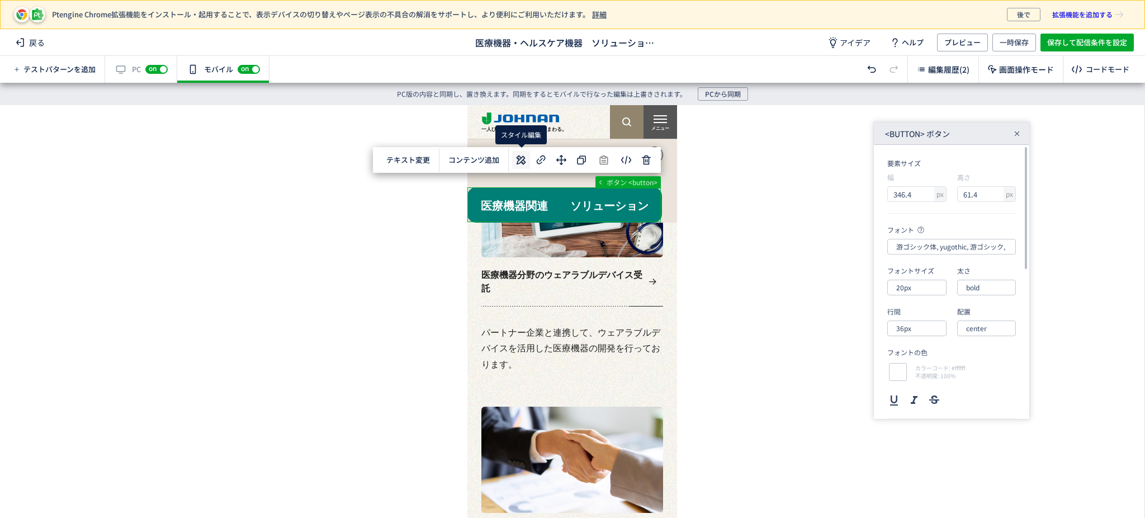
click at [520, 161] on icon at bounding box center [520, 159] width 13 height 13
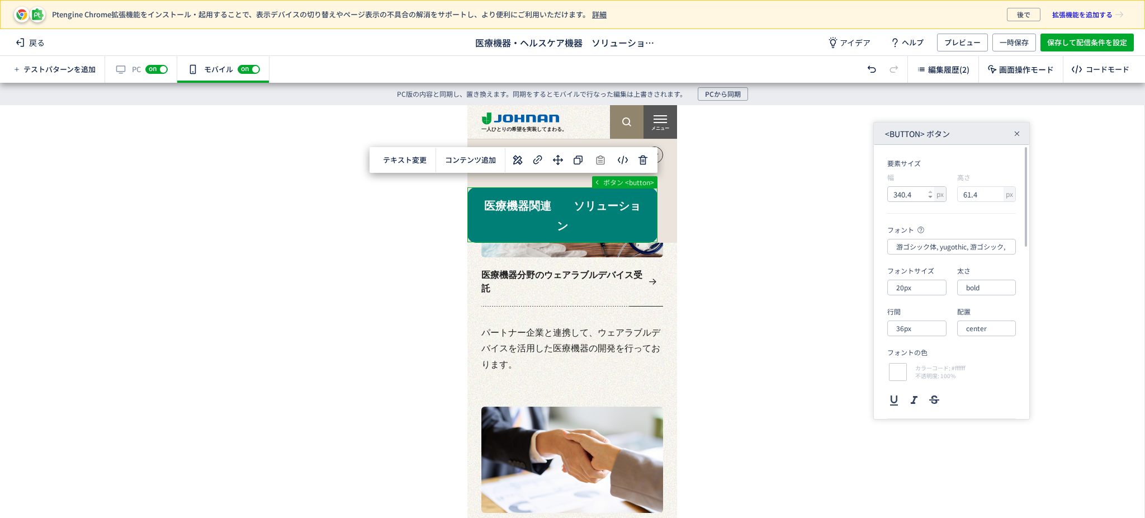
click at [929, 195] on icon at bounding box center [930, 197] width 4 height 4
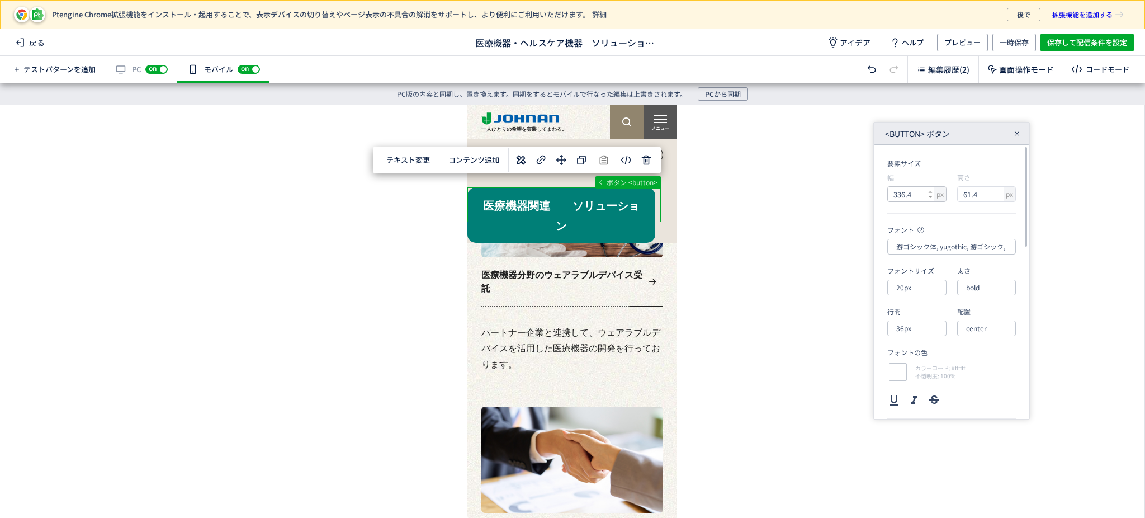
click at [929, 195] on icon at bounding box center [930, 197] width 4 height 4
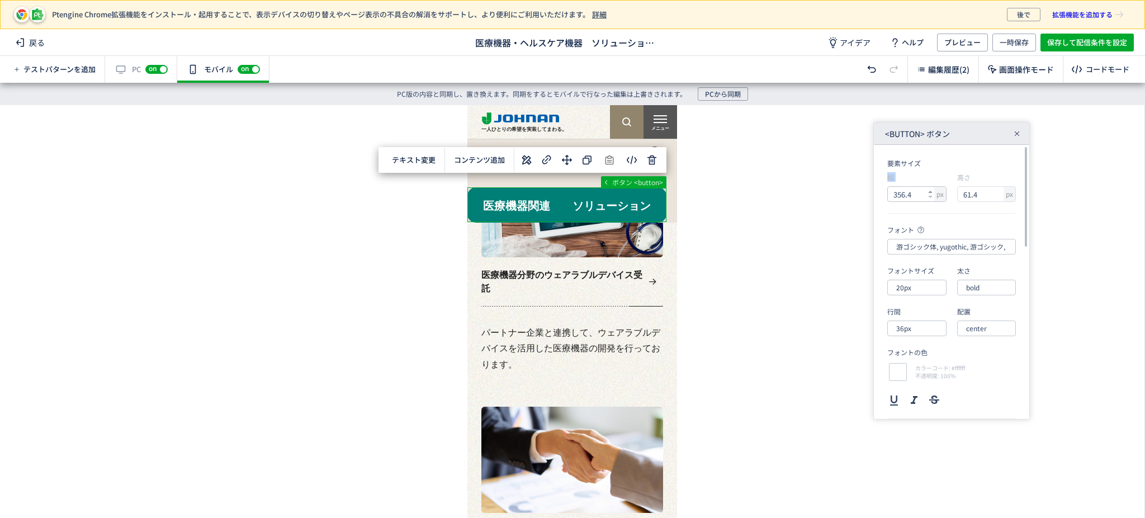
click at [930, 191] on use at bounding box center [930, 192] width 4 height 2
type input "357.4"
click at [932, 199] on div at bounding box center [930, 194] width 4 height 15
click at [997, 197] on icon at bounding box center [999, 197] width 4 height 4
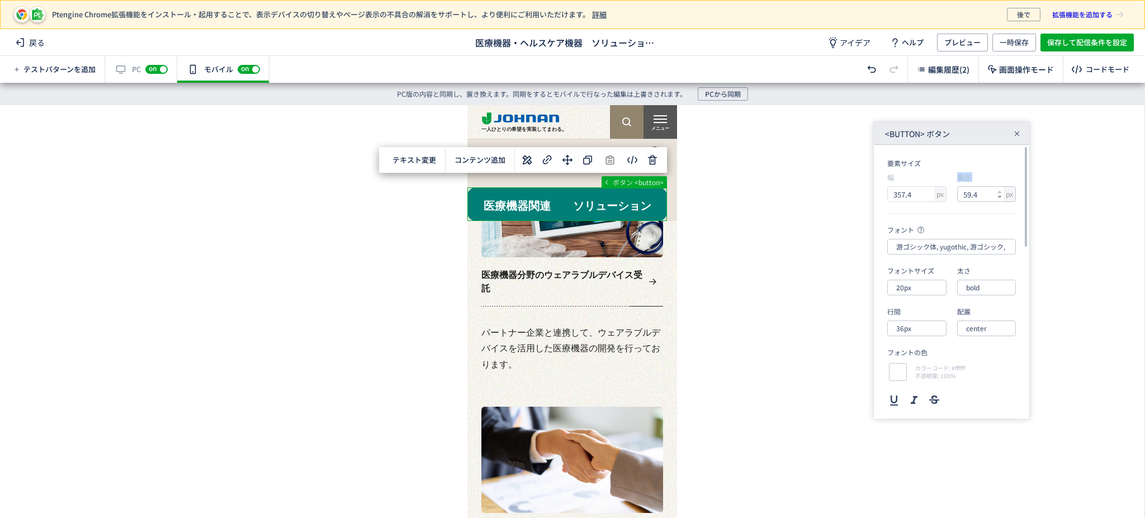
click at [997, 197] on icon at bounding box center [999, 197] width 4 height 4
type input "27.4"
type input "14"
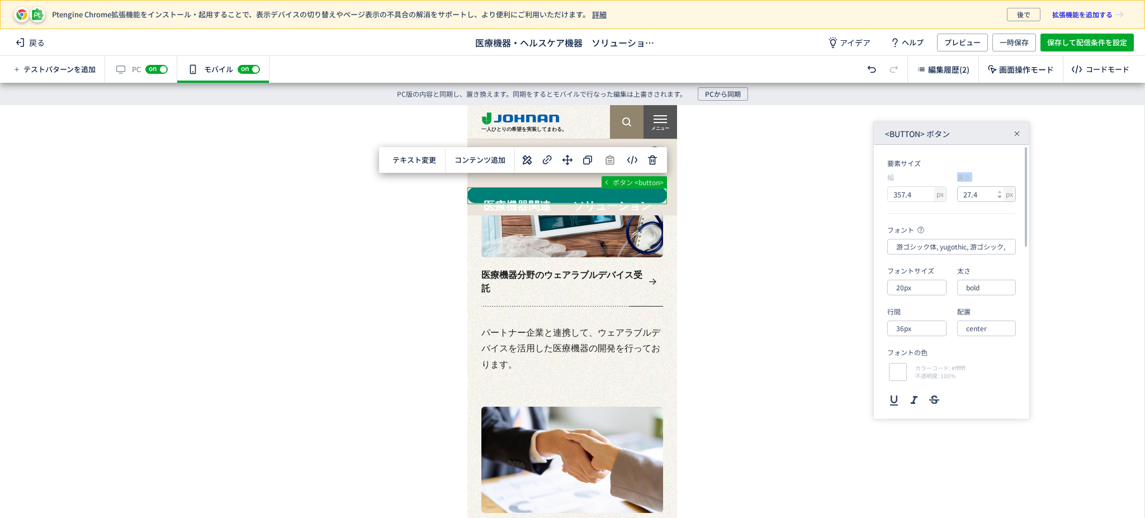
click at [997, 197] on icon at bounding box center [999, 197] width 4 height 4
click at [987, 286] on input "bold" at bounding box center [986, 288] width 59 height 16
click at [989, 326] on div "normal" at bounding box center [992, 317] width 46 height 19
type input "normal"
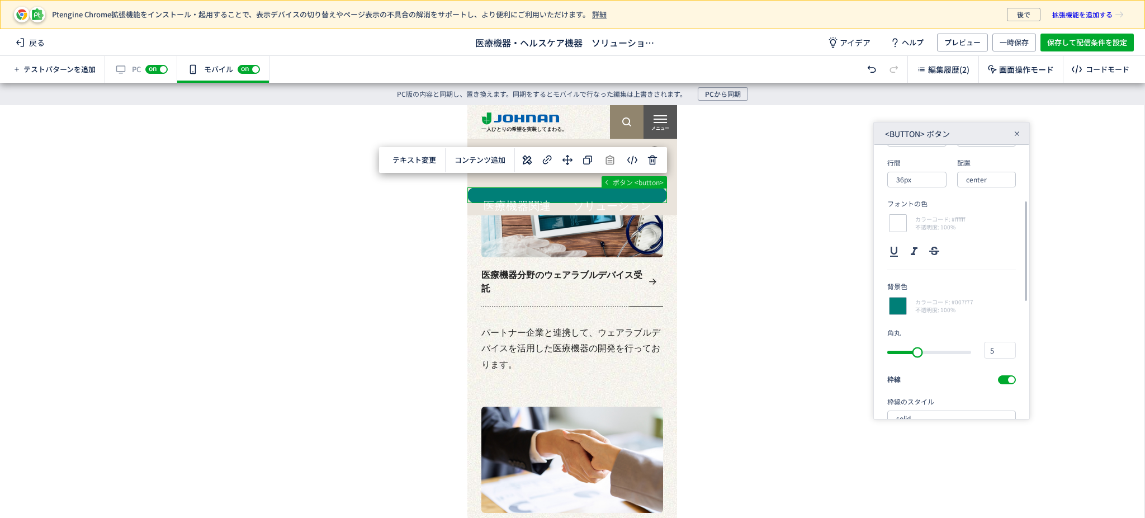
drag, startPoint x: 970, startPoint y: 362, endPoint x: 916, endPoint y: 362, distance: 53.7
click at [916, 362] on div "slider between 0 and 31" at bounding box center [917, 352] width 20 height 20
type input "7"
drag, startPoint x: 916, startPoint y: 362, endPoint x: 930, endPoint y: 364, distance: 14.2
click at [930, 364] on section "角丸 7 枠線 枠線のスタイル solid 枠線の色 カラーコード: #007f77 不透明度: 100% 枠線の太さ 4" at bounding box center [951, 429] width 129 height 203
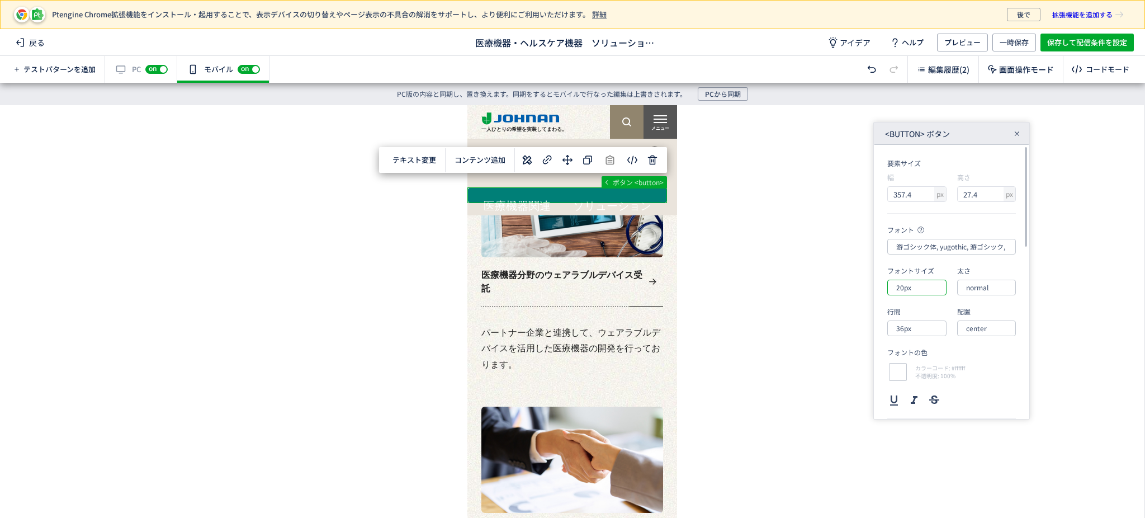
click at [909, 287] on input "20px" at bounding box center [916, 288] width 59 height 16
click at [914, 320] on div "12px" at bounding box center [925, 317] width 46 height 19
click at [913, 287] on input "12px" at bounding box center [916, 288] width 59 height 16
click at [918, 353] on div "14px" at bounding box center [925, 355] width 46 height 19
type input "14px"
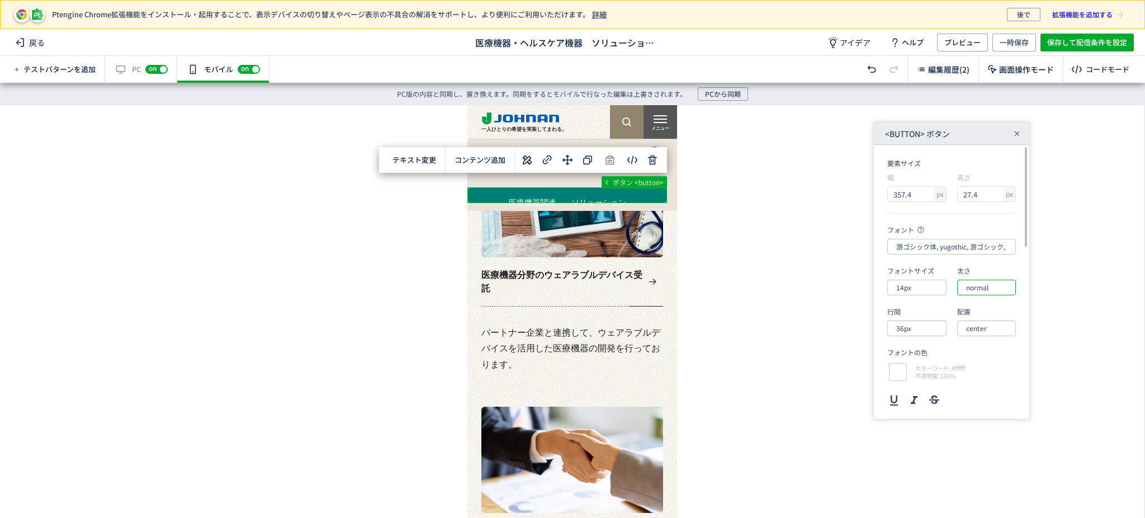
click at [999, 285] on input "normal" at bounding box center [986, 288] width 59 height 16
click at [1025, 281] on div at bounding box center [1024, 281] width 4 height 269
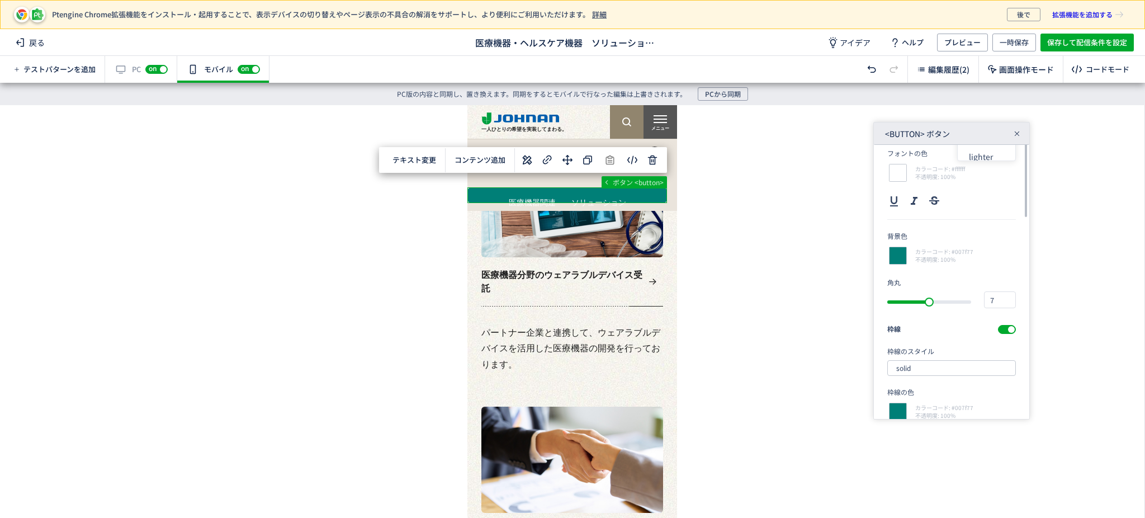
scroll to position [124, 0]
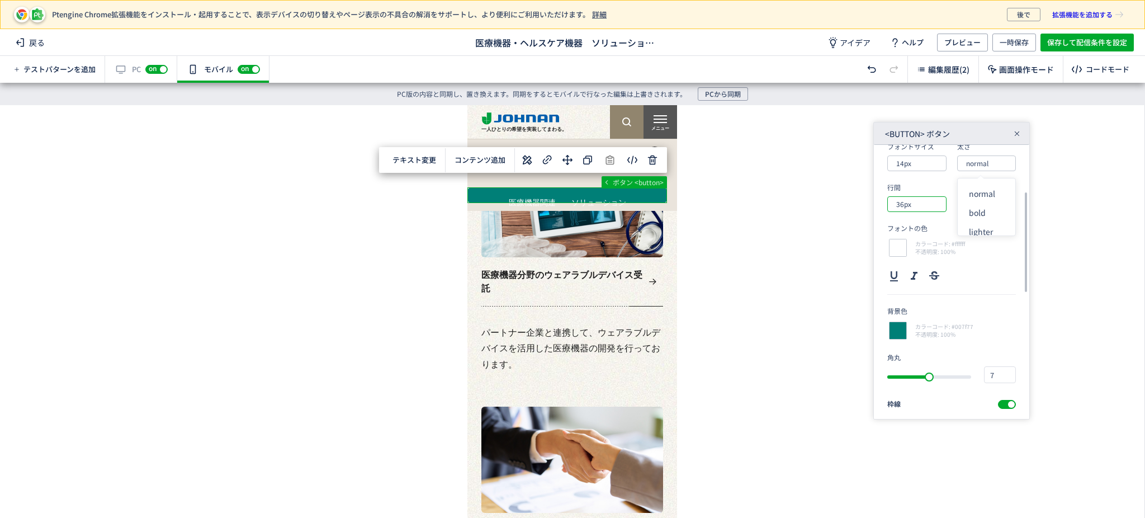
click at [926, 205] on input "36px" at bounding box center [916, 204] width 59 height 16
click at [924, 267] on div "12px" at bounding box center [925, 272] width 46 height 19
click at [920, 203] on input "12px" at bounding box center [916, 204] width 59 height 16
click at [927, 234] on div "10px" at bounding box center [925, 234] width 46 height 19
type input "10px"
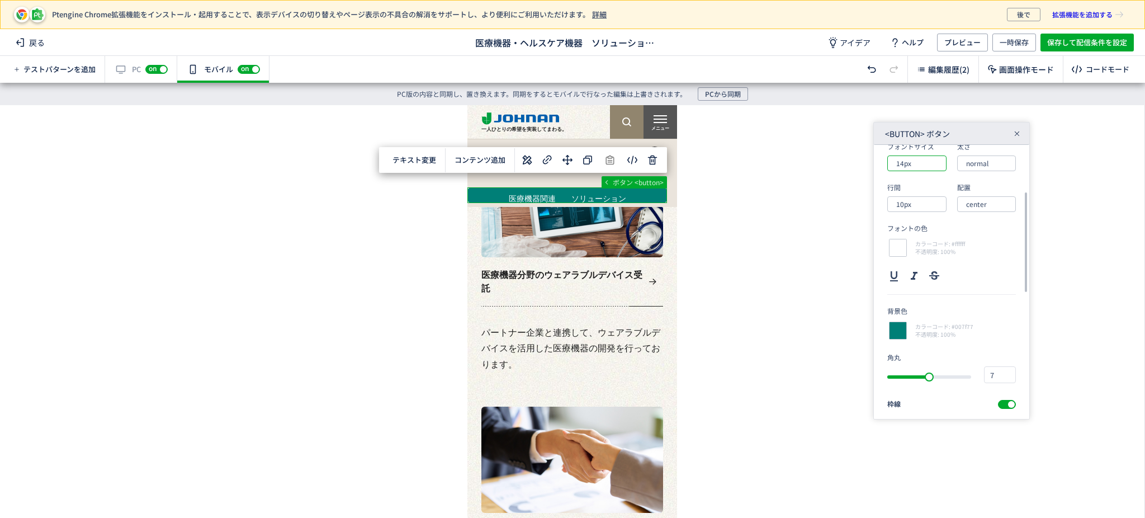
click at [919, 167] on input "14px" at bounding box center [916, 163] width 59 height 16
click at [919, 191] on div "12px" at bounding box center [925, 193] width 46 height 19
type input "12px"
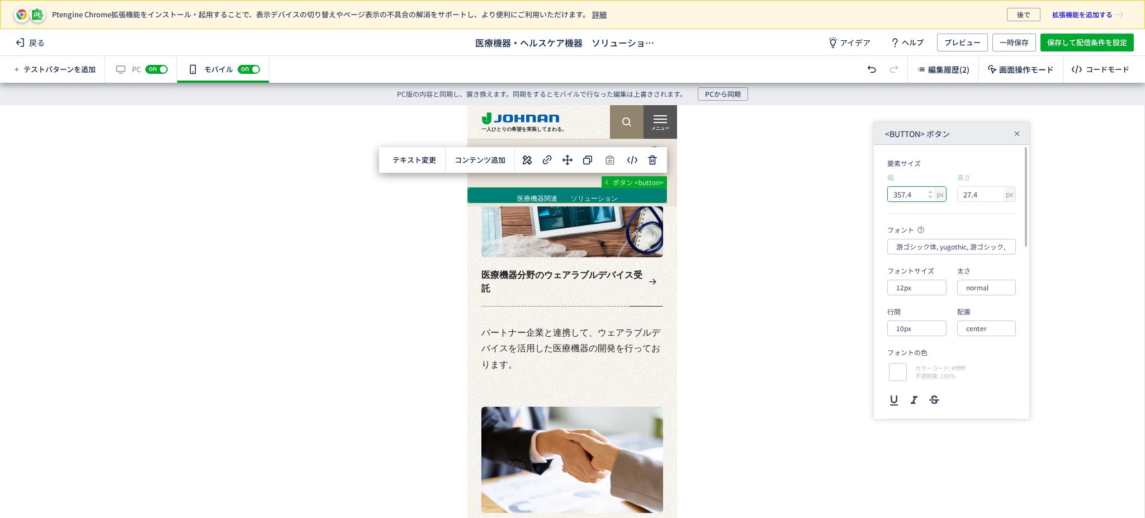
click at [932, 197] on input "357.4" at bounding box center [912, 194] width 49 height 15
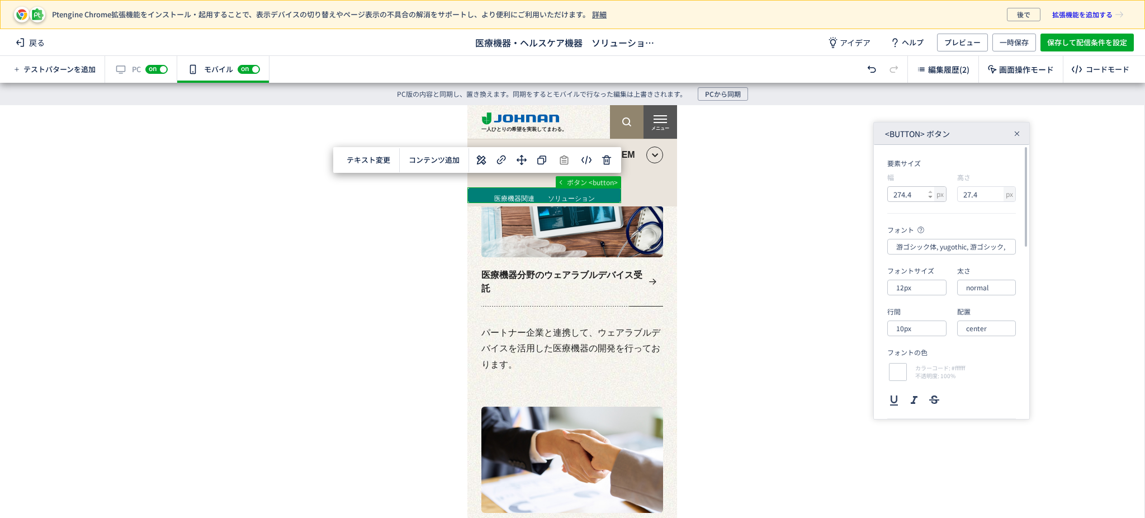
type input "273.4"
click at [929, 196] on use at bounding box center [930, 197] width 4 height 2
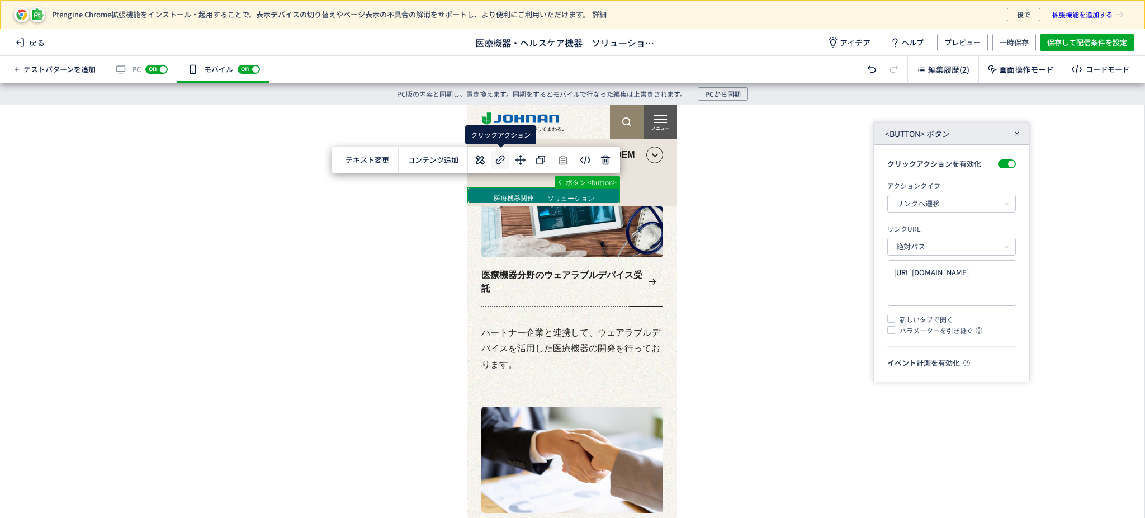
click at [503, 156] on use at bounding box center [500, 159] width 9 height 9
click at [480, 161] on use at bounding box center [481, 160] width 10 height 10
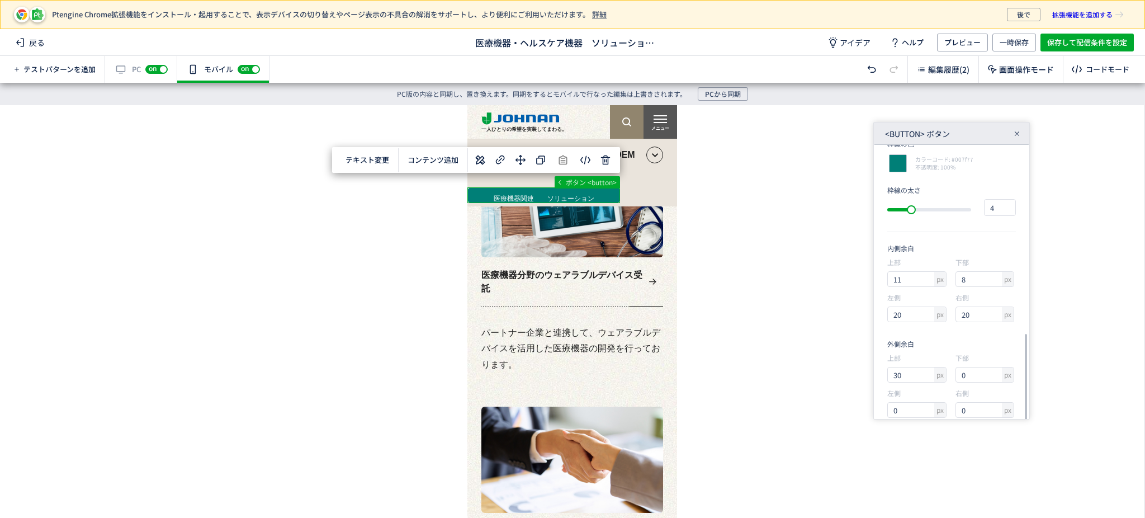
scroll to position [464, 0]
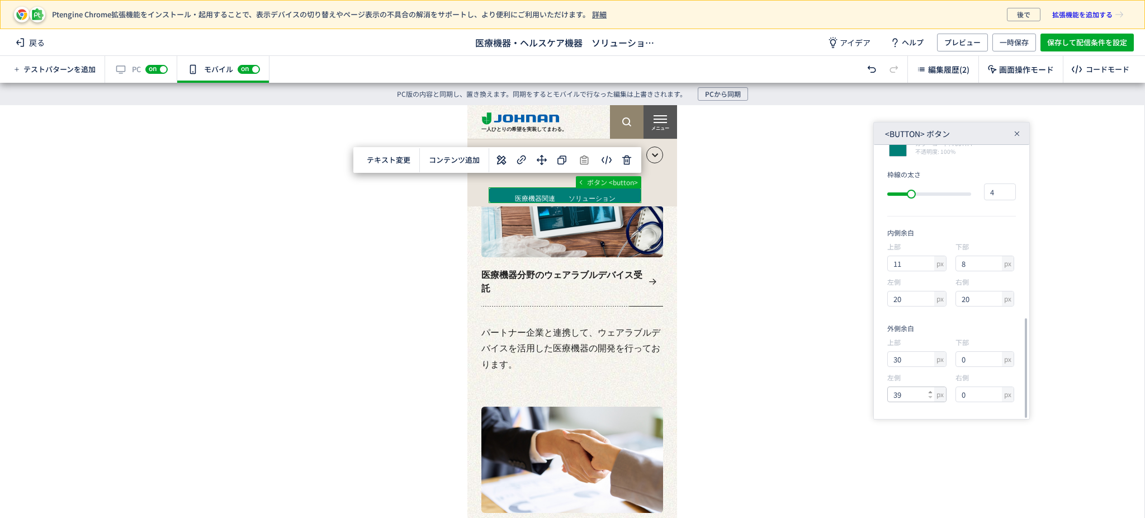
click at [930, 391] on use at bounding box center [930, 392] width 4 height 2
type input "44"
click at [931, 391] on use at bounding box center [930, 392] width 4 height 2
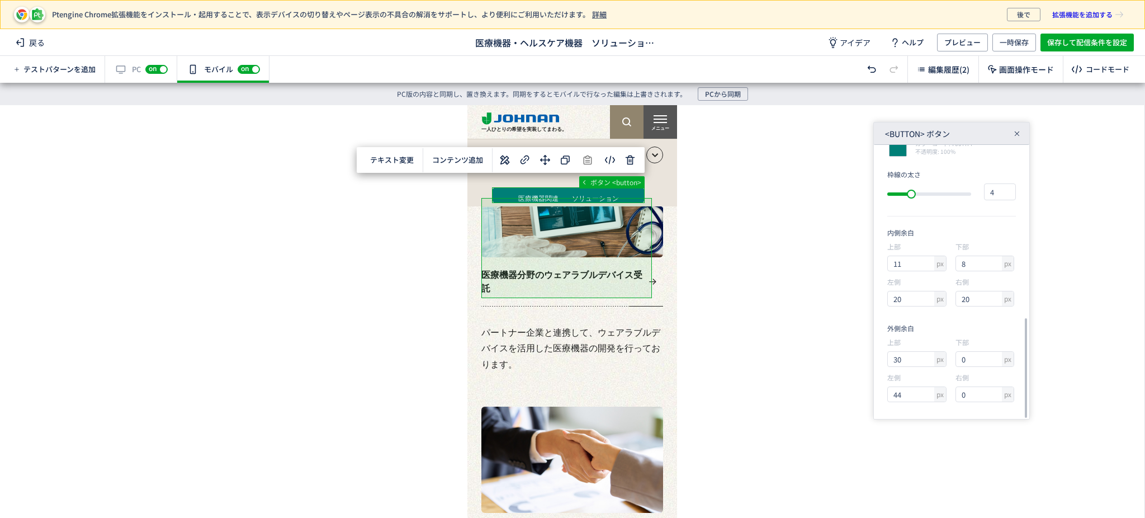
click at [766, 283] on div "... div aside div div#pt-element-c65514c5 ボタン <button> テキスト変更 選択した要素の前 選択した要素の後…" at bounding box center [572, 300] width 1144 height 390
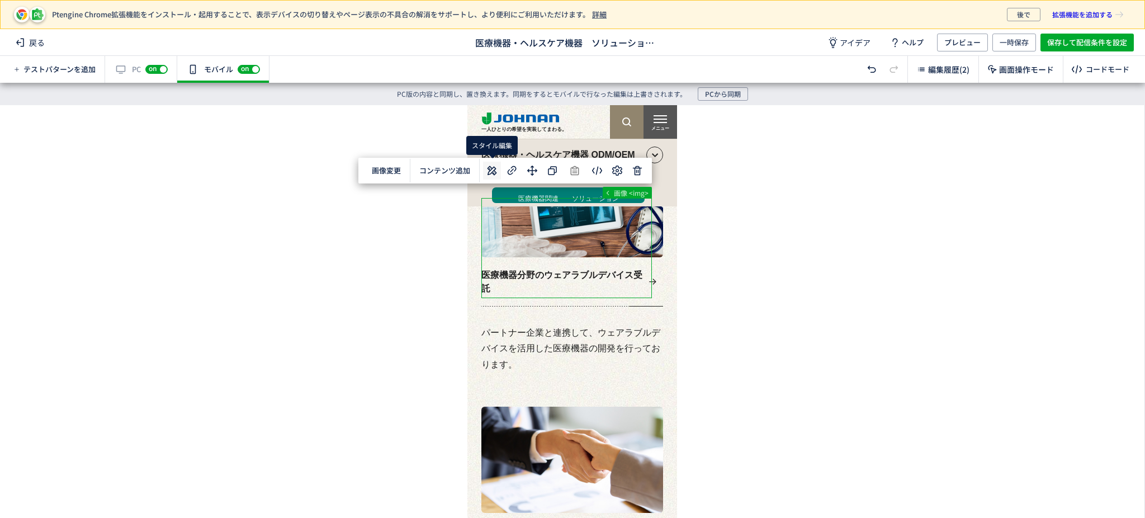
click at [489, 176] on icon at bounding box center [491, 170] width 13 height 13
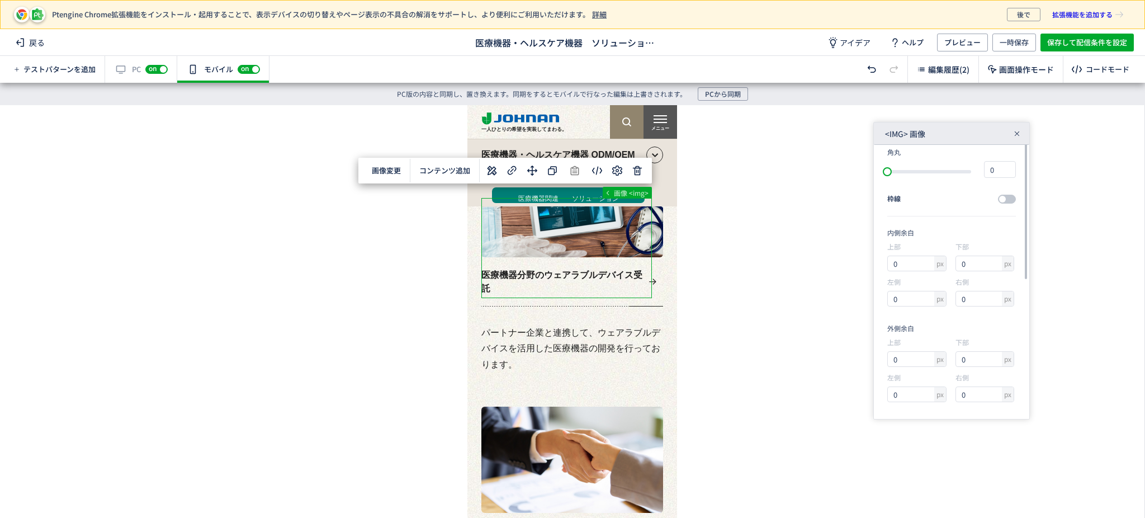
scroll to position [0, 0]
click at [572, 195] on div at bounding box center [566, 490] width 198 height 4199
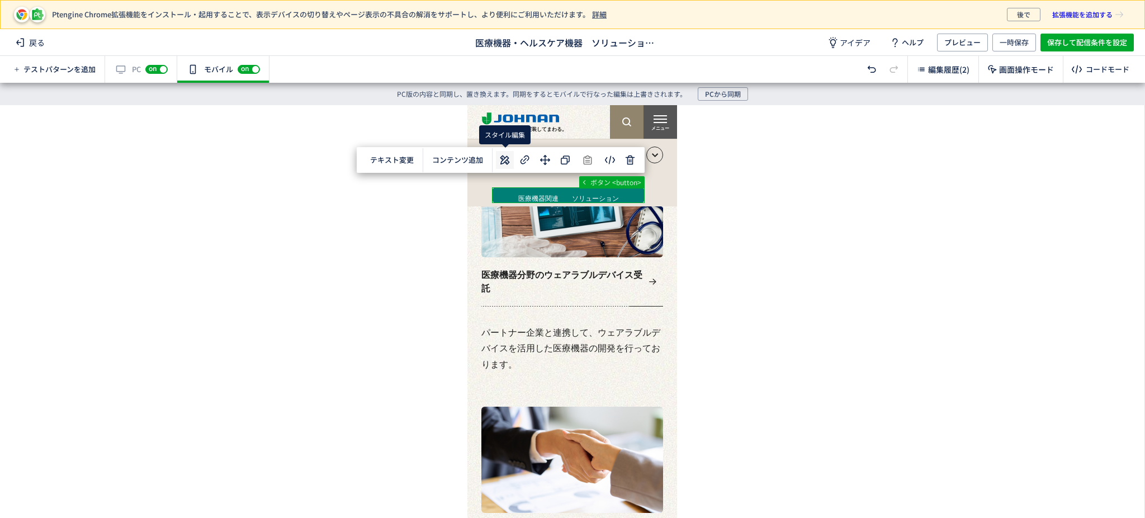
click at [499, 153] on icon at bounding box center [504, 159] width 13 height 13
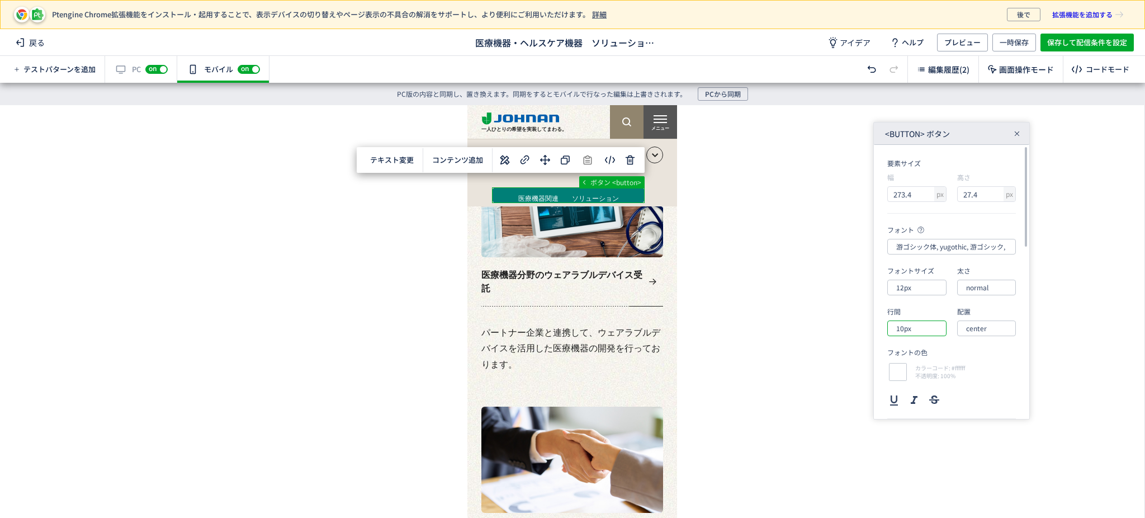
click at [927, 327] on input "10px" at bounding box center [916, 328] width 59 height 16
click at [933, 414] on div "14px" at bounding box center [925, 415] width 46 height 19
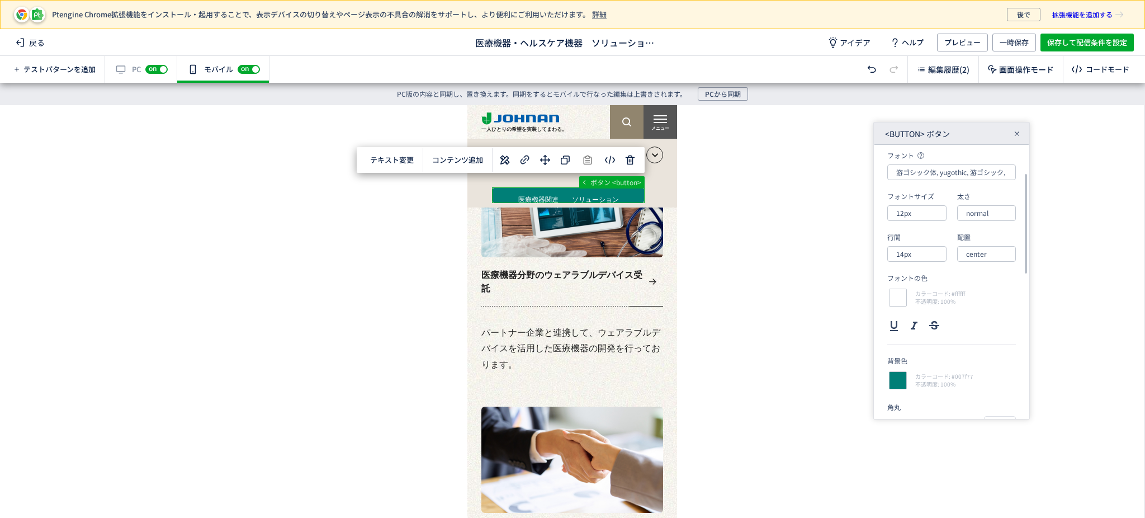
click at [928, 243] on div "行間 14px" at bounding box center [916, 247] width 59 height 30
click at [929, 258] on input "14px" at bounding box center [916, 254] width 59 height 16
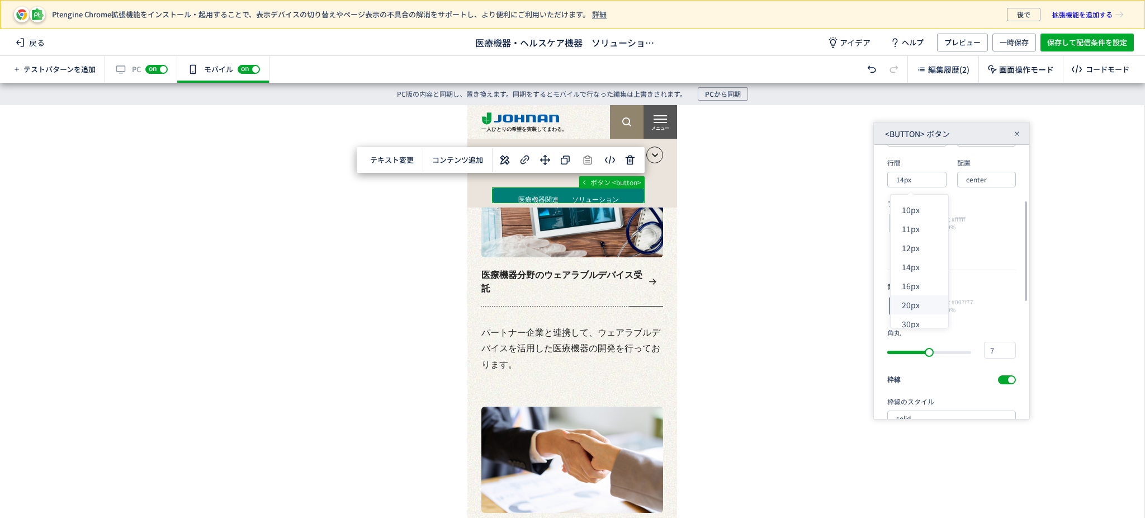
click at [924, 310] on div "20px" at bounding box center [925, 304] width 46 height 19
type input "20px"
click at [538, 197] on div at bounding box center [566, 490] width 198 height 4199
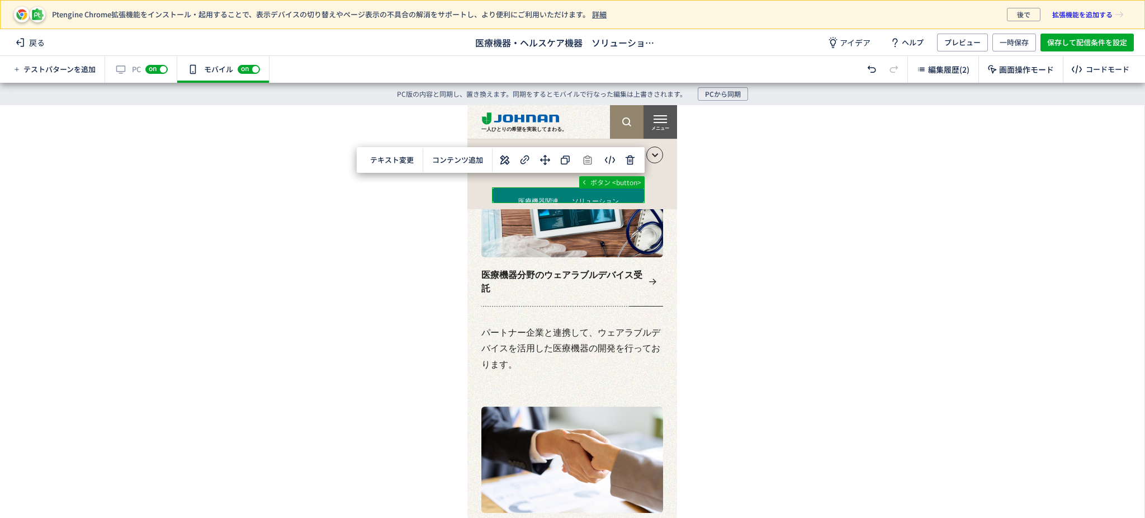
click at [537, 197] on div at bounding box center [566, 490] width 198 height 4199
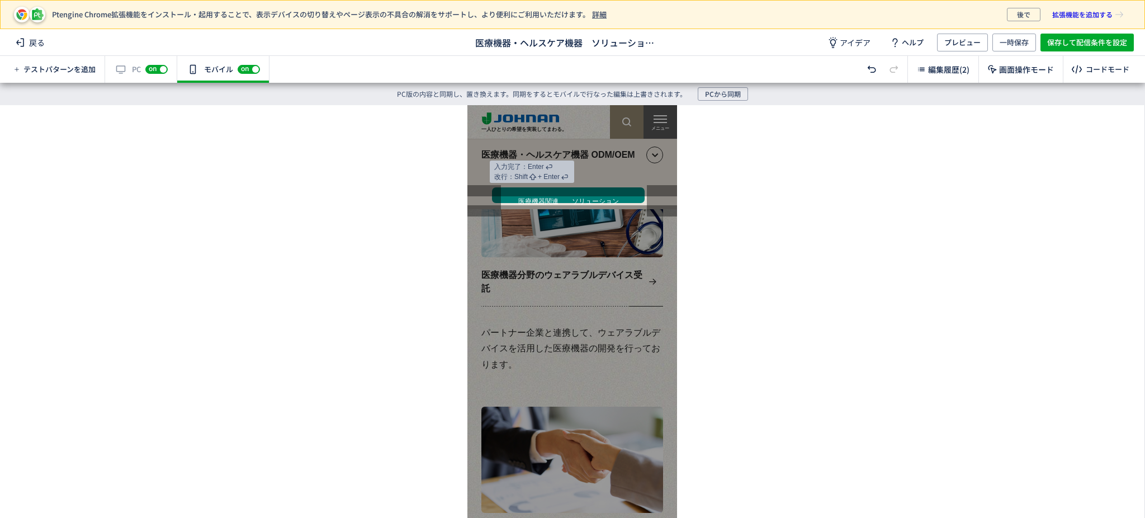
click at [519, 193] on button "医療機器関連　　ソリューション" at bounding box center [568, 194] width 153 height 15
click at [547, 187] on button "医療機器関連　　ソリューション" at bounding box center [568, 194] width 153 height 15
click at [573, 188] on button "医療機器関連　　ソリューション" at bounding box center [568, 194] width 153 height 15
click at [988, 171] on div at bounding box center [572, 311] width 1144 height 413
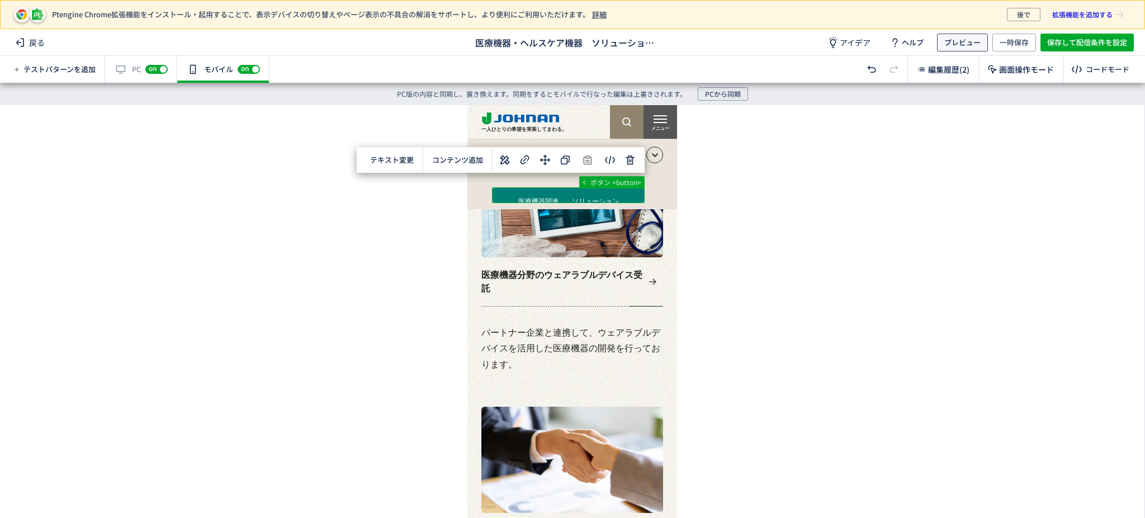
click at [949, 42] on span "プレビュー" at bounding box center [962, 43] width 36 height 18
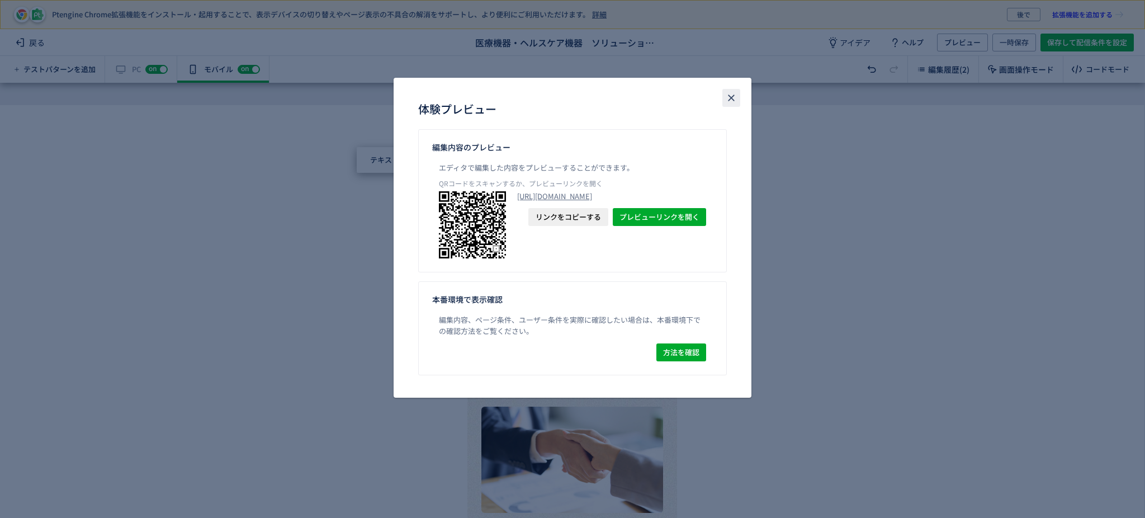
click at [729, 103] on button "close" at bounding box center [731, 98] width 18 height 18
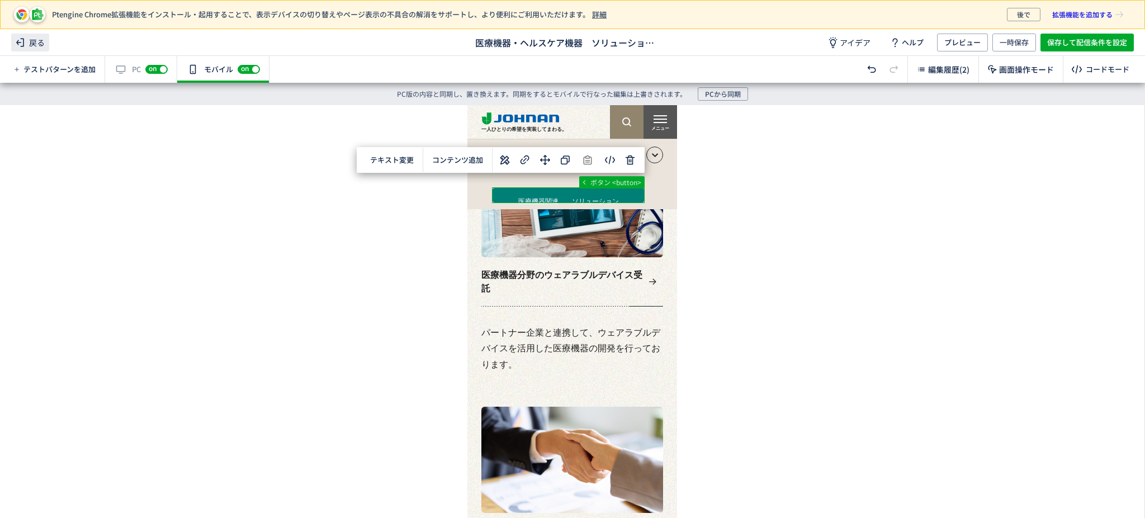
click at [21, 45] on icon at bounding box center [19, 42] width 13 height 13
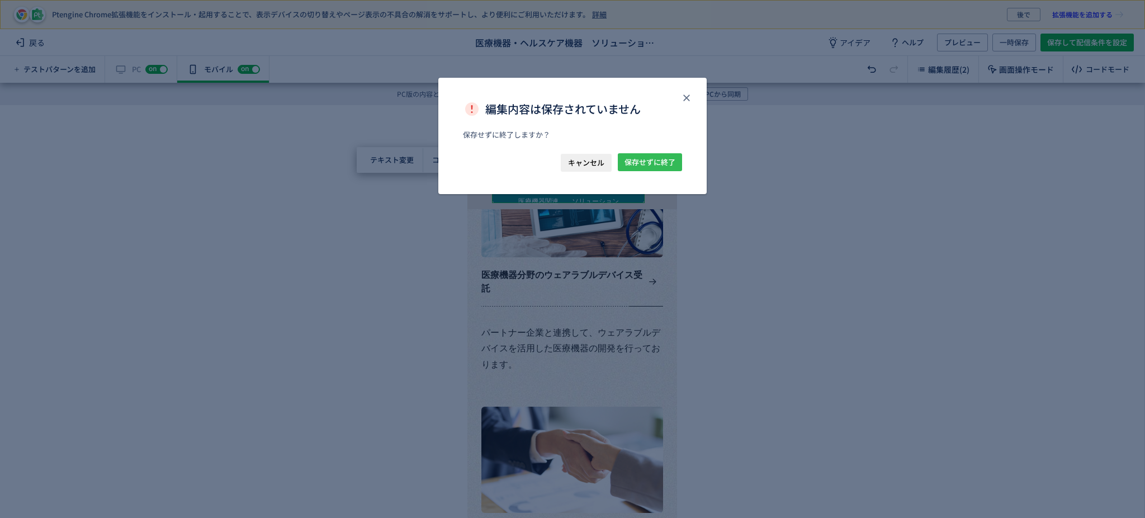
click at [638, 164] on span "保存せずに終了" at bounding box center [649, 162] width 51 height 18
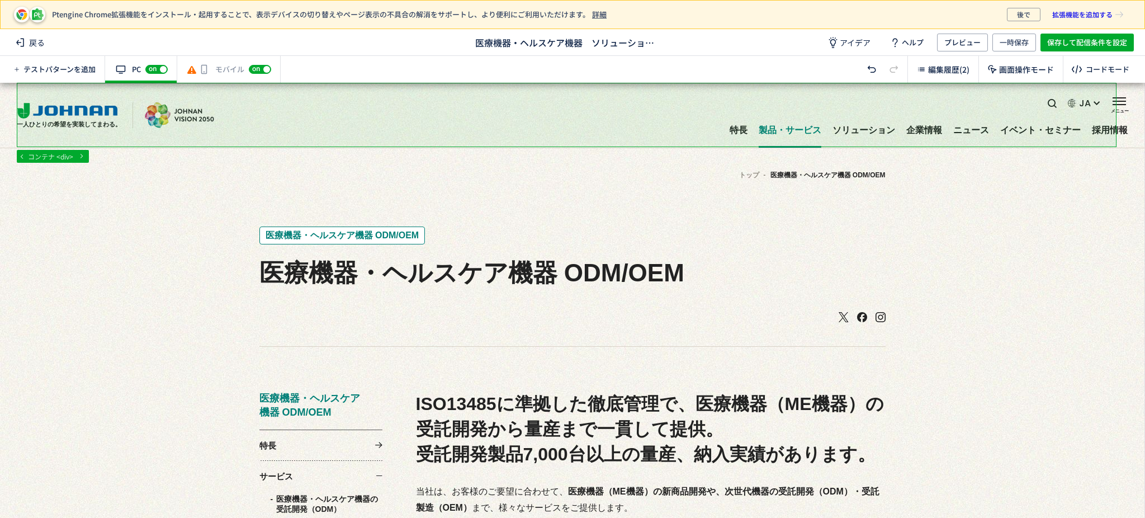
click at [211, 46] on div "戻る 医療機器・ヘルスケア機器　ソリューションのアイコン追加 アイデア ヘルプ プレビュー 一時保存 保存して配信条件を設定" at bounding box center [572, 42] width 1145 height 27
click at [192, 74] on icon at bounding box center [191, 69] width 11 height 11
click at [211, 72] on div "モバイル off on" at bounding box center [228, 69] width 103 height 27
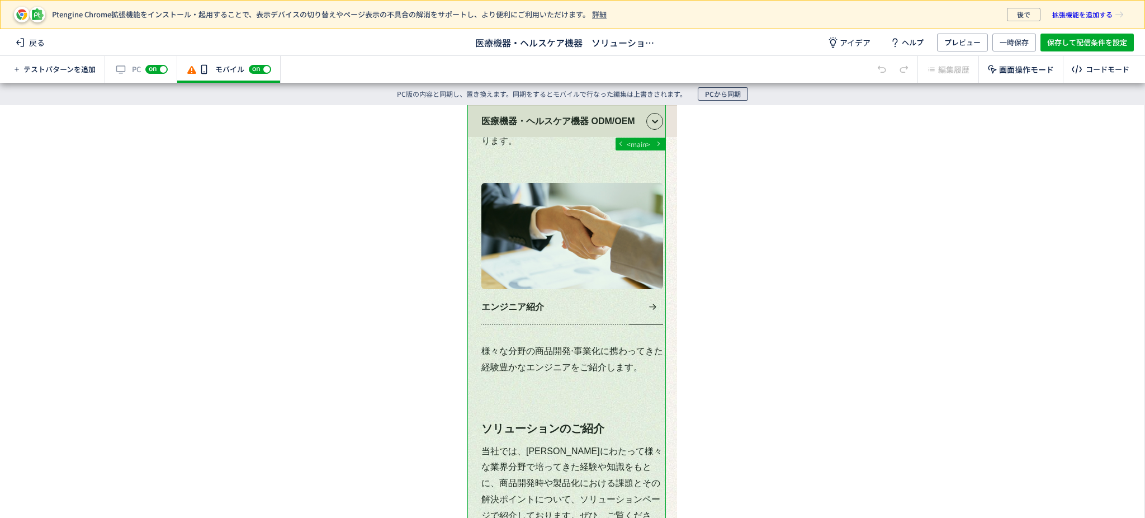
click at [731, 96] on span "PCから同期" at bounding box center [723, 93] width 36 height 13
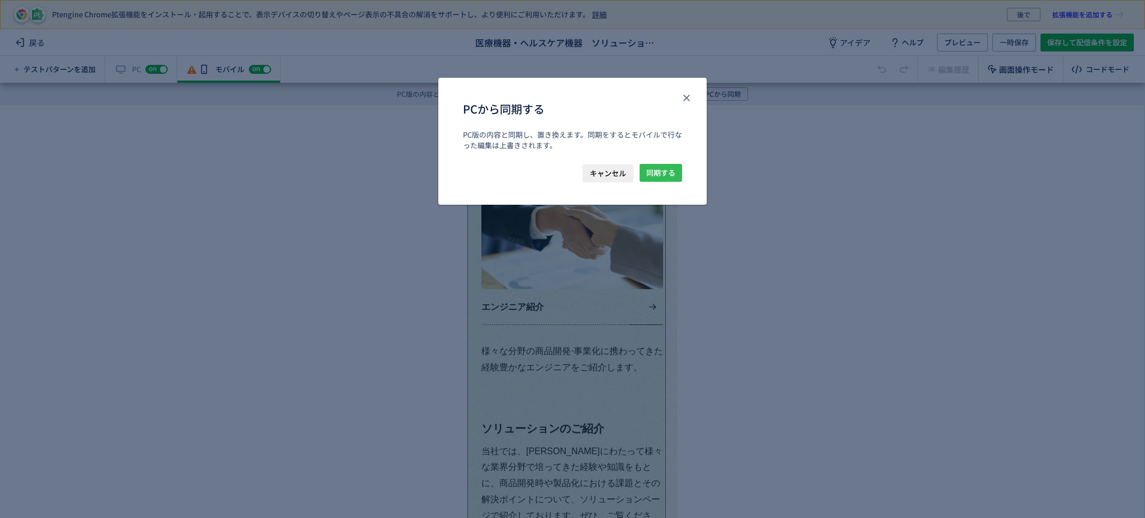
click at [660, 177] on span "同期する" at bounding box center [660, 173] width 29 height 18
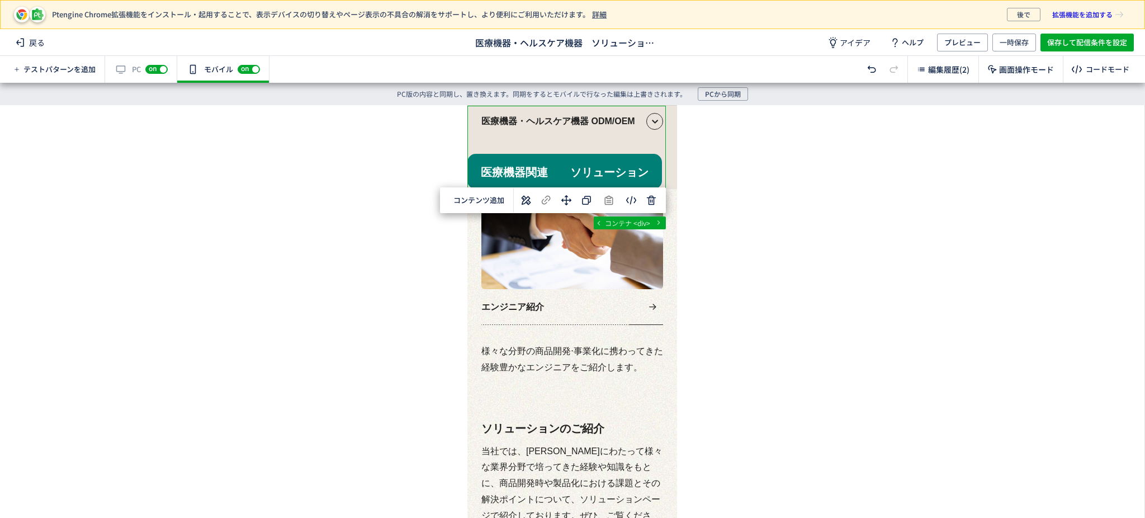
click at [773, 220] on div "... div div div aside コンテナ <div> 選択した要素の前 選択した要素の後 選択した領域内の先頭 選択した領域内の末尾 コンテンツ追…" at bounding box center [572, 300] width 1144 height 390
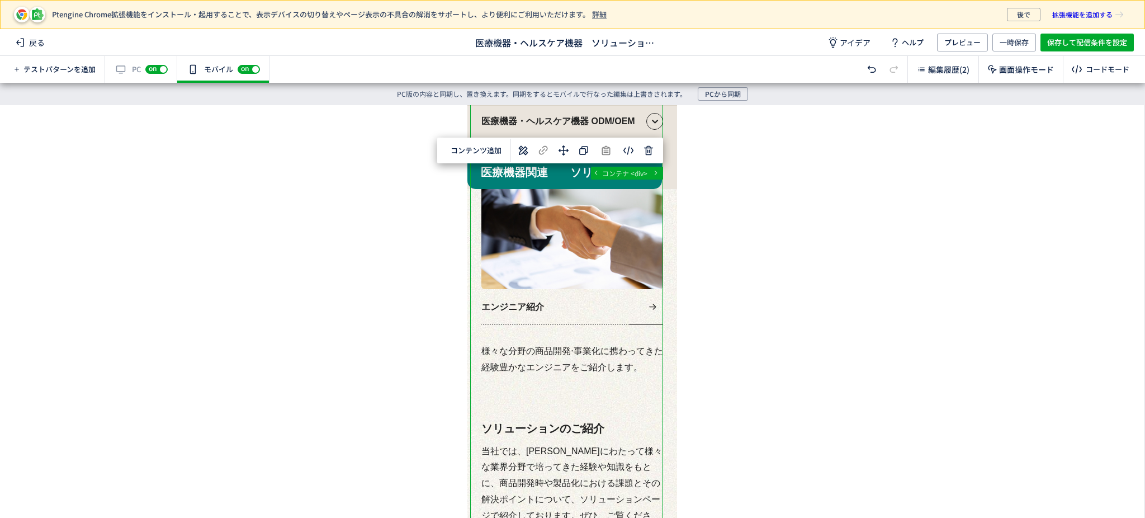
click at [370, 266] on div "... main div div div コンテナ <div> 選択した要素の前 選択した要素の後 選択した領域内の先頭 選択した領域内の末尾 コンテンツ追加…" at bounding box center [572, 300] width 1144 height 390
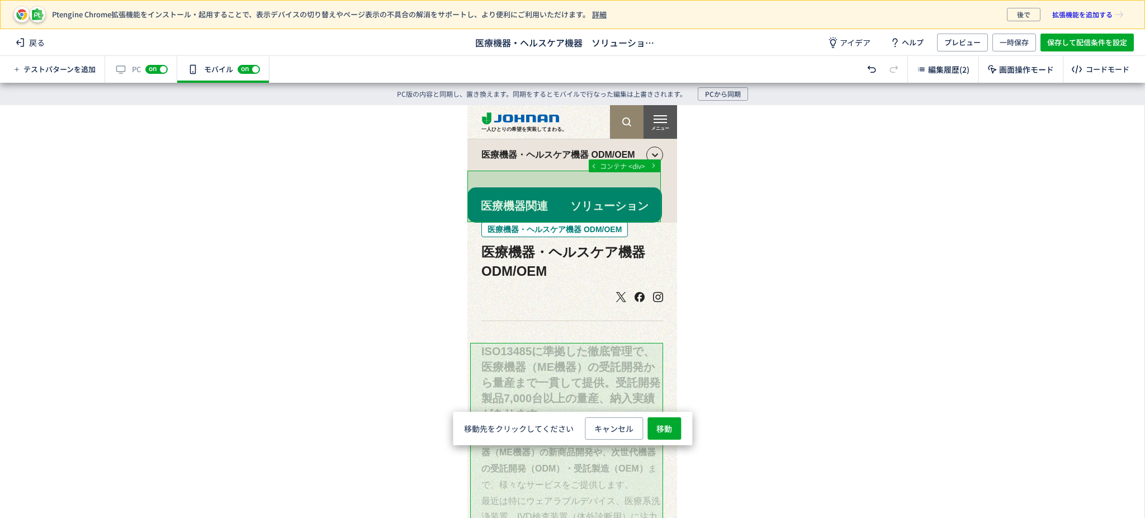
click at [659, 432] on span "移動" at bounding box center [664, 428] width 16 height 22
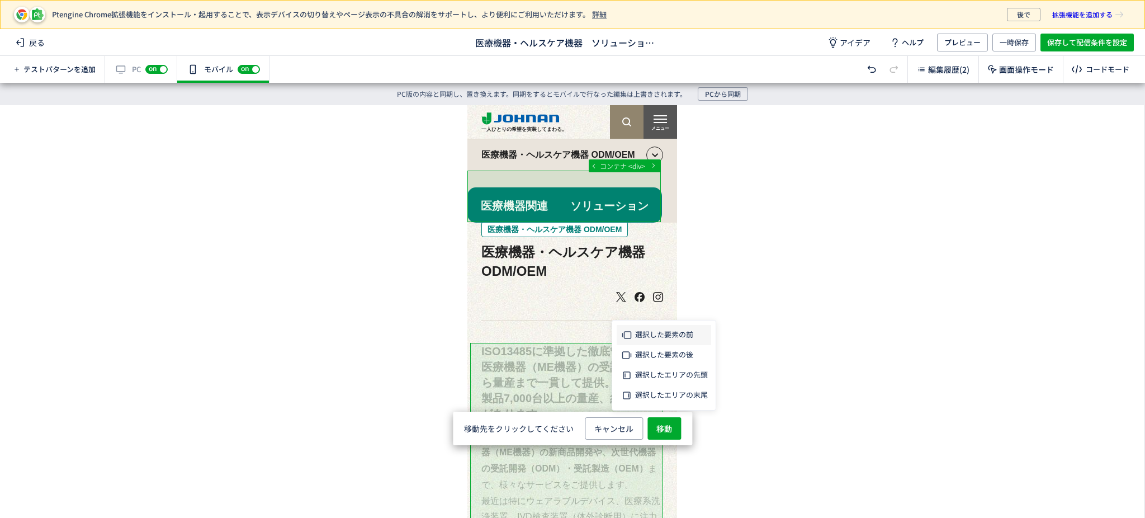
click at [660, 344] on p "選択した要素の前" at bounding box center [664, 335] width 94 height 20
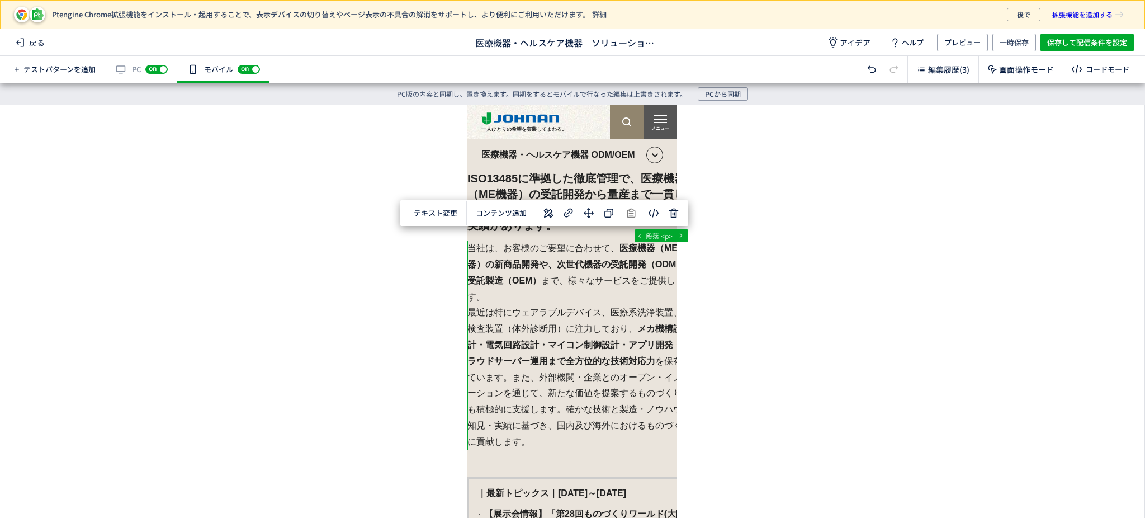
click at [745, 268] on div "... aside div div section 段落 <p> テキスト変更 選択した要素の前 選択した要素の後 選択した領域内の先頭 選択した領域内の末尾…" at bounding box center [572, 300] width 1144 height 390
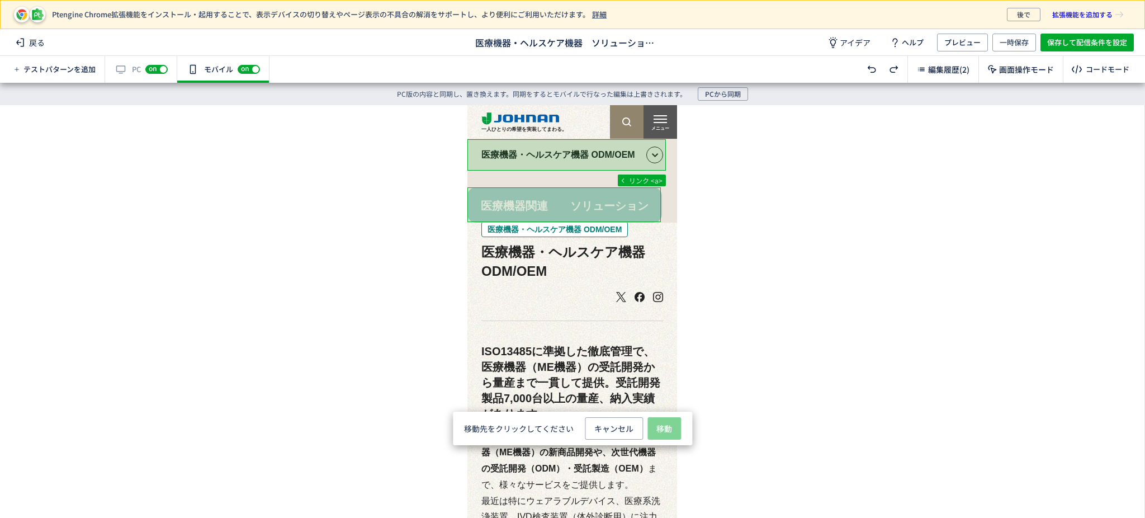
click at [671, 434] on span "移動" at bounding box center [664, 428] width 16 height 22
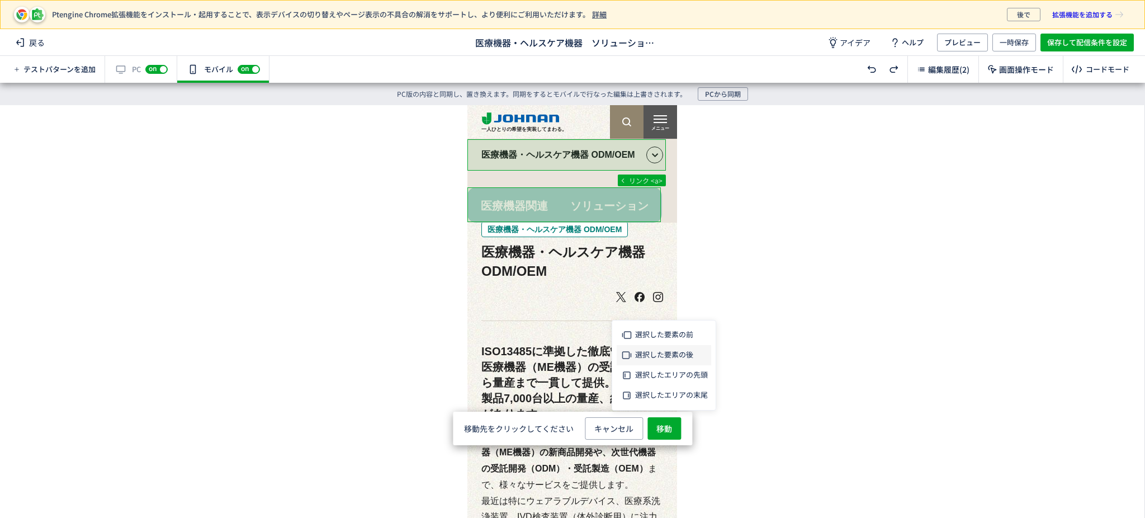
click at [679, 358] on span "選択した要素の後" at bounding box center [664, 354] width 58 height 11
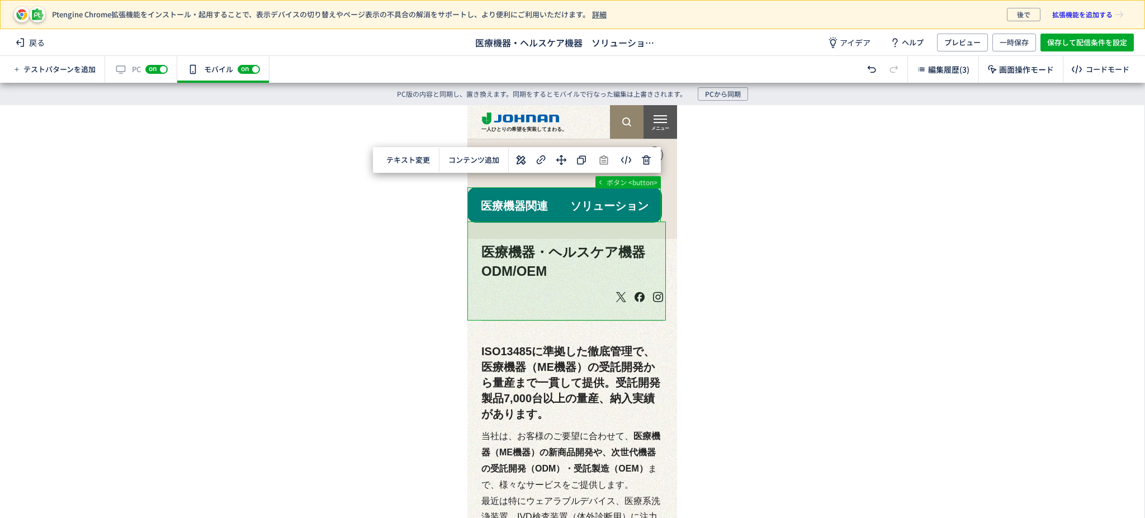
click at [683, 235] on div "... div aside div div ボタン <button> テキスト変更 選択した要素の前 選択した要素の後 選択した領域内の先頭 選択した領域内の…" at bounding box center [572, 300] width 1144 height 390
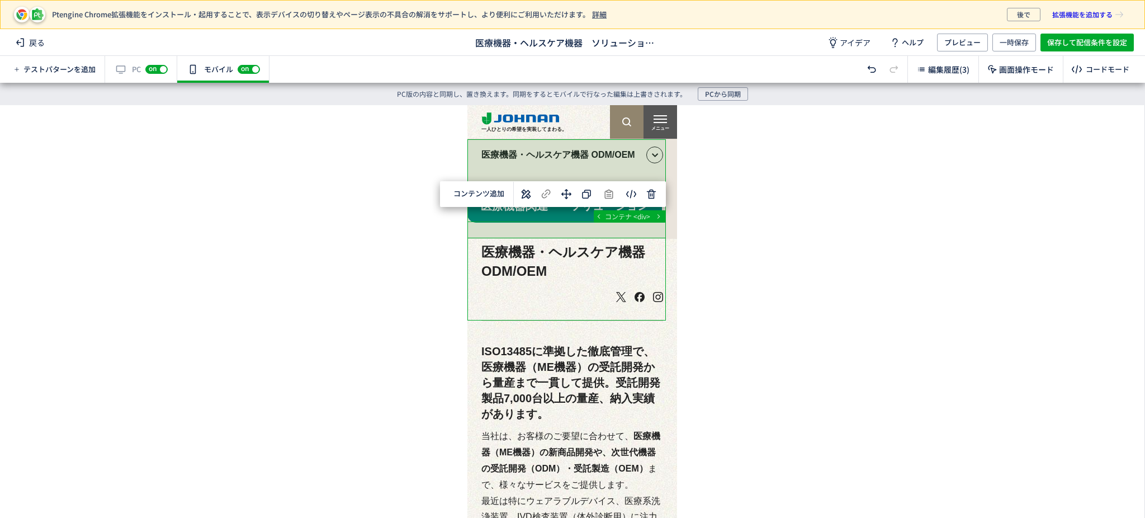
click at [733, 192] on div "body div main コンテナ <div> 選択した要素の前 選択した要素の後 選択した領域内の先頭 選択した領域内の末尾 コンテンツ追加 単色 カラー…" at bounding box center [572, 300] width 1144 height 390
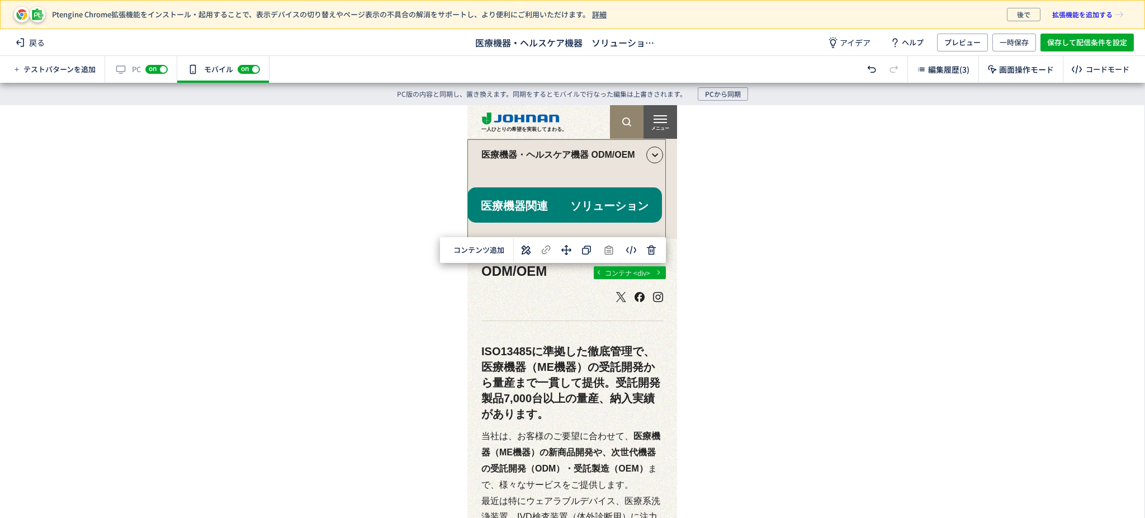
click at [774, 293] on div "... div div div aside コンテナ <div> 選択した要素の前 選択した要素の後 選択した領域内の先頭 選択した領域内の末尾 コンテンツ追…" at bounding box center [572, 300] width 1144 height 390
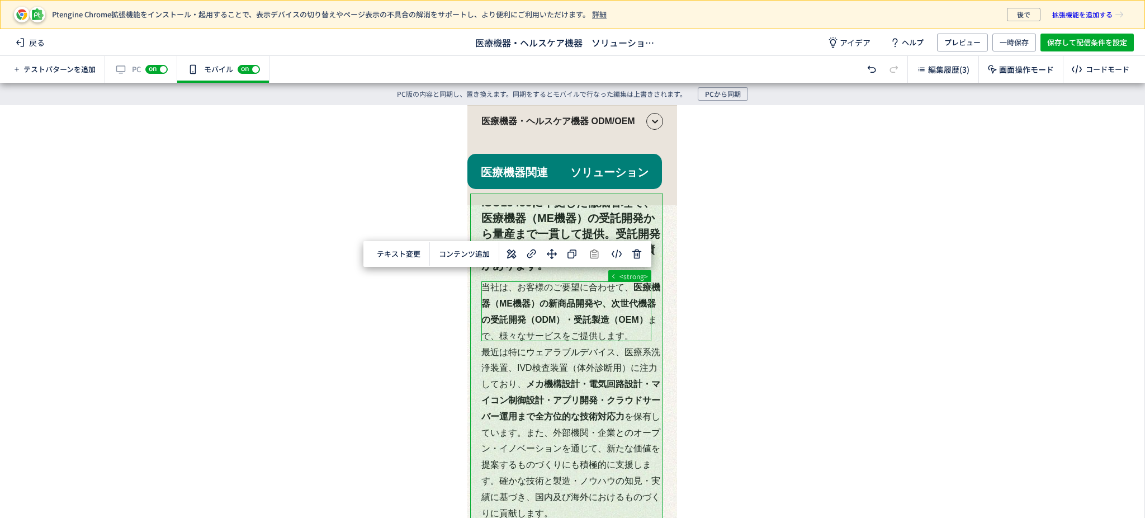
click at [757, 268] on div "... div div section p <strong> テキスト変更 選択した要素の前 選択した要素の後 選択した領域内の先頭 選択した領域内の末尾 コ…" at bounding box center [572, 300] width 1144 height 390
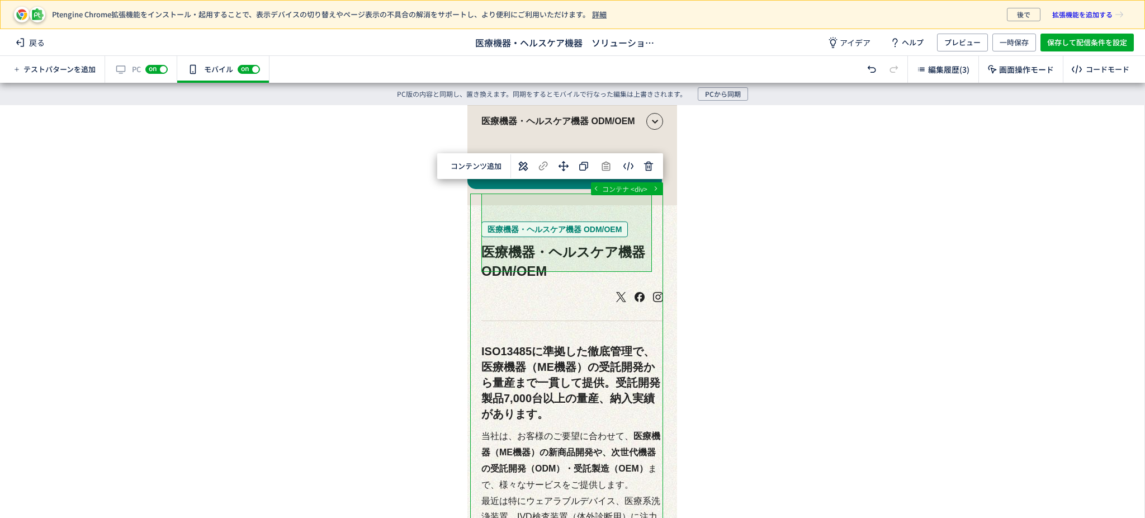
scroll to position [149, 0]
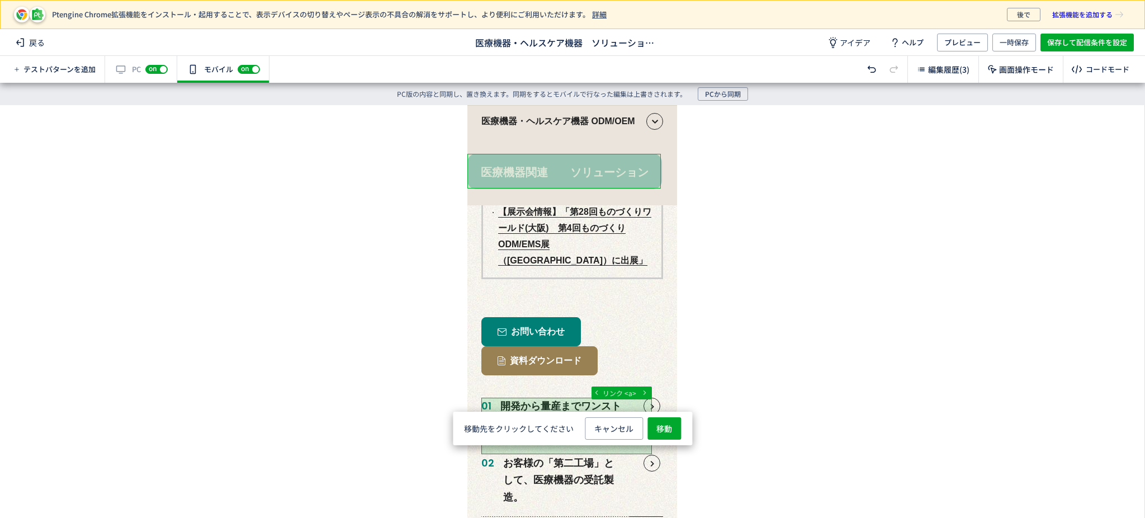
click at [667, 433] on span "移動" at bounding box center [664, 428] width 16 height 22
click at [673, 335] on span "選択した要素の前" at bounding box center [664, 334] width 58 height 11
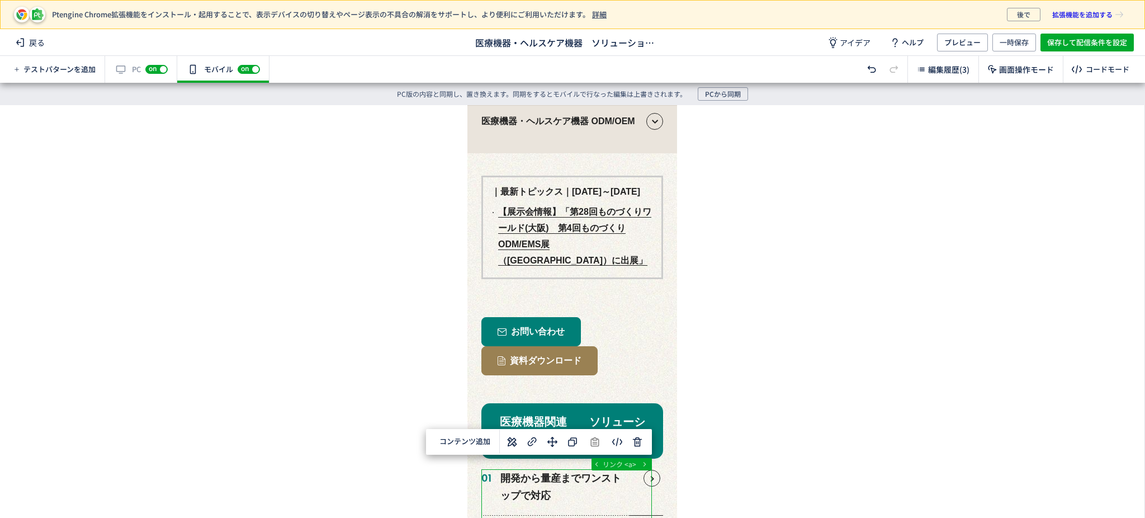
click at [698, 373] on div "... div section ol li リンク <a> 選択した要素の前 選択した要素の後 選択した領域内の先頭 選択した領域内の末尾 コンテンツ追加 単…" at bounding box center [572, 300] width 1144 height 390
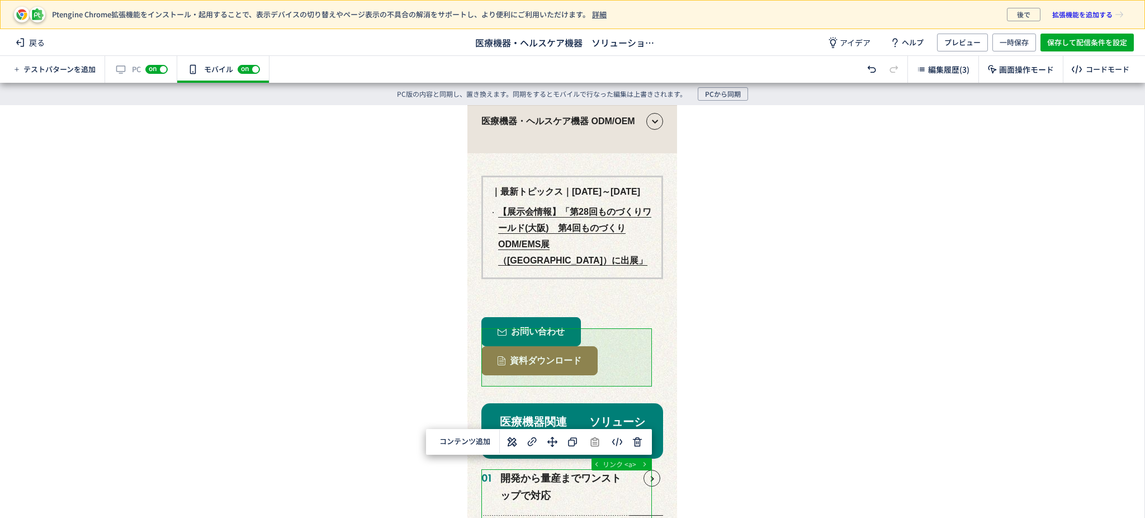
click at [807, 198] on div "... div section ol li リンク <a> 選択した要素の前 選択した要素の後 選択した領域内の先頭 選択した領域内の末尾 コンテンツ追加 単…" at bounding box center [572, 300] width 1144 height 390
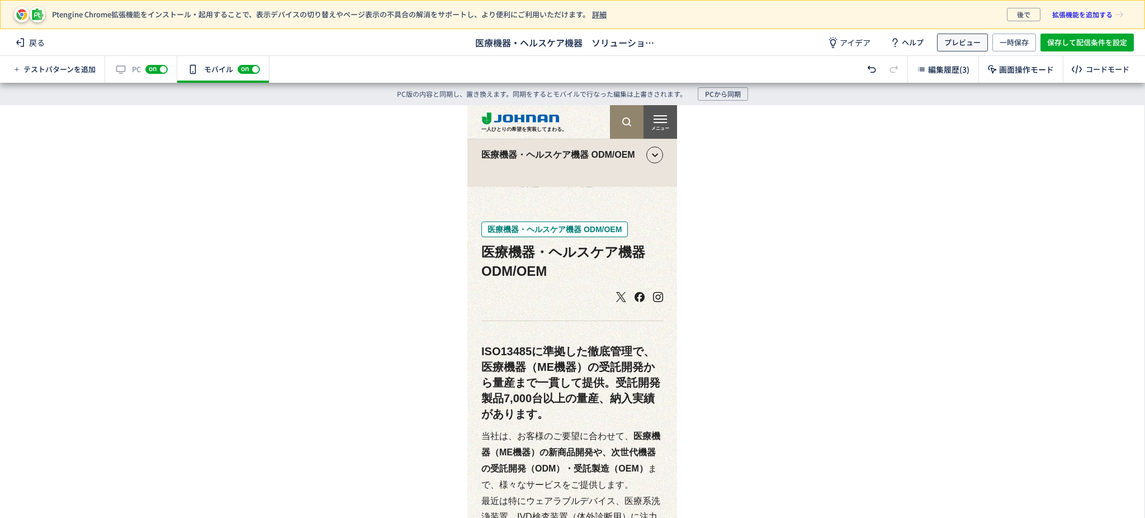
click at [958, 43] on span "プレビュー" at bounding box center [962, 43] width 36 height 18
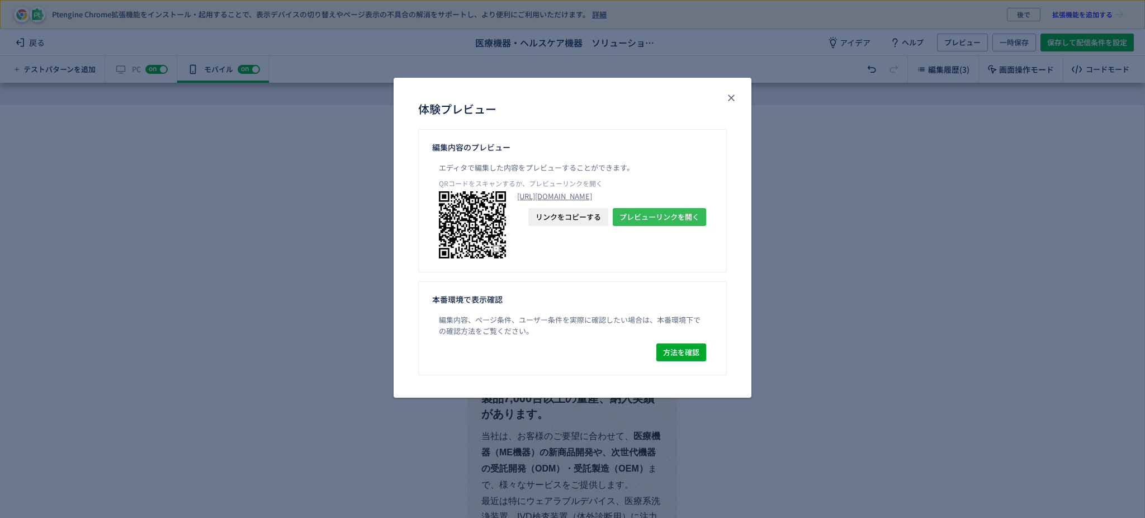
click at [657, 226] on span "プレビューリンクを開く" at bounding box center [659, 217] width 80 height 18
click at [734, 99] on icon "close" at bounding box center [731, 97] width 11 height 11
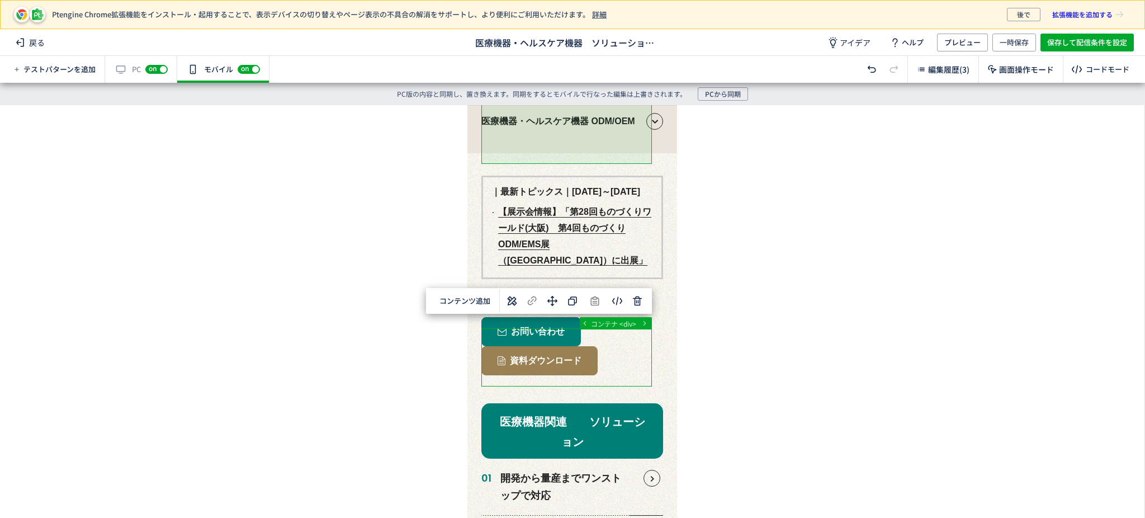
scroll to position [745, 0]
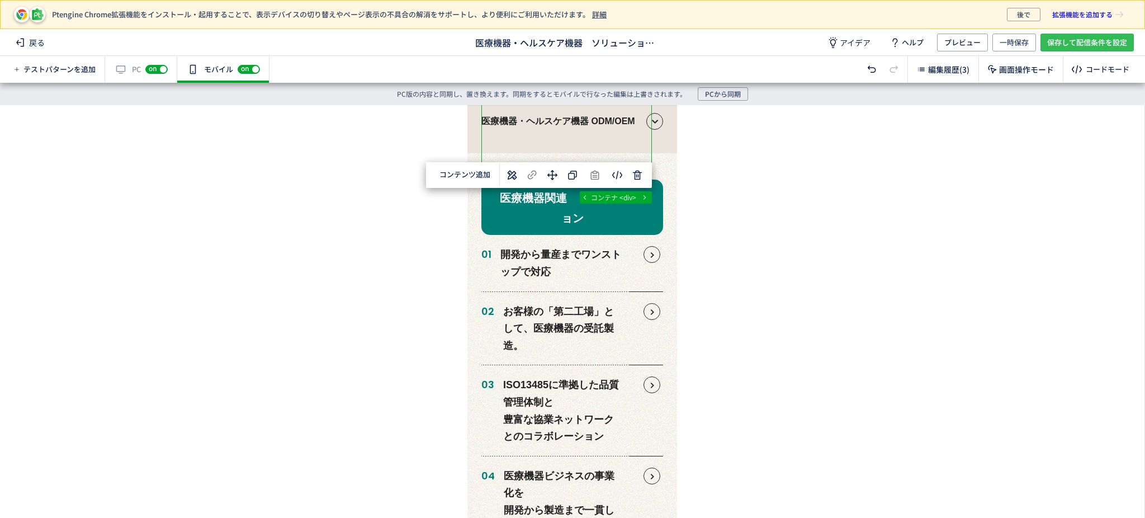
click at [1077, 41] on span "保存して配信条件を設定" at bounding box center [1087, 43] width 80 height 18
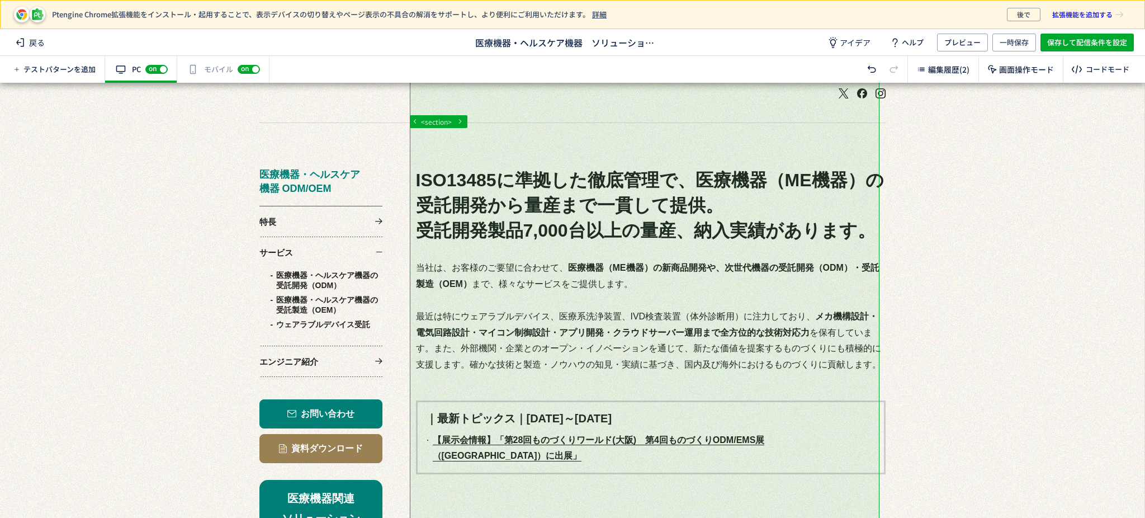
scroll to position [372, 0]
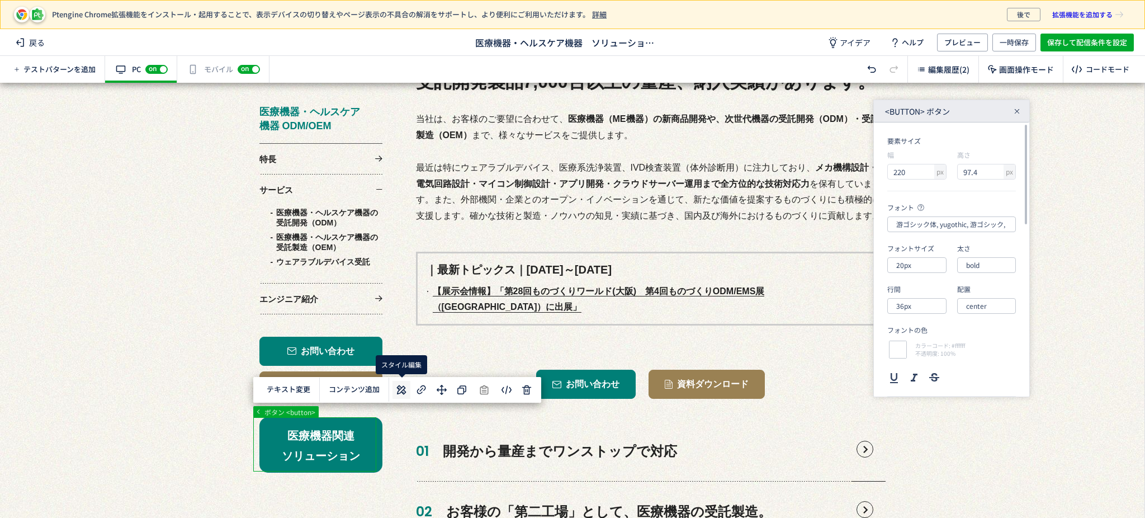
click at [399, 387] on use at bounding box center [402, 390] width 10 height 10
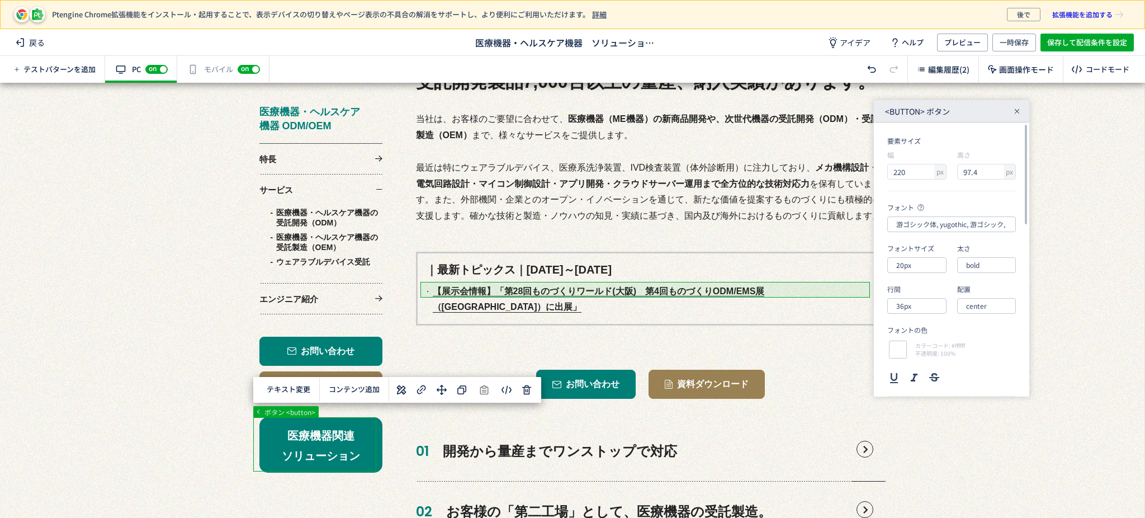
scroll to position [0, 0]
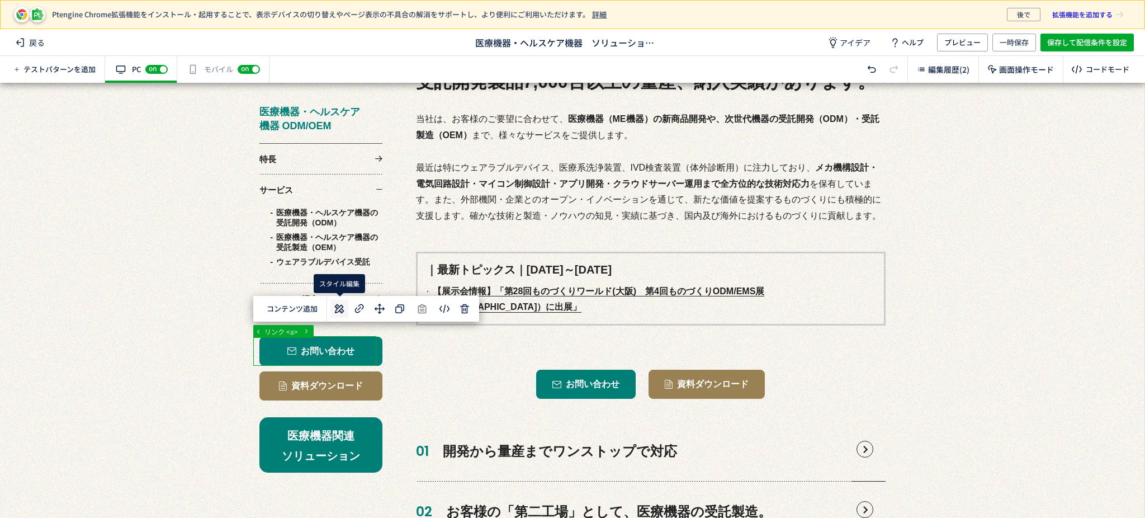
click at [346, 310] on button at bounding box center [339, 309] width 18 height 18
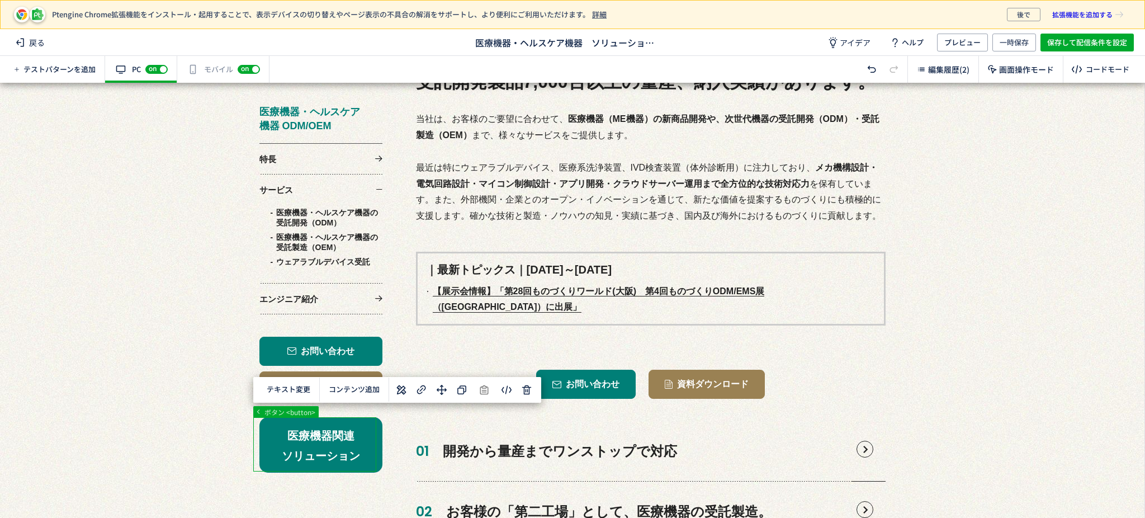
click at [400, 393] on icon at bounding box center [401, 389] width 13 height 13
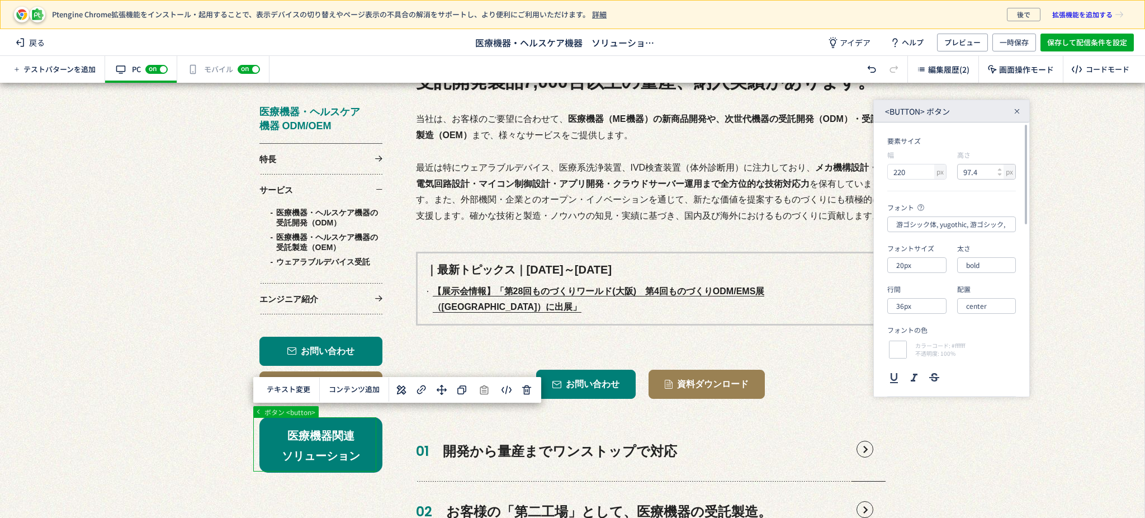
click at [995, 174] on input "97.4" at bounding box center [982, 171] width 49 height 15
type input "9"
type input "52.1"
click at [996, 248] on div "太さ" at bounding box center [986, 248] width 59 height 10
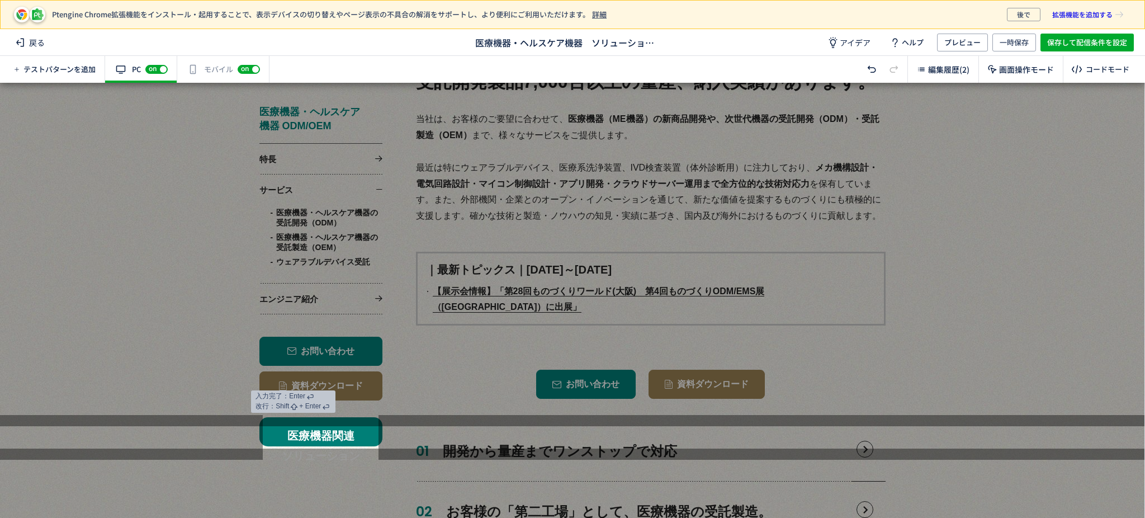
click at [311, 451] on div at bounding box center [572, 482] width 1144 height 69
click at [302, 423] on button "医療機器関連　　ソリューション" at bounding box center [320, 430] width 123 height 29
click at [303, 430] on button "医療機器関連　　ソリューション" at bounding box center [320, 430] width 123 height 29
click at [271, 435] on button "ソリューション記事" at bounding box center [320, 430] width 123 height 29
click at [320, 354] on div at bounding box center [572, 254] width 1144 height 343
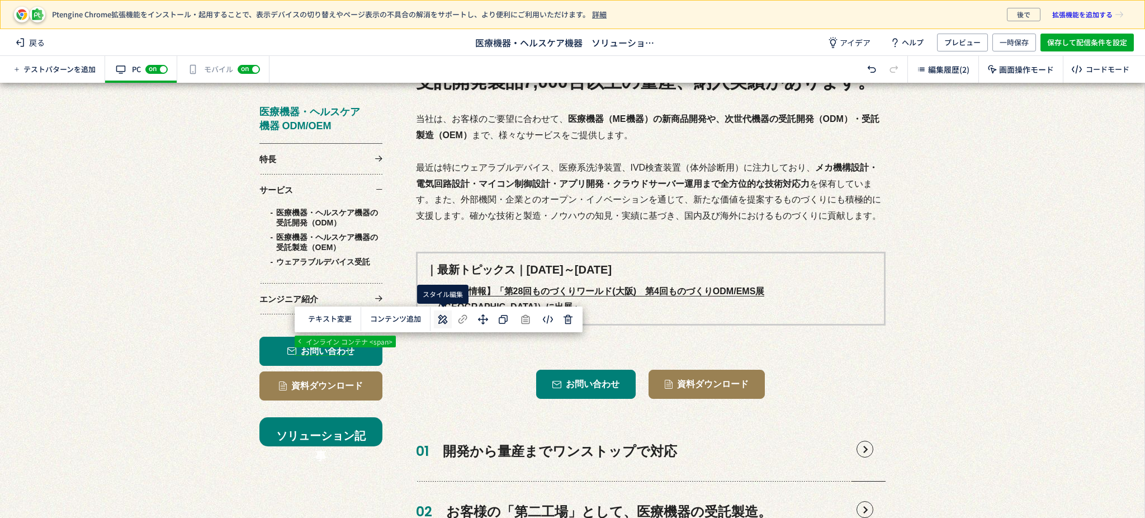
click at [444, 320] on icon at bounding box center [442, 318] width 13 height 13
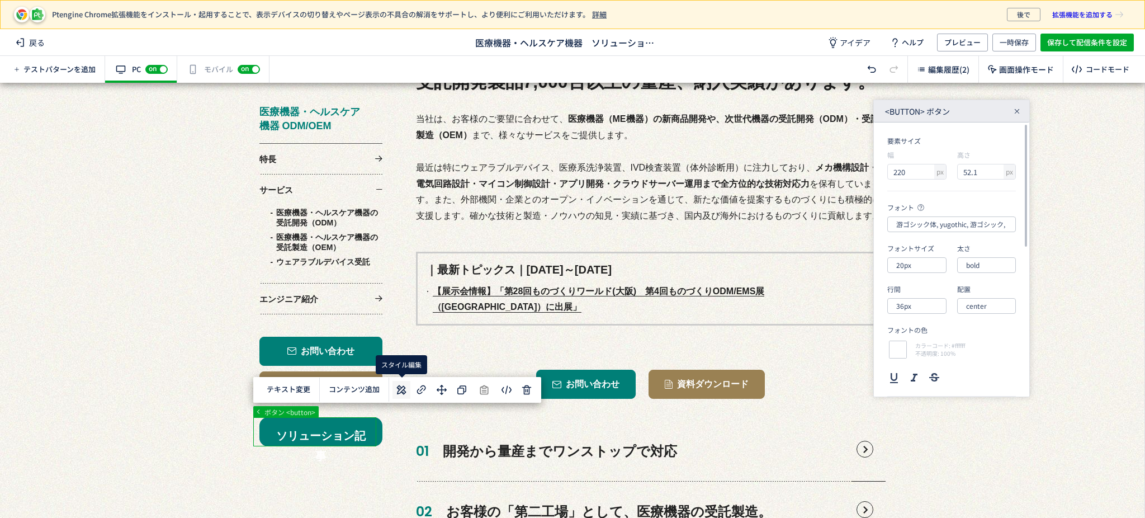
click at [402, 383] on icon at bounding box center [401, 389] width 13 height 13
click at [912, 176] on input "220" at bounding box center [912, 171] width 49 height 15
type input "2"
type input "96.2"
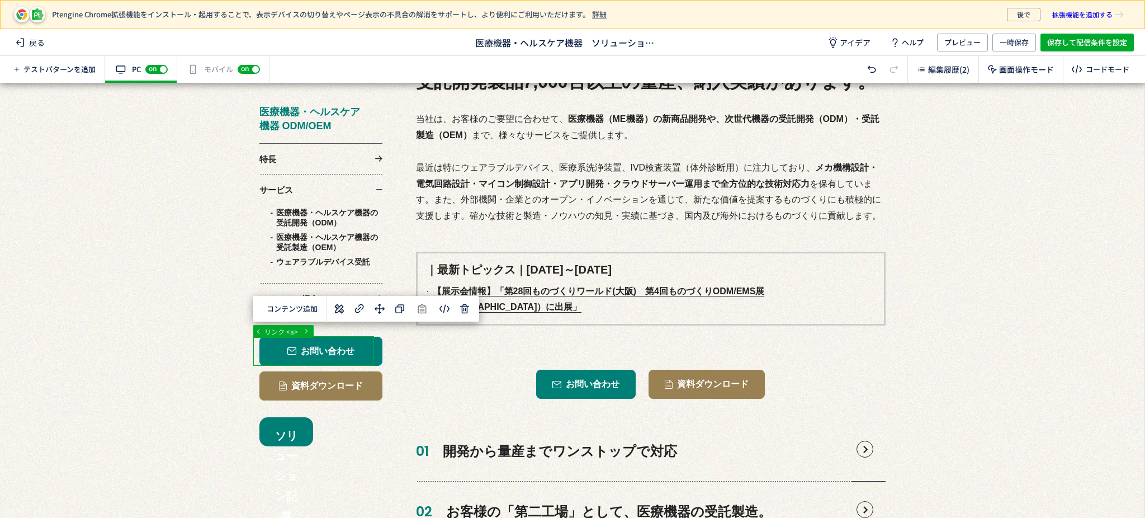
click at [340, 309] on icon at bounding box center [339, 308] width 13 height 13
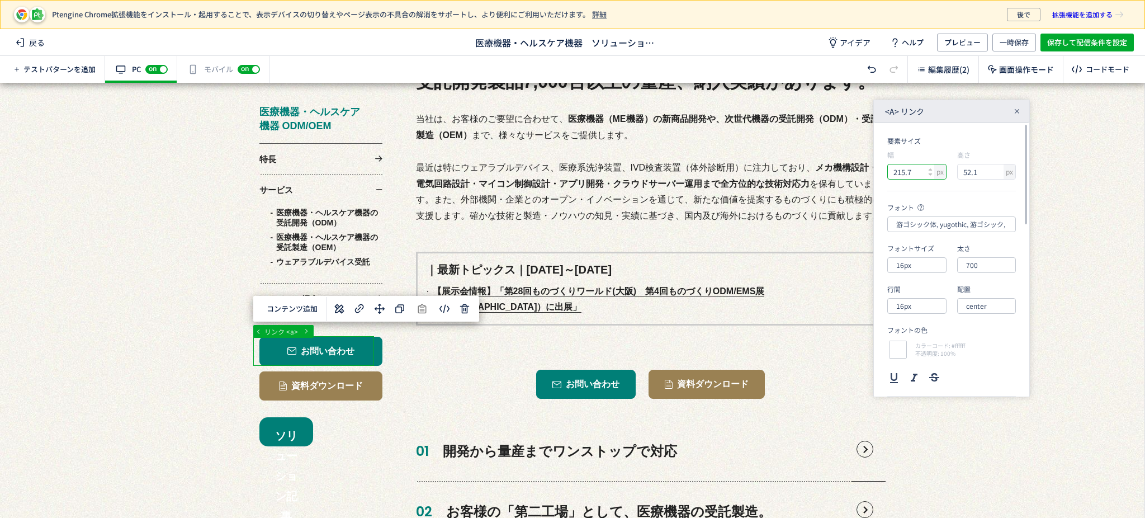
drag, startPoint x: 920, startPoint y: 167, endPoint x: 891, endPoint y: 168, distance: 29.6
click at [891, 168] on input "215.7" at bounding box center [912, 171] width 49 height 15
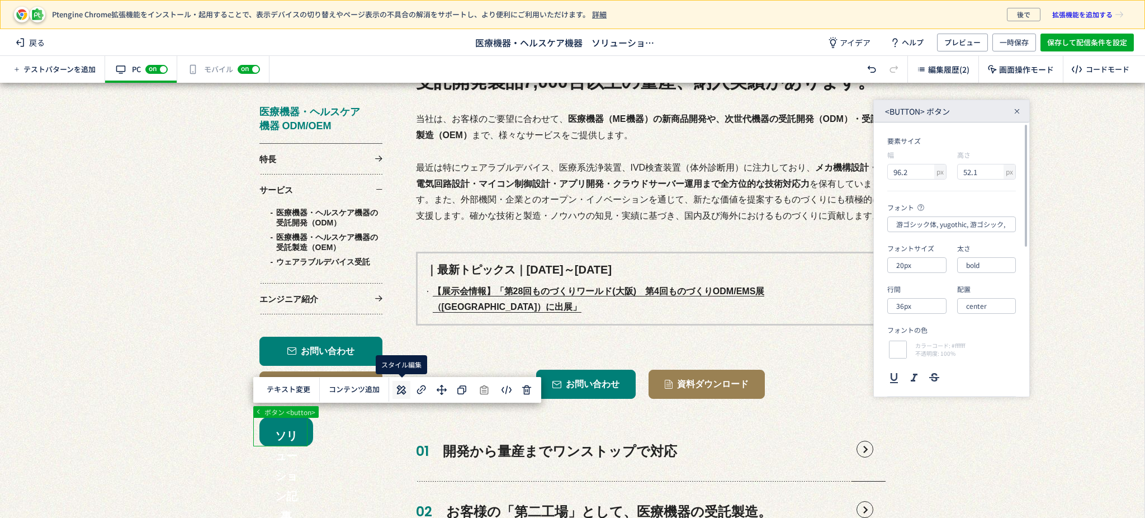
click at [399, 389] on use at bounding box center [402, 390] width 10 height 10
click at [926, 167] on input "96.2" at bounding box center [912, 171] width 49 height 15
type input "9"
paste input "215.7"
type input "215.7"
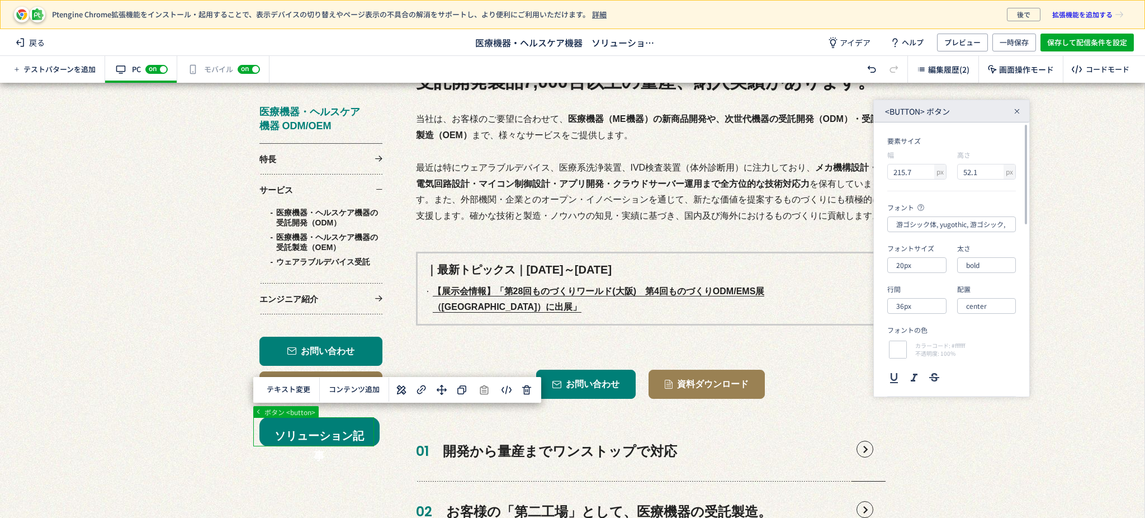
click at [936, 192] on div "要素サイズ 幅 px 215.7 高さ px 52.1 フォント 游ゴシック体, yugothic, 游ゴシック, Yu Gothic, sans-serif…" at bounding box center [951, 259] width 155 height 274
click at [922, 271] on input "20px" at bounding box center [916, 265] width 59 height 16
click at [919, 353] on div "16px" at bounding box center [925, 352] width 46 height 19
type input "16px"
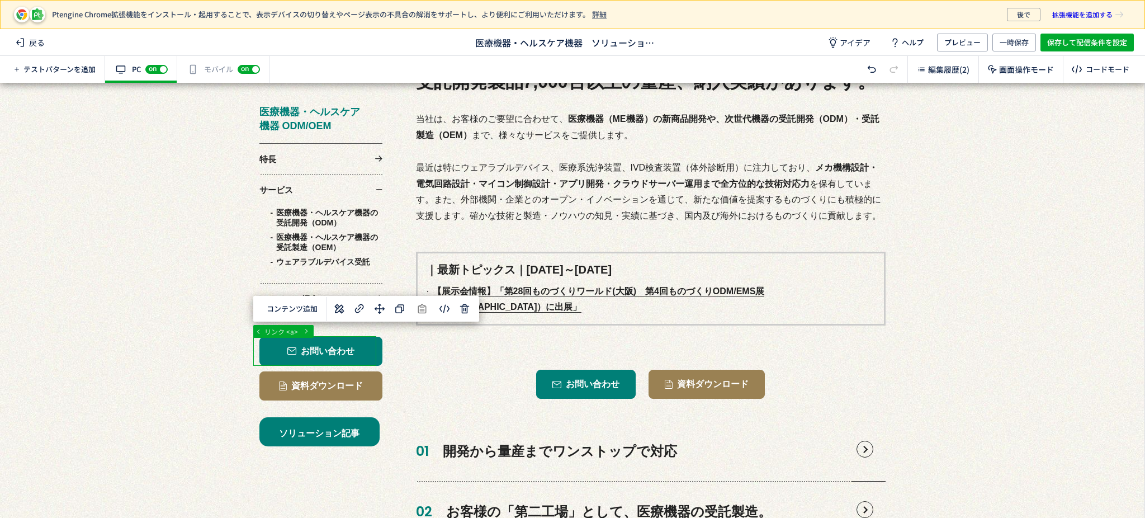
click at [338, 307] on icon at bounding box center [339, 308] width 13 height 13
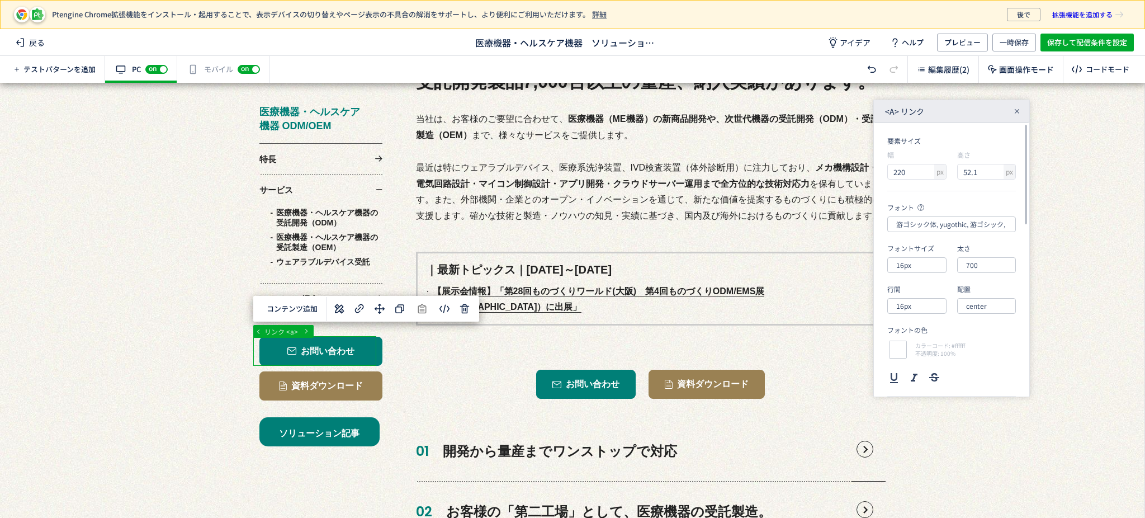
scroll to position [74, 0]
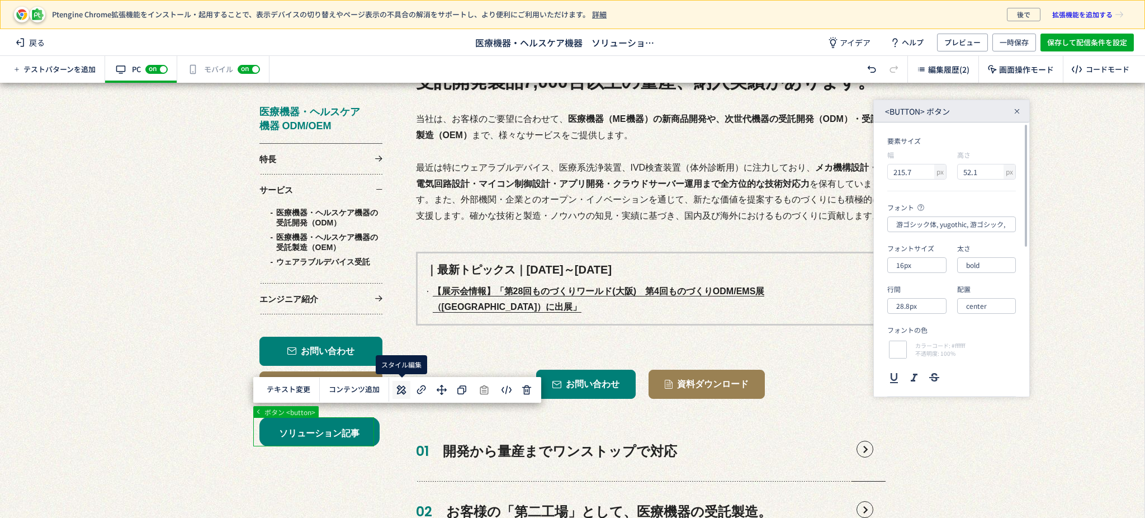
click at [394, 392] on button at bounding box center [401, 390] width 18 height 18
click at [931, 301] on input "28.8px" at bounding box center [916, 306] width 59 height 16
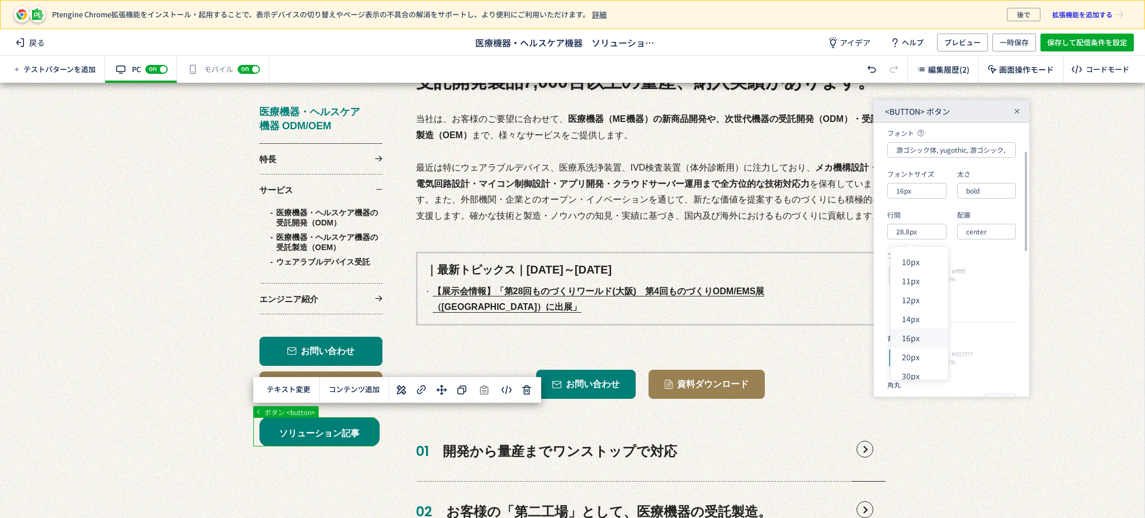
click at [916, 342] on div "16px" at bounding box center [925, 337] width 46 height 19
type input "16px"
click at [987, 194] on input "bold" at bounding box center [986, 191] width 59 height 16
type input "b"
type input "700"
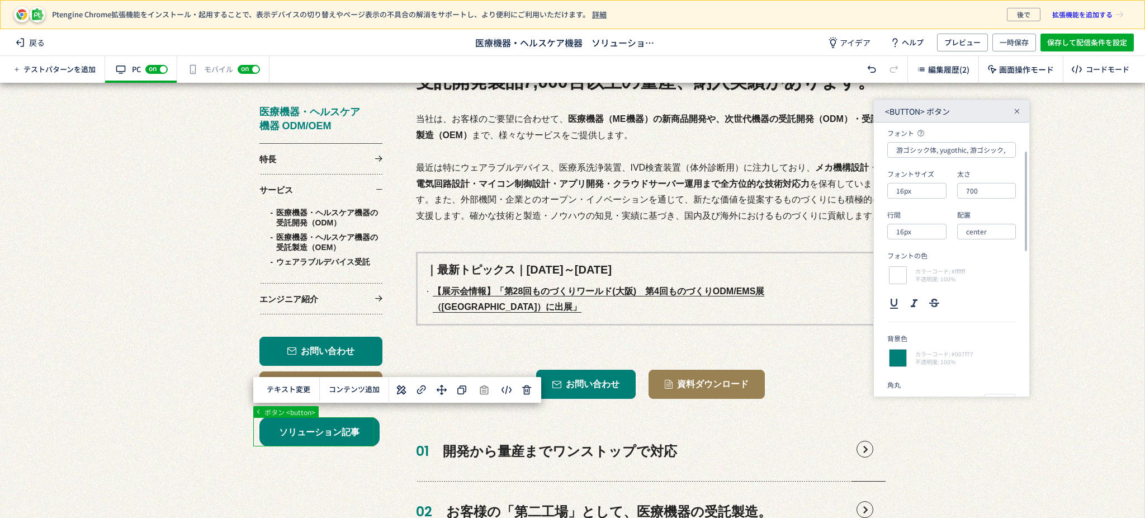
click at [976, 211] on div "配置" at bounding box center [986, 215] width 59 height 10
click at [995, 255] on div "フォントの色" at bounding box center [951, 255] width 129 height 10
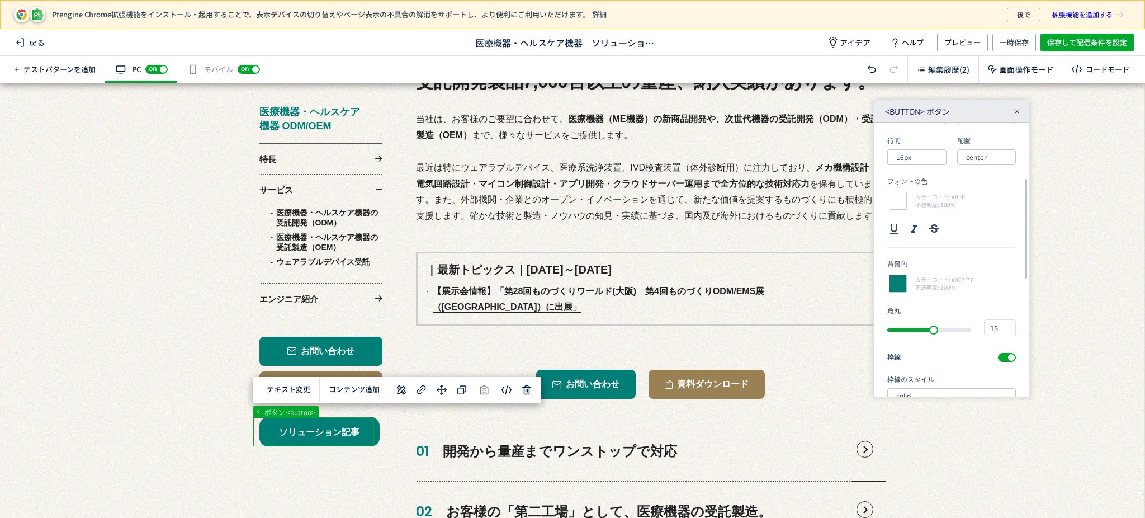
scroll to position [224, 0]
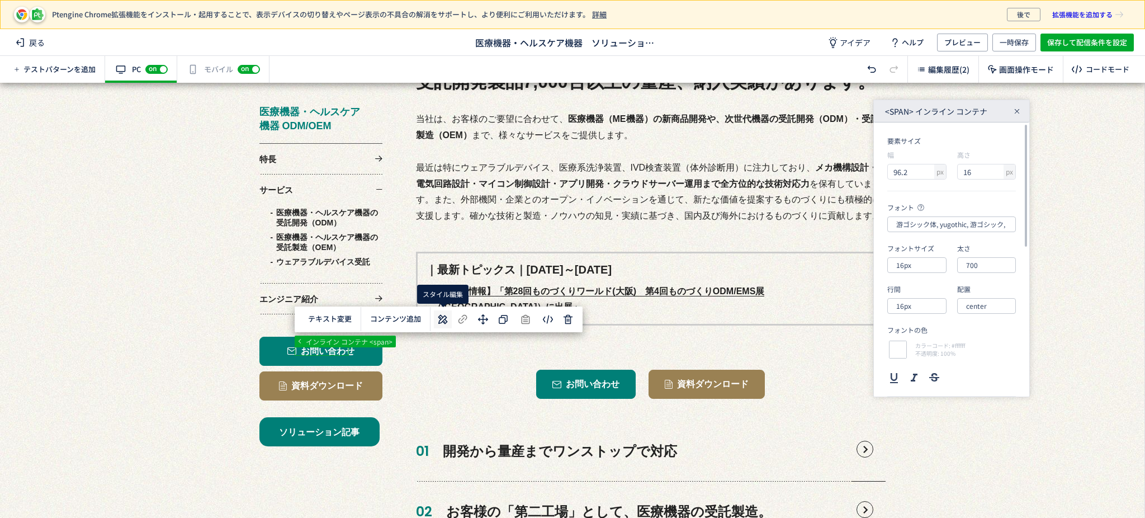
click at [436, 320] on icon at bounding box center [442, 318] width 13 height 13
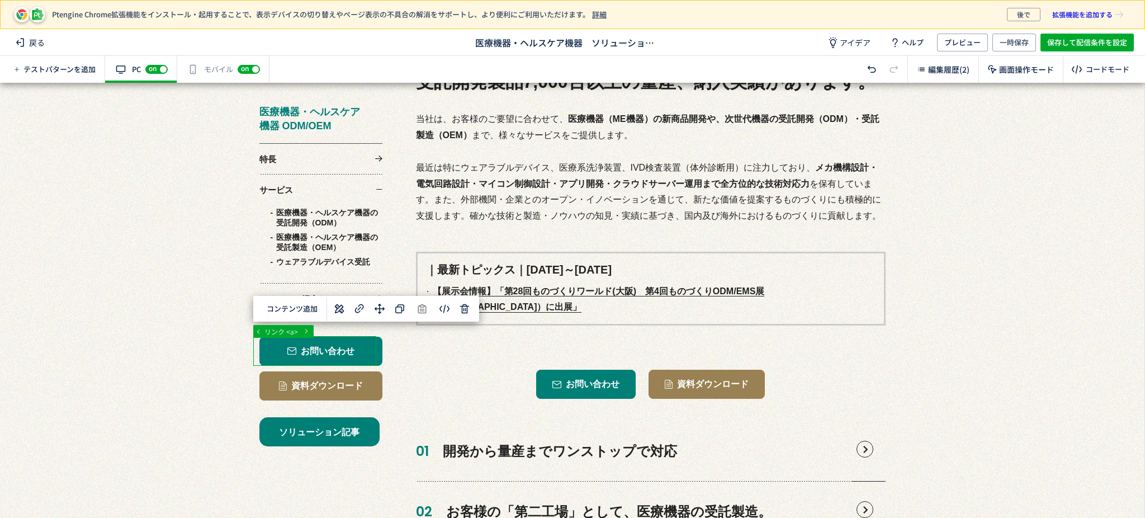
click at [340, 310] on use at bounding box center [340, 309] width 10 height 10
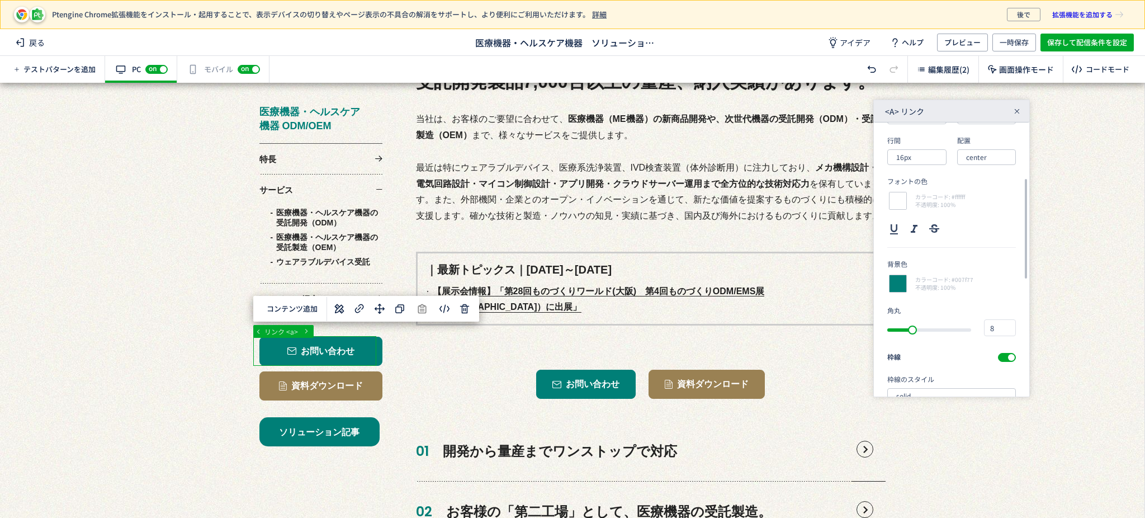
scroll to position [224, 0]
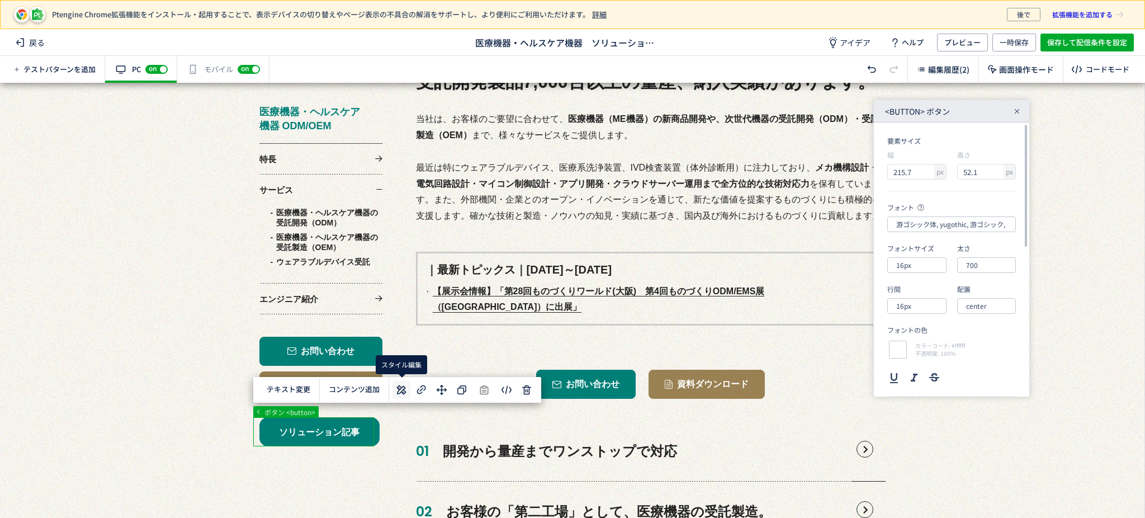
click at [401, 390] on use at bounding box center [402, 390] width 10 height 10
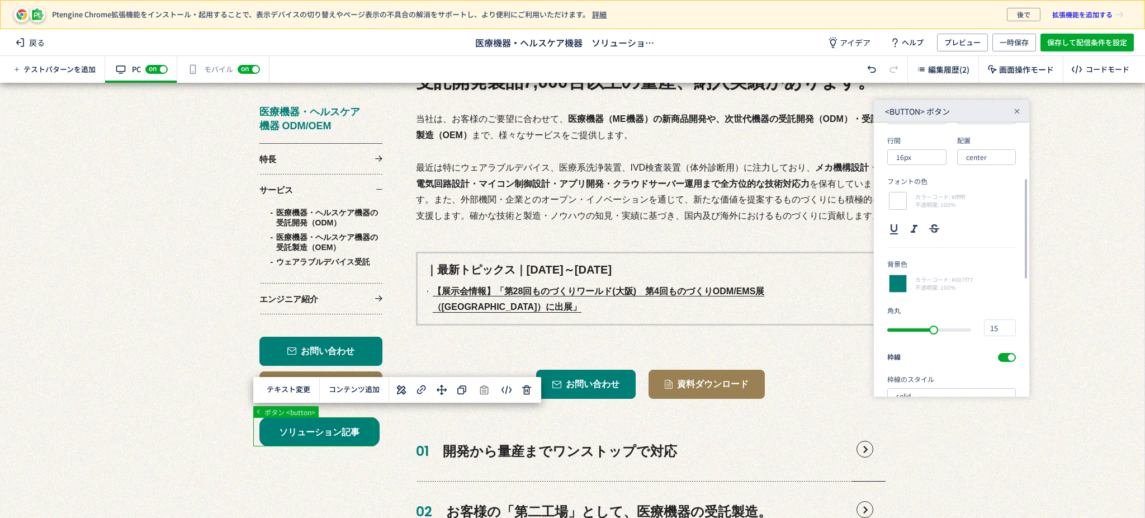
click at [909, 335] on div "slider between 0 and 27" at bounding box center [929, 329] width 84 height 21
click at [907, 333] on div "slider between 0 and 27" at bounding box center [929, 329] width 84 height 21
click at [910, 329] on div "slider between 0 and 27" at bounding box center [910, 329] width 46 height 3
type input "8"
click at [914, 328] on div "slider between 0 and 27" at bounding box center [912, 329] width 11 height 11
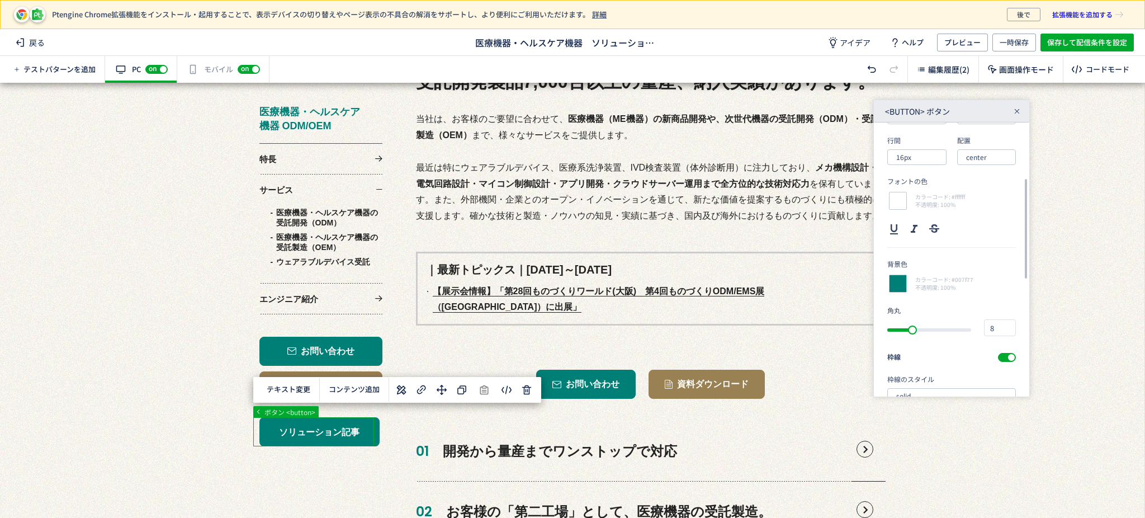
click at [943, 347] on section "角丸 8 枠線 枠線のスタイル solid 枠線の色 カラーコード: #007f77 不透明度: 100% 枠線の太さ 4" at bounding box center [951, 406] width 129 height 203
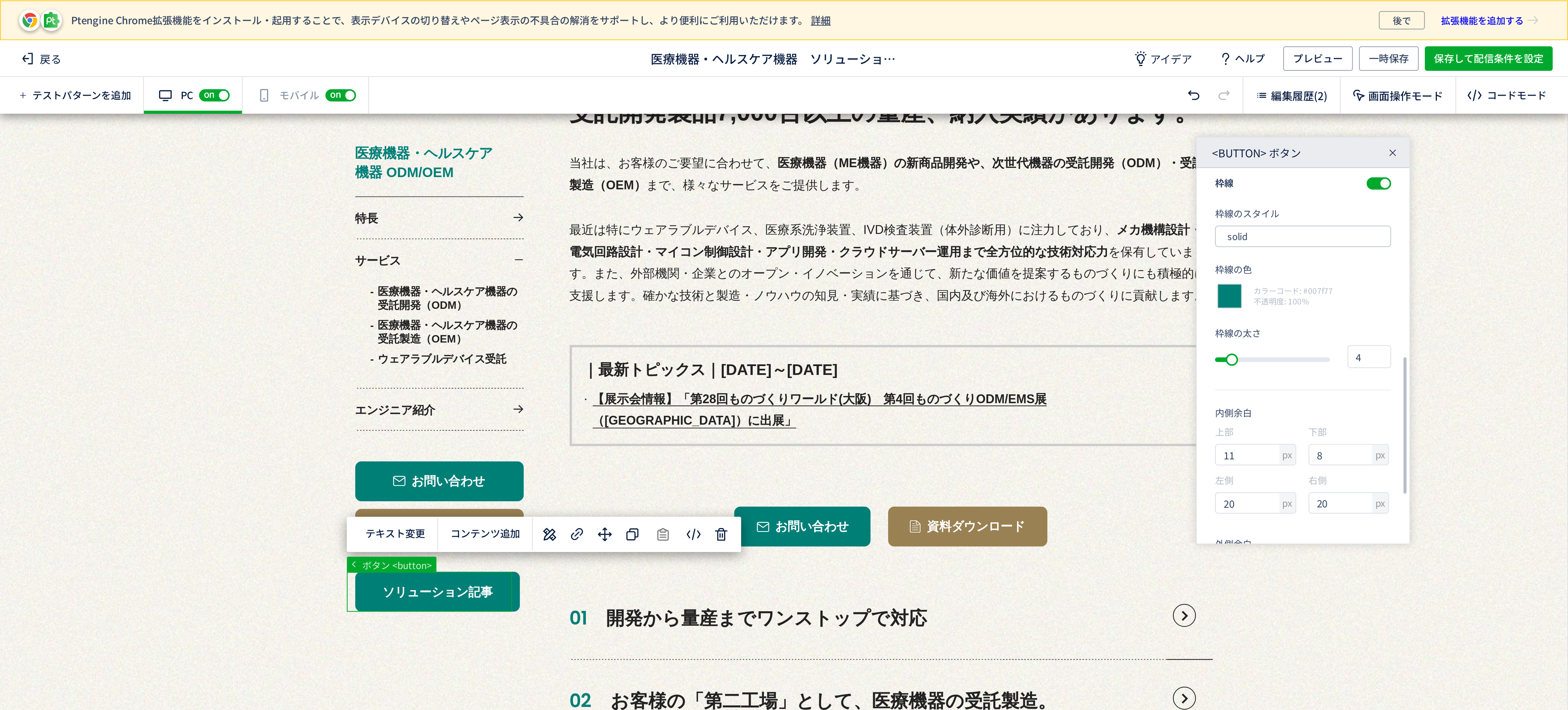
scroll to position [272, 0]
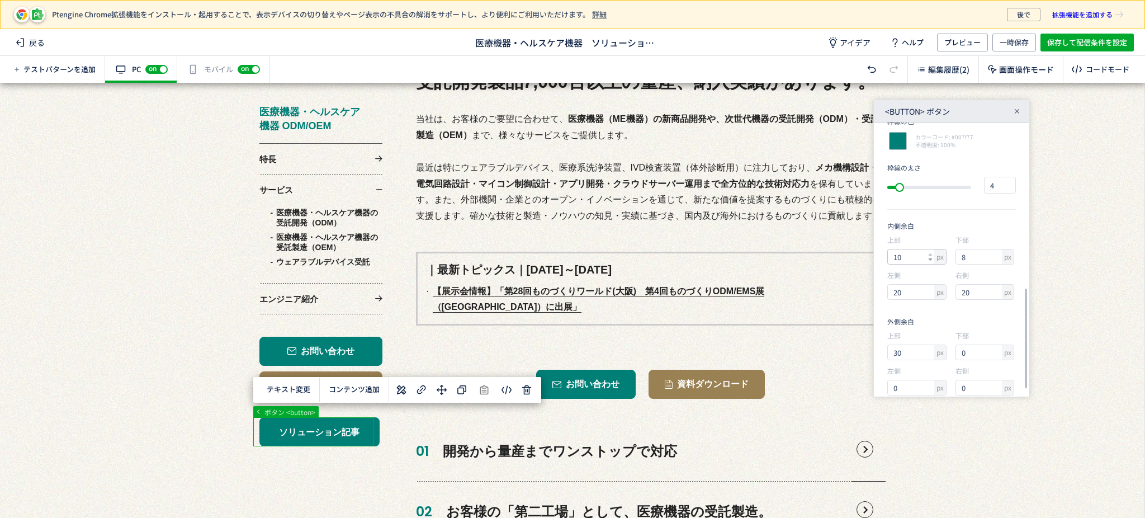
click at [931, 260] on icon at bounding box center [930, 259] width 4 height 4
type input "8"
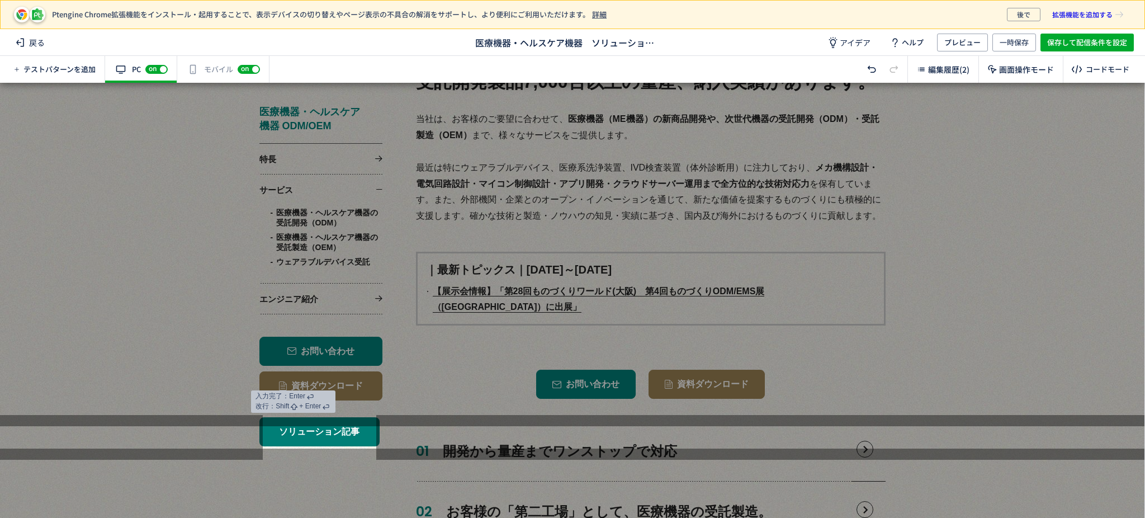
click at [337, 434] on button "ソリューション記事" at bounding box center [319, 430] width 121 height 29
click at [353, 432] on button "ソリューション記事" at bounding box center [319, 430] width 121 height 29
click at [978, 381] on div at bounding box center [572, 254] width 1144 height 343
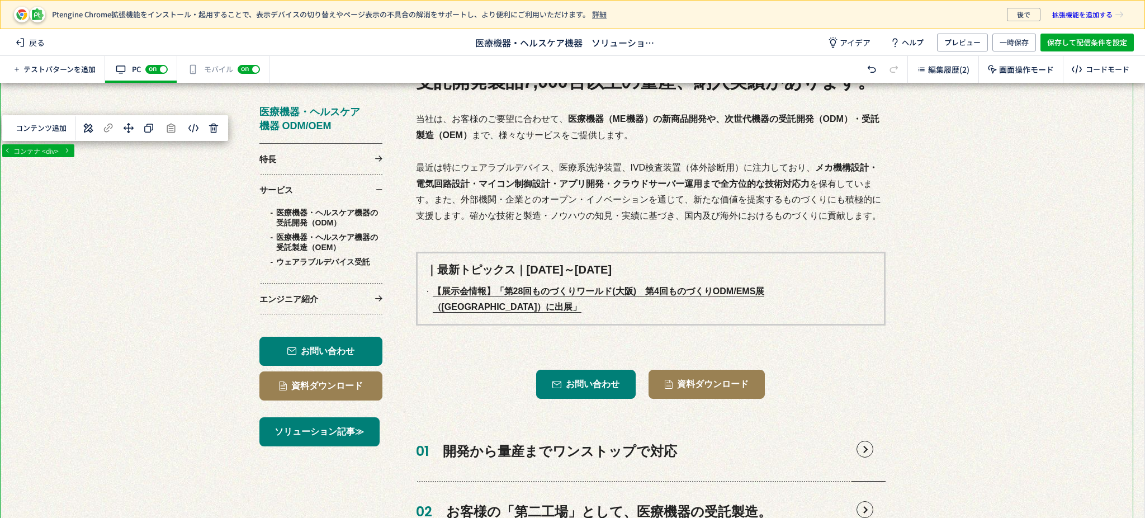
click at [1005, 44] on span "一時保存" at bounding box center [1014, 43] width 29 height 18
click at [972, 39] on span "プレビュー" at bounding box center [962, 43] width 36 height 18
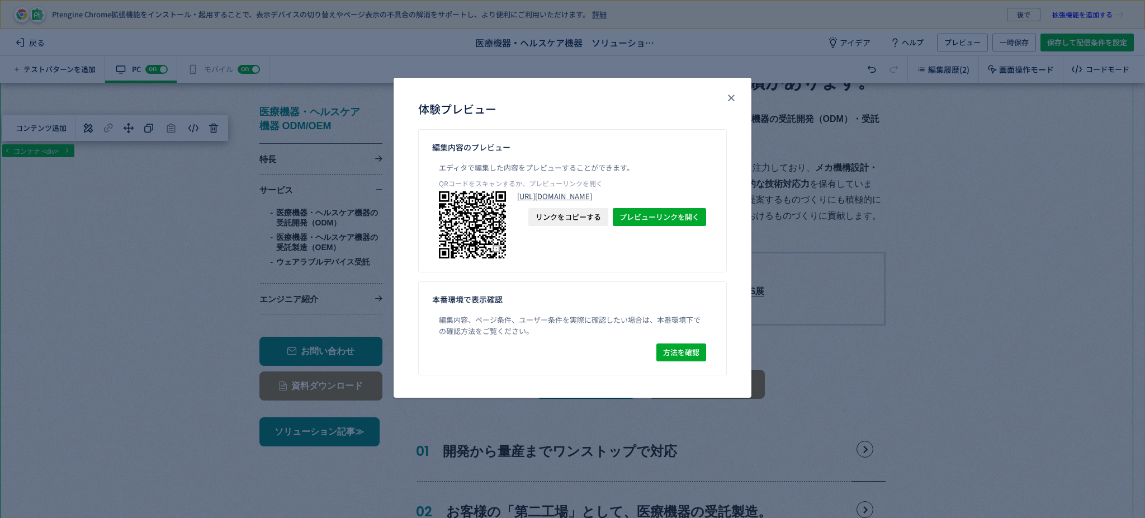
click at [566, 199] on link "[URL][DOMAIN_NAME]" at bounding box center [611, 196] width 189 height 10
click at [730, 108] on div "体験プレビュー" at bounding box center [573, 103] width 358 height 51
click at [730, 104] on button "close" at bounding box center [731, 98] width 18 height 18
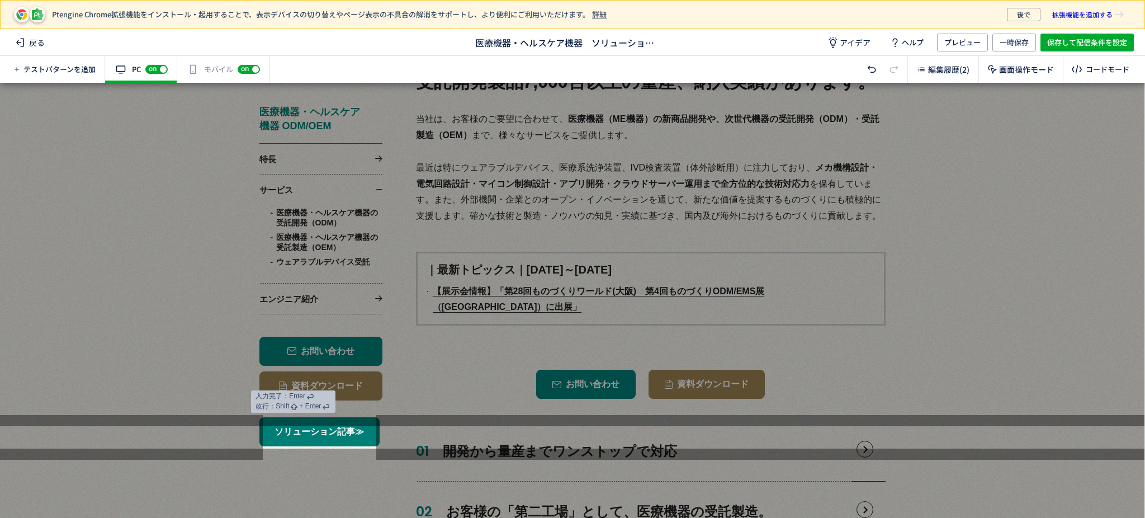
click at [354, 434] on button "ソリューション記事≫" at bounding box center [319, 430] width 121 height 29
click at [408, 405] on div at bounding box center [572, 254] width 1144 height 343
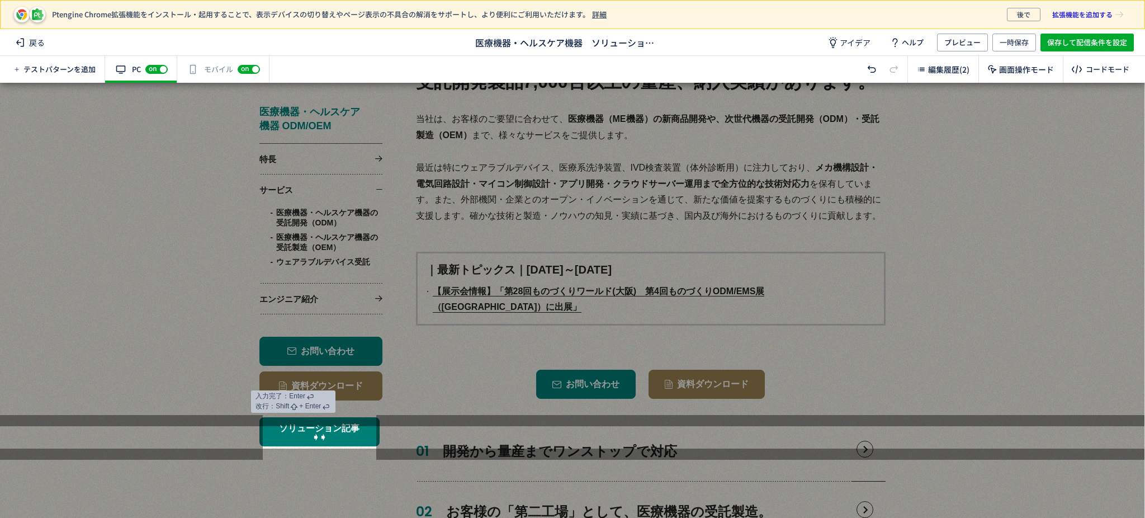
click at [349, 432] on button "ソリューション記事➧➧" at bounding box center [319, 430] width 121 height 29
click at [329, 471] on div at bounding box center [572, 482] width 1144 height 69
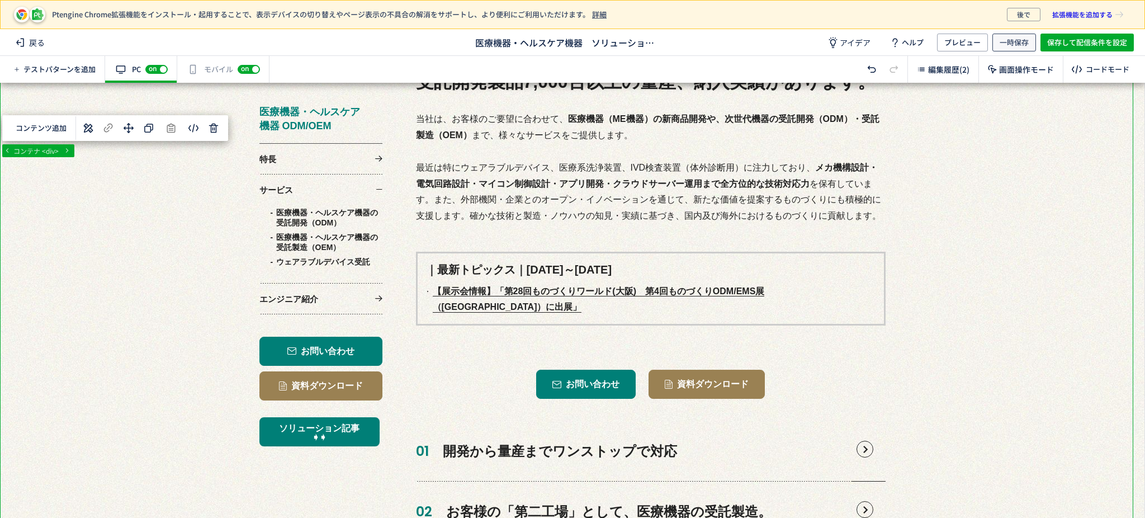
click at [1011, 46] on span "一時保存" at bounding box center [1014, 43] width 29 height 18
click at [952, 48] on span "プレビュー" at bounding box center [962, 43] width 36 height 18
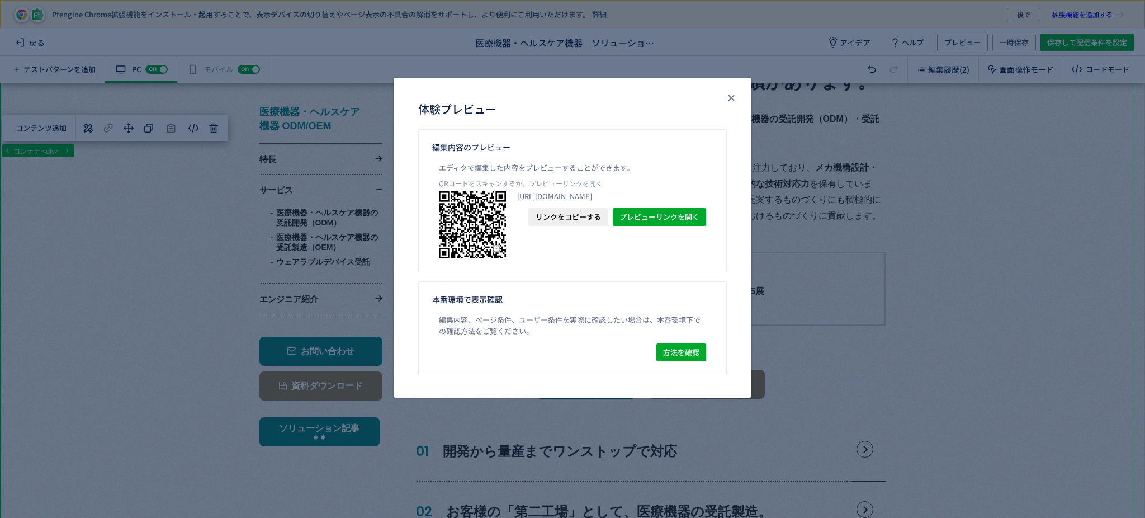
click at [574, 226] on span "リンクをコピーする" at bounding box center [568, 217] width 65 height 18
click at [576, 226] on span "リンクをコピーする" at bounding box center [568, 217] width 65 height 18
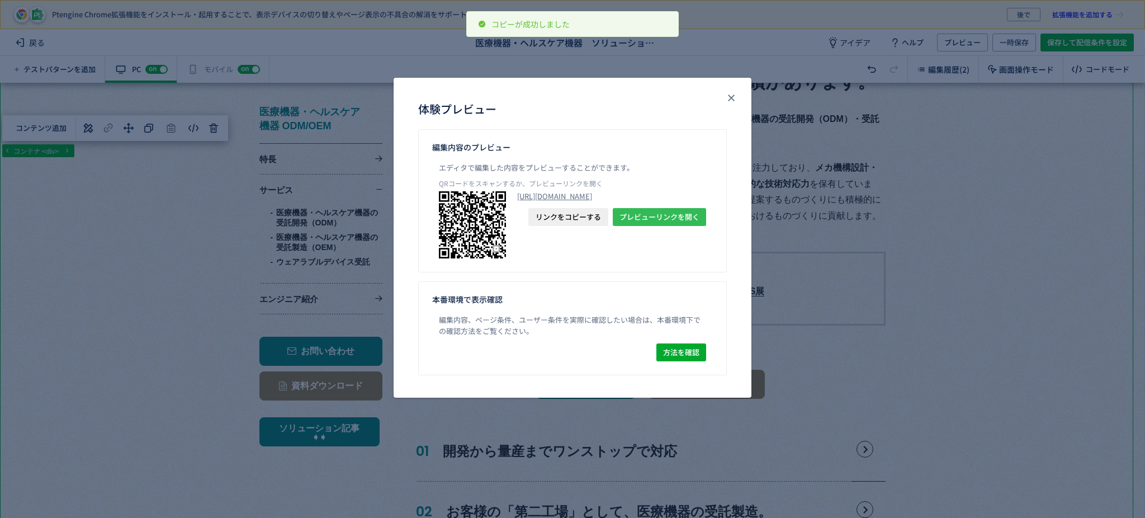
click at [655, 226] on span "プレビューリンクを開く" at bounding box center [659, 217] width 80 height 18
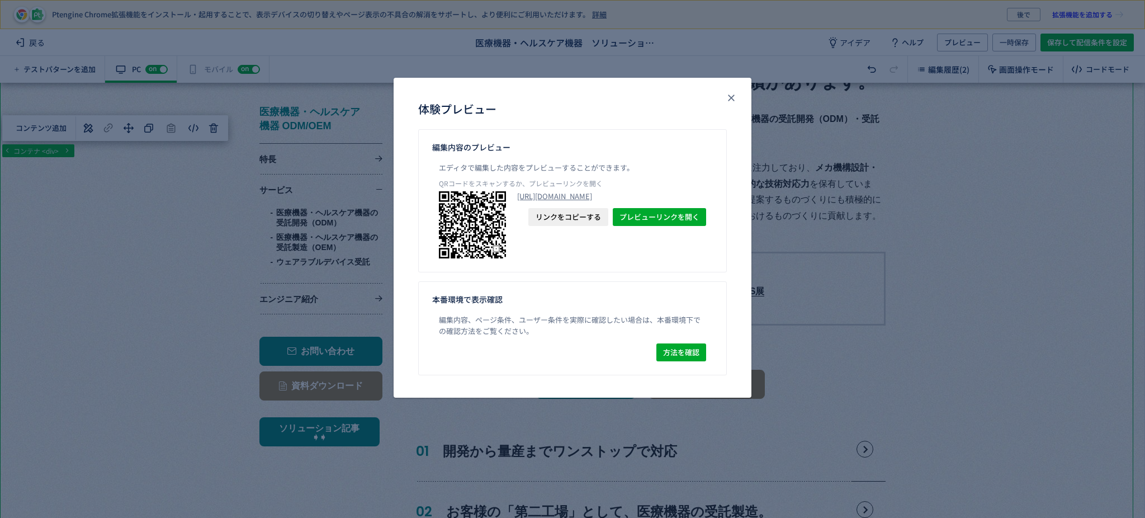
click at [750, 100] on div "体験プレビュー" at bounding box center [573, 103] width 358 height 51
click at [744, 98] on div "体験プレビュー" at bounding box center [573, 103] width 358 height 51
click at [730, 93] on icon "close" at bounding box center [731, 97] width 11 height 11
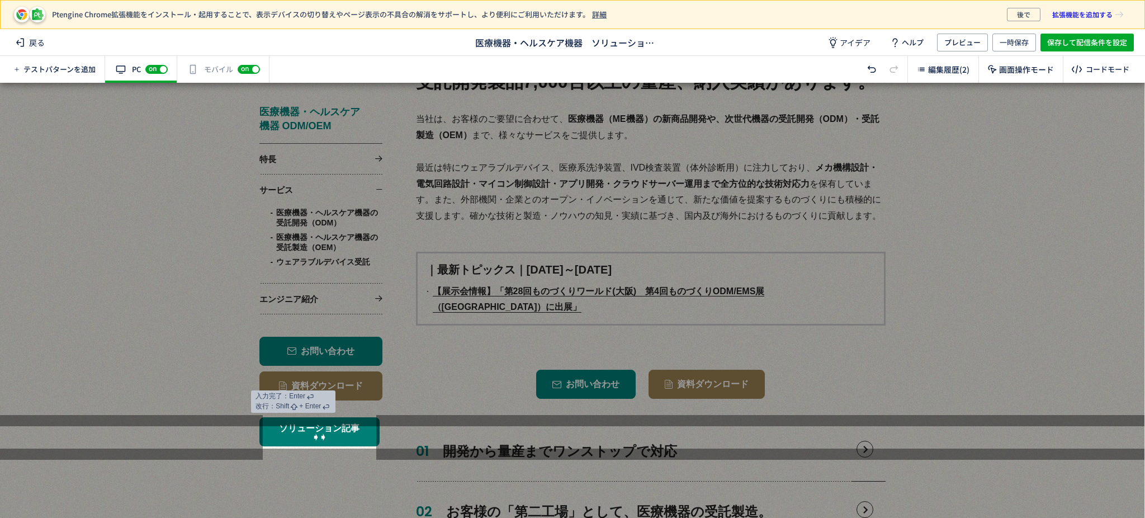
click at [355, 423] on button "ソリューション記事 ➧➧" at bounding box center [319, 430] width 121 height 29
click at [357, 428] on button "ソリューション記事 ➧➧" at bounding box center [319, 430] width 121 height 29
click at [871, 326] on div at bounding box center [572, 254] width 1144 height 343
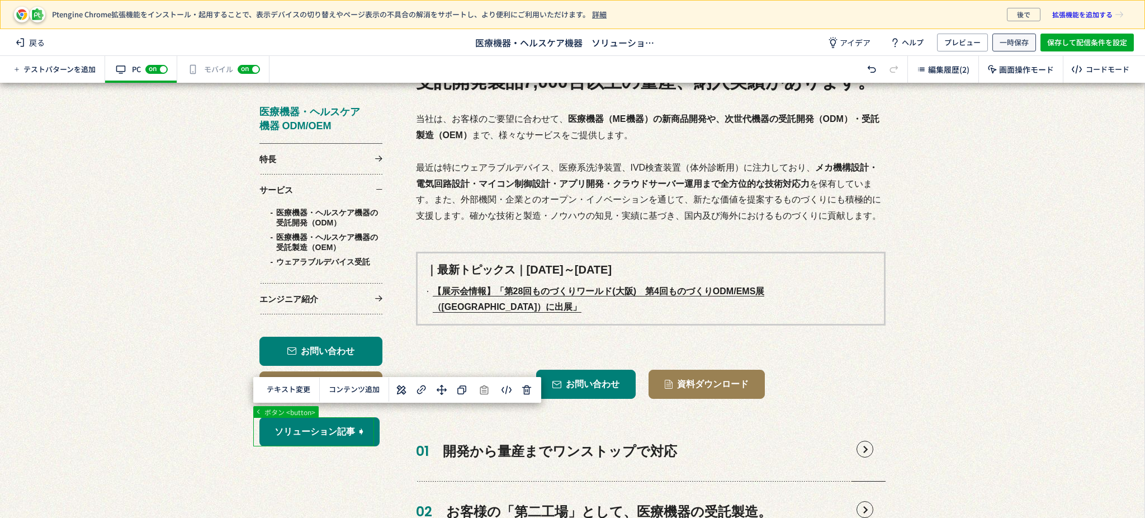
click at [1003, 45] on span "一時保存" at bounding box center [1014, 43] width 29 height 18
click at [953, 41] on span "プレビュー" at bounding box center [949, 43] width 36 height 18
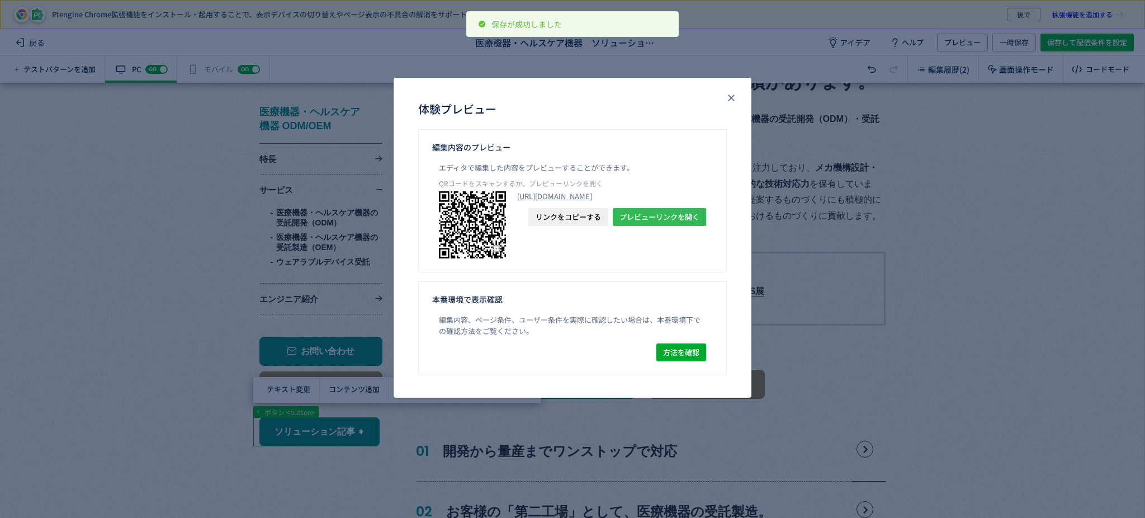
click at [674, 226] on span "プレビューリンクを開く" at bounding box center [659, 217] width 80 height 18
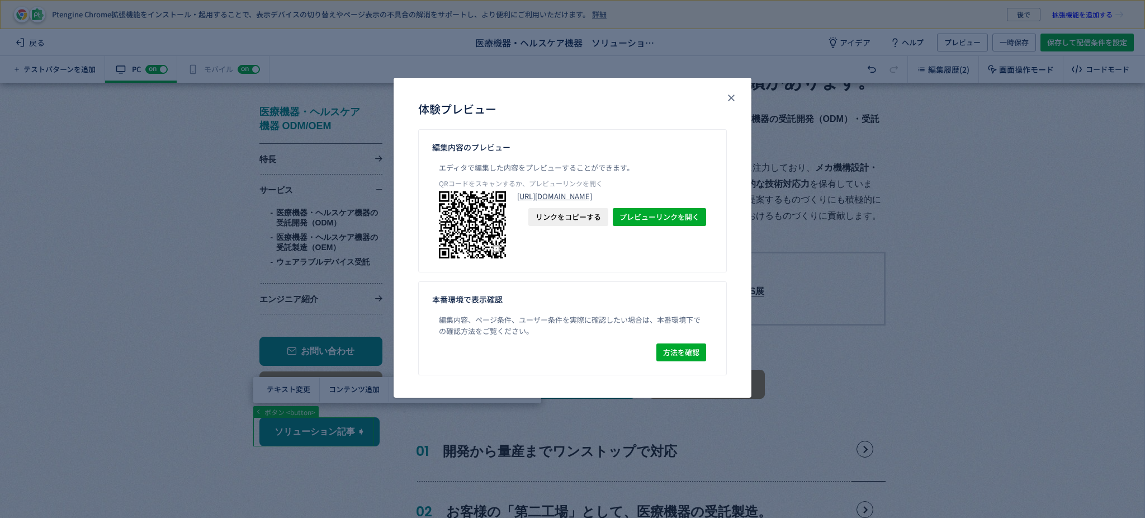
click at [580, 201] on link "[URL][DOMAIN_NAME]" at bounding box center [611, 196] width 189 height 10
click at [585, 226] on span "リンクをコピーする" at bounding box center [568, 217] width 65 height 18
click at [905, 289] on div "体験プレビュー 編集内容のプレビュー エディタで編集した内容をプレビューすることができます。 QRコードをスキャンするか、プレビューリンクを開く [URL][…" at bounding box center [572, 259] width 1145 height 518
click at [735, 104] on button "close" at bounding box center [731, 98] width 18 height 18
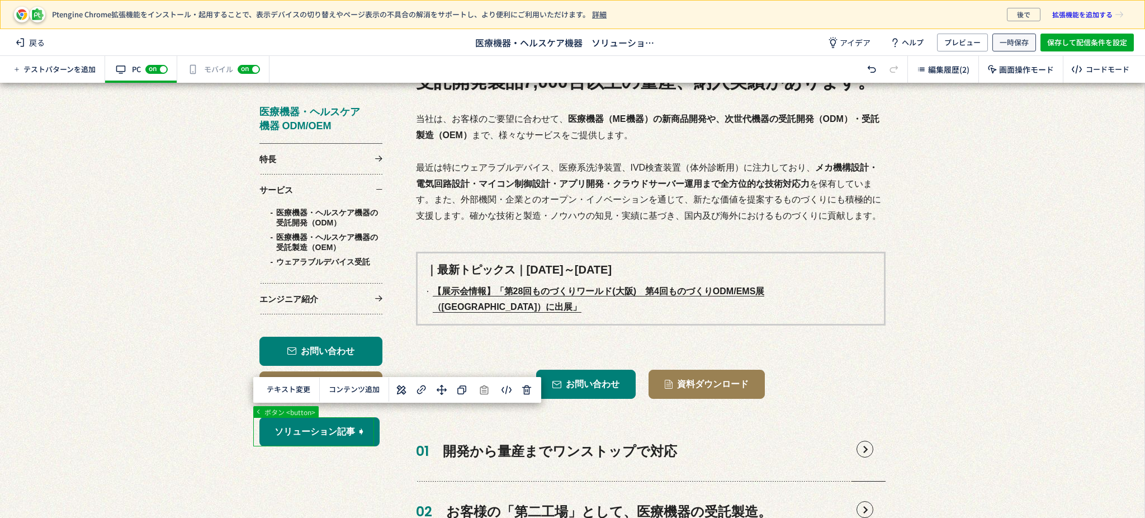
click at [1017, 42] on span "一時保存" at bounding box center [1014, 43] width 29 height 18
click at [977, 42] on span "プレビュー" at bounding box center [962, 43] width 36 height 18
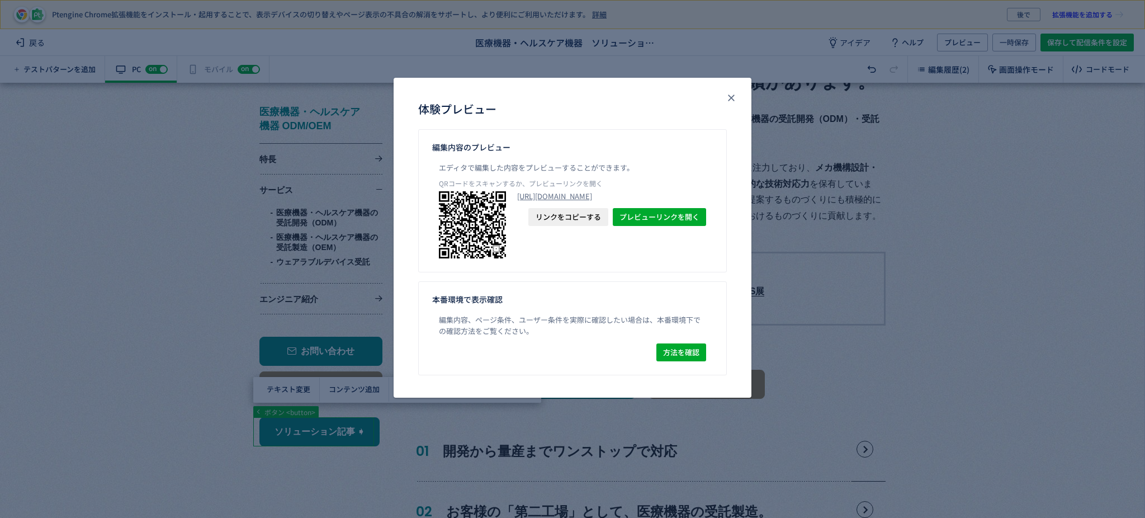
click at [587, 226] on span "リンクをコピーする" at bounding box center [568, 217] width 65 height 18
click at [735, 94] on icon "close" at bounding box center [731, 97] width 11 height 11
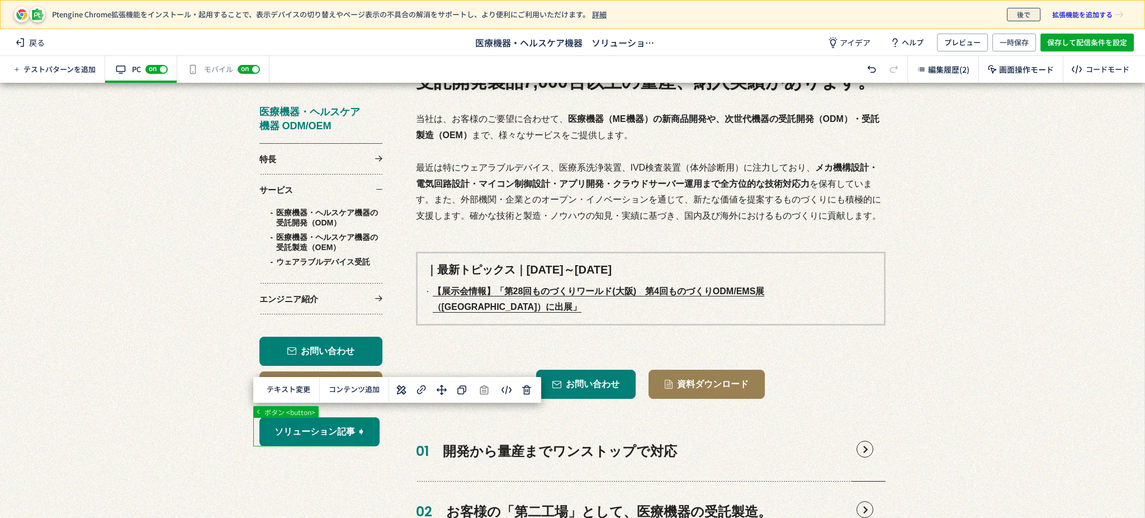
click at [1015, 15] on button "後で" at bounding box center [1024, 14] width 34 height 13
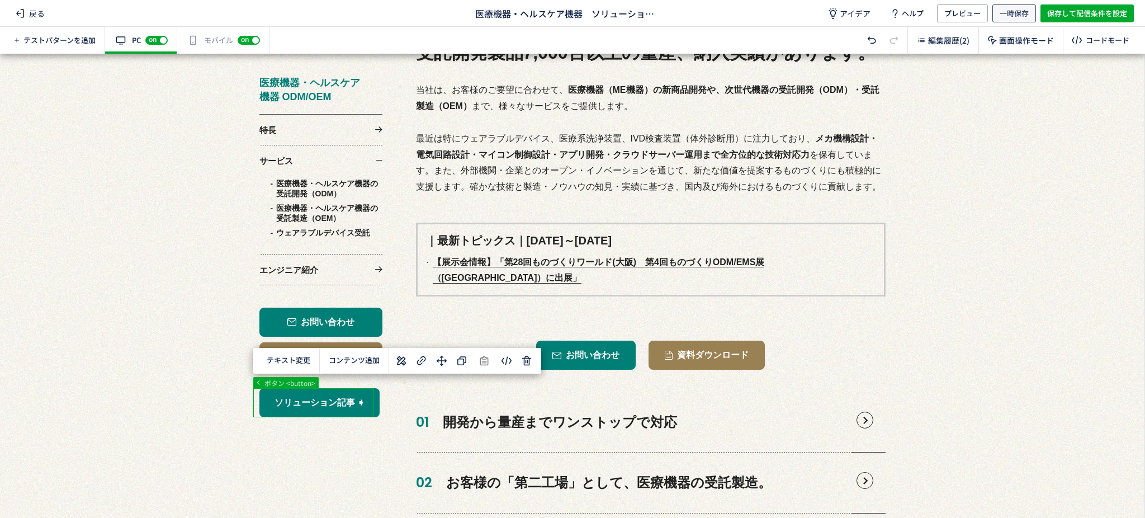
click at [1004, 19] on span "一時保存" at bounding box center [1014, 13] width 29 height 18
click at [958, 13] on span "プレビュー" at bounding box center [962, 13] width 36 height 18
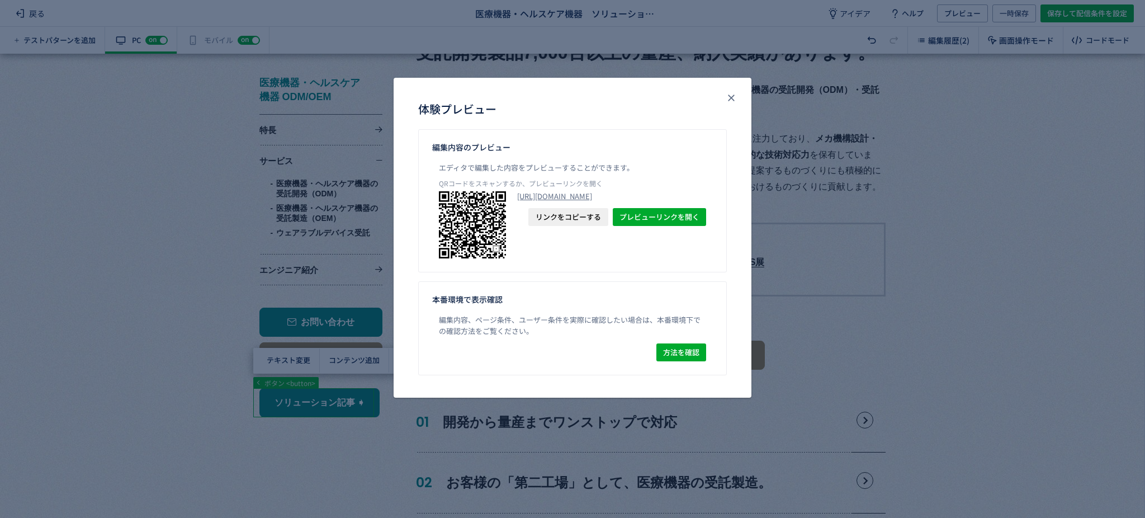
click at [572, 226] on span "リンクをコピーする" at bounding box center [568, 217] width 65 height 18
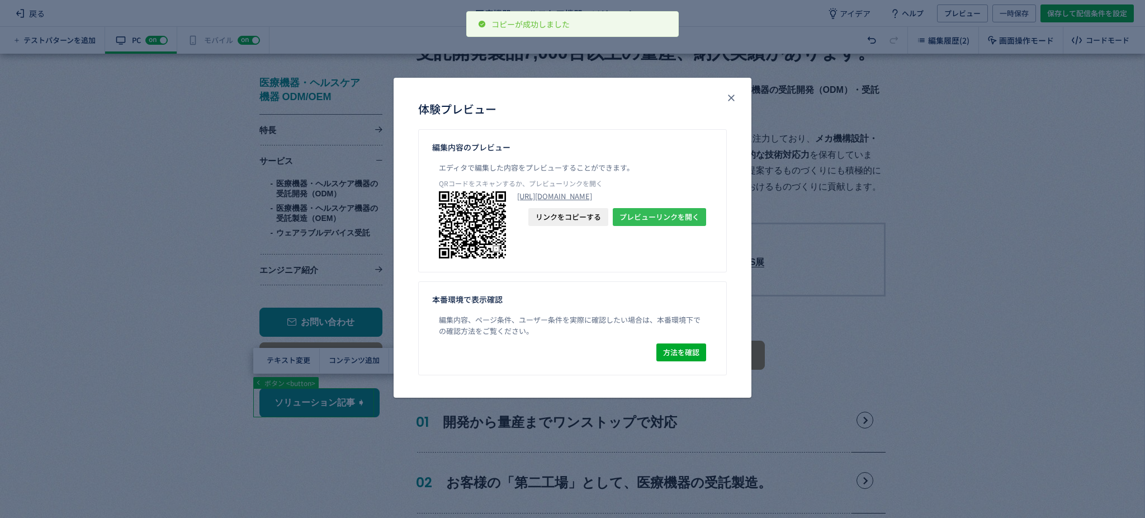
click at [625, 226] on span "プレビューリンクを開く" at bounding box center [659, 217] width 80 height 18
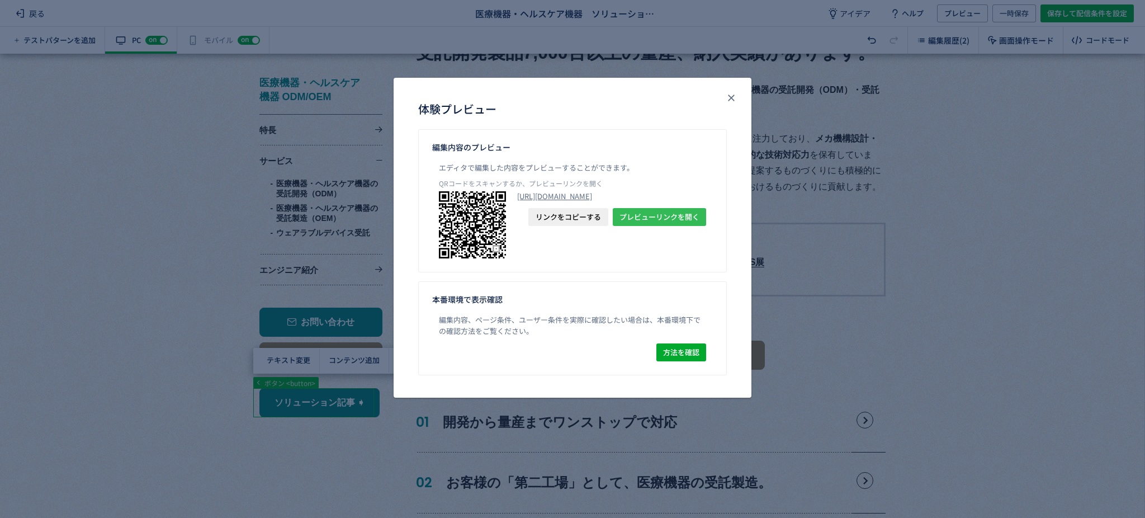
click at [684, 226] on span "プレビューリンクを開く" at bounding box center [659, 217] width 80 height 18
click at [728, 101] on icon "close" at bounding box center [731, 97] width 11 height 11
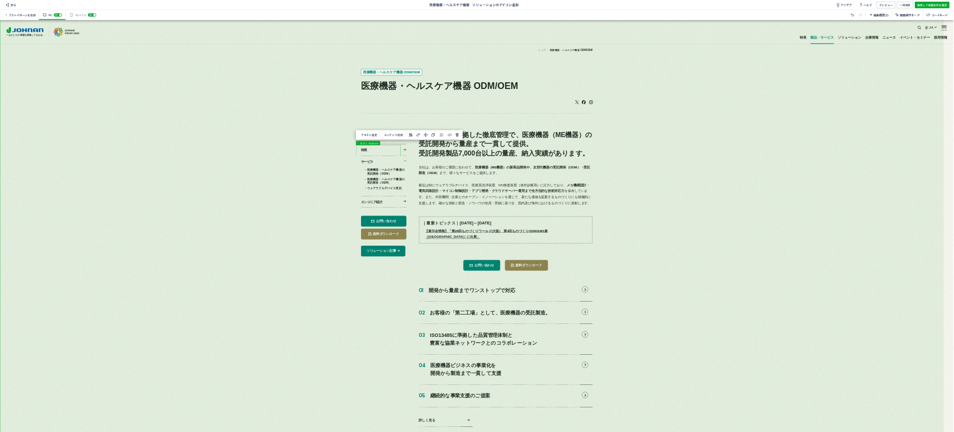
scroll to position [0, 0]
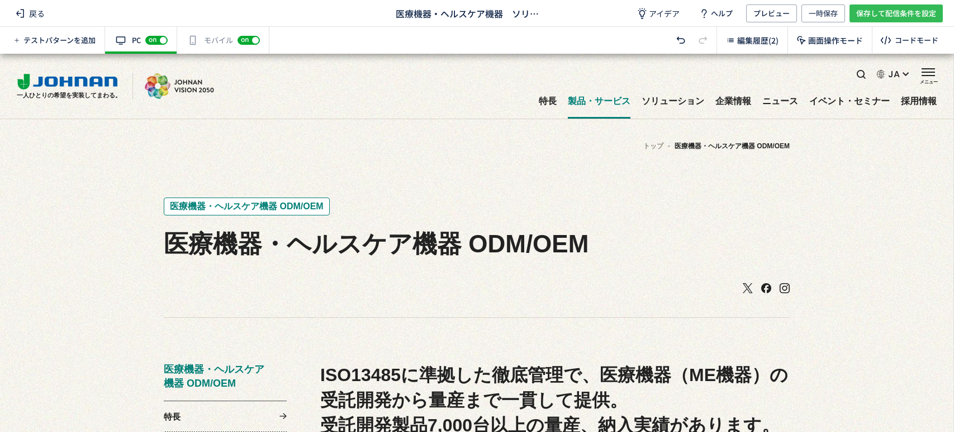
click at [886, 16] on span "保存して配信条件を設定" at bounding box center [896, 13] width 80 height 18
